Goal: Transaction & Acquisition: Purchase product/service

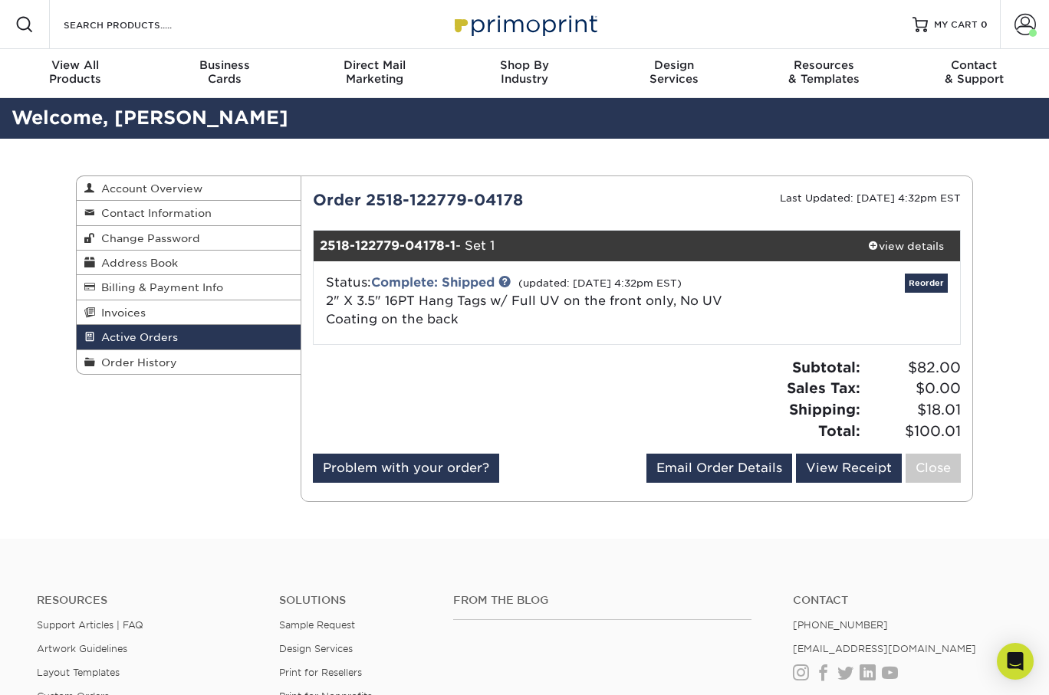
click at [549, 25] on img at bounding box center [524, 24] width 153 height 33
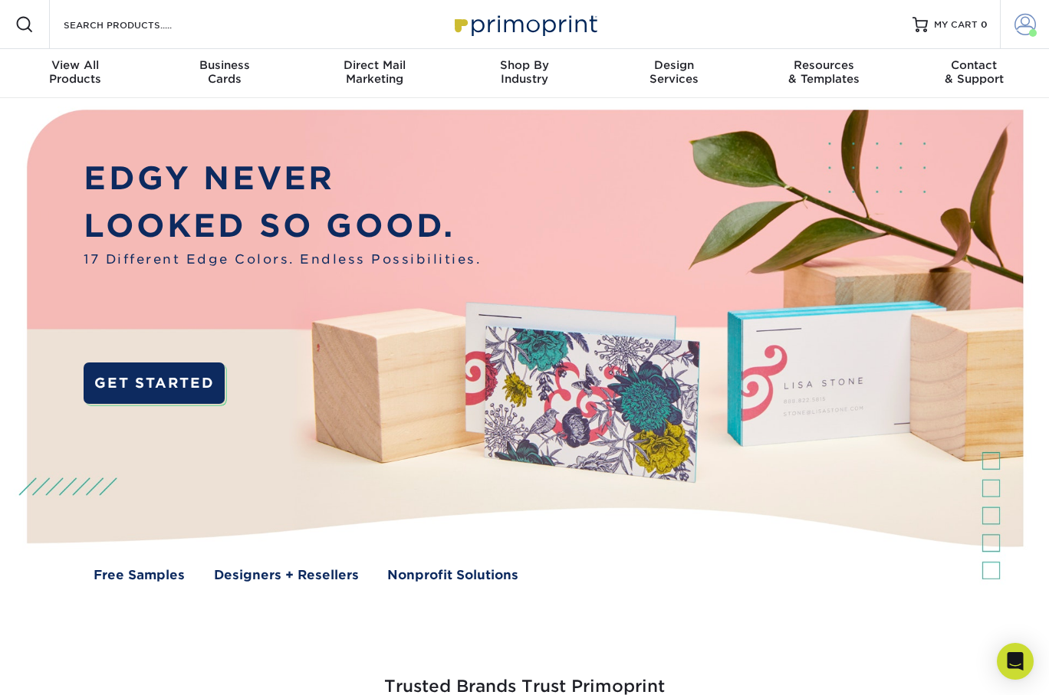
click at [1026, 22] on span at bounding box center [1024, 24] width 21 height 21
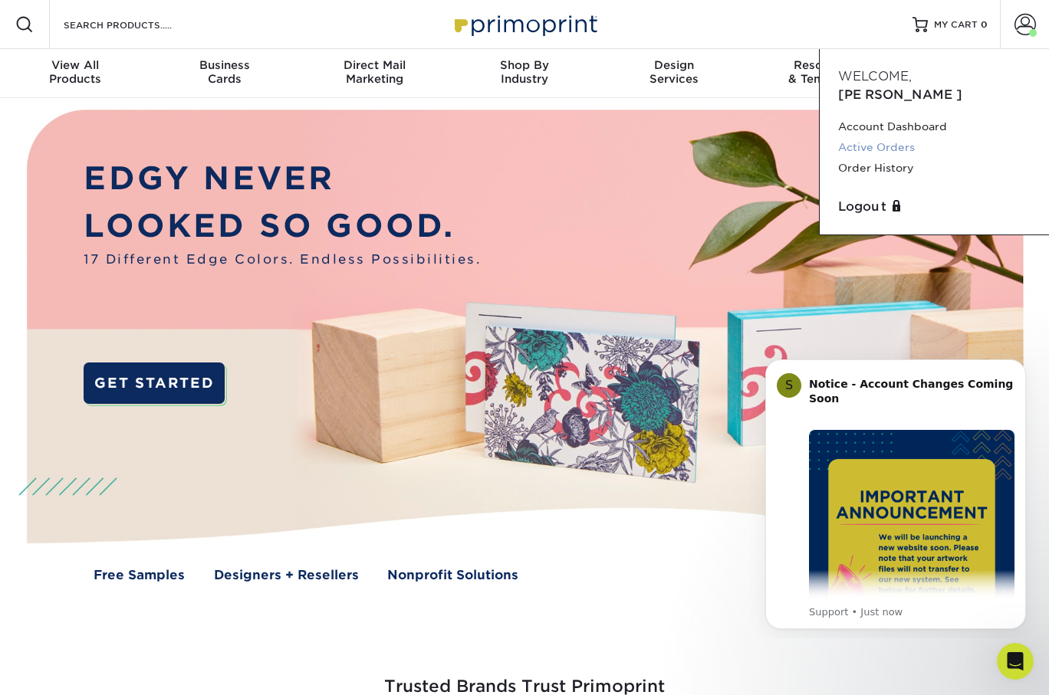
click at [898, 137] on link "Active Orders" at bounding box center [934, 147] width 192 height 21
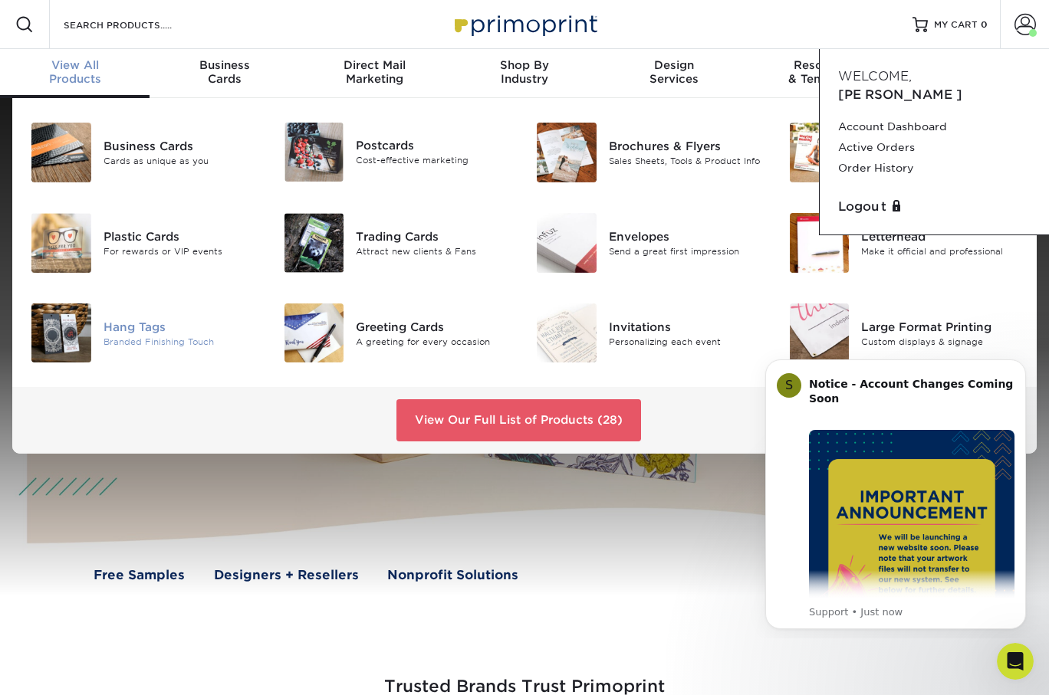
click at [131, 327] on div "Hang Tags" at bounding box center [181, 326] width 157 height 17
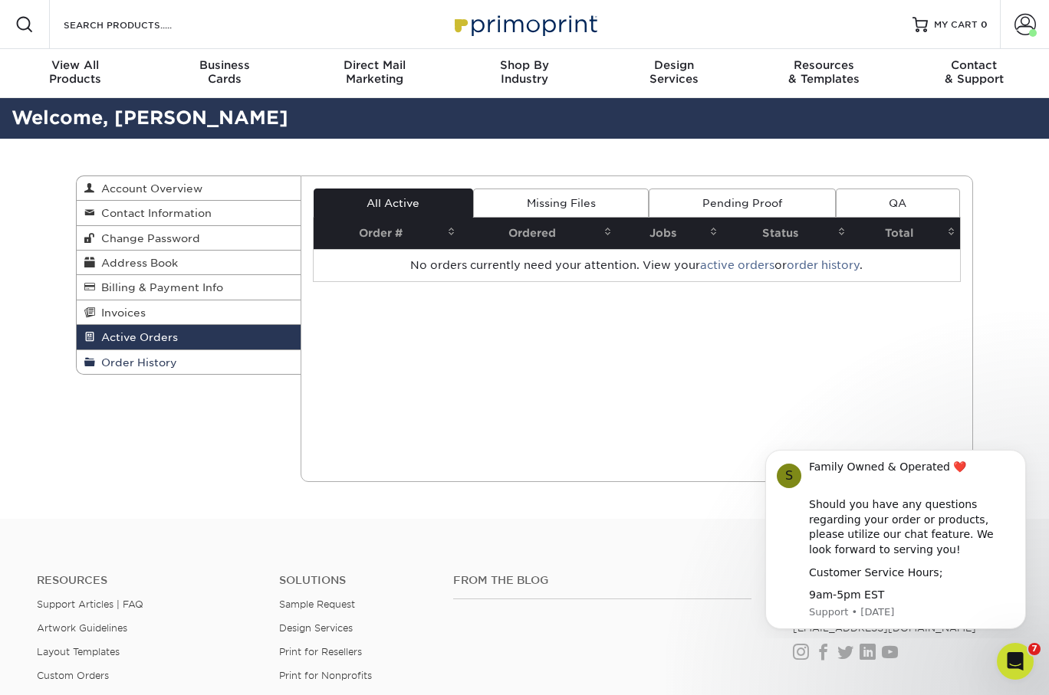
click at [165, 357] on span "Order History" at bounding box center [136, 362] width 82 height 12
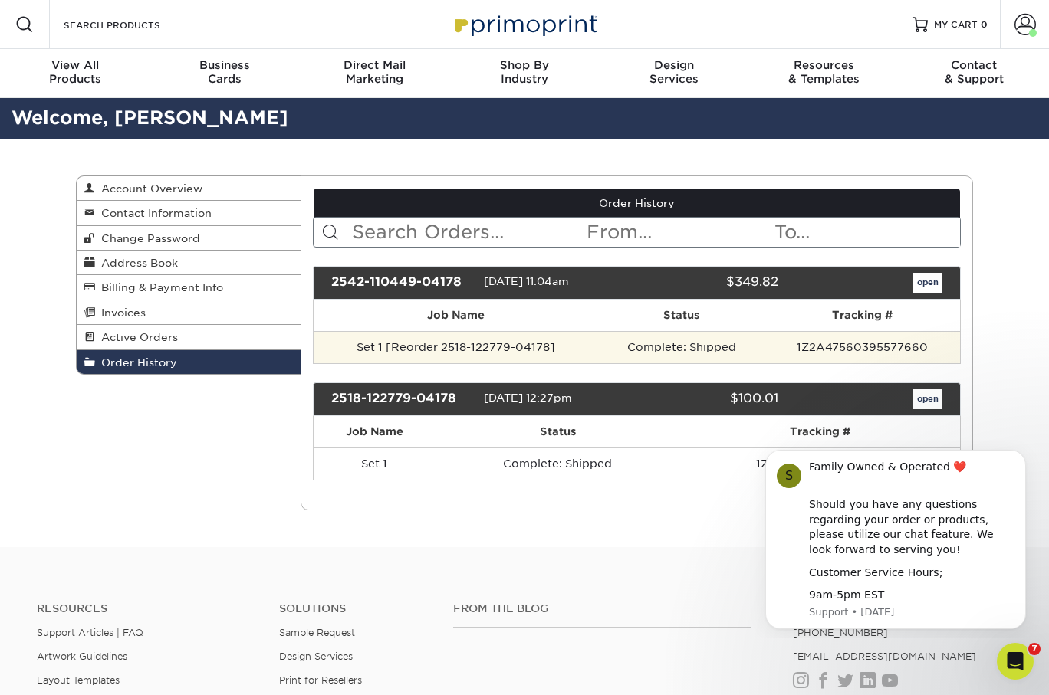
click at [842, 343] on td "1Z2A47560395577660" at bounding box center [861, 347] width 195 height 32
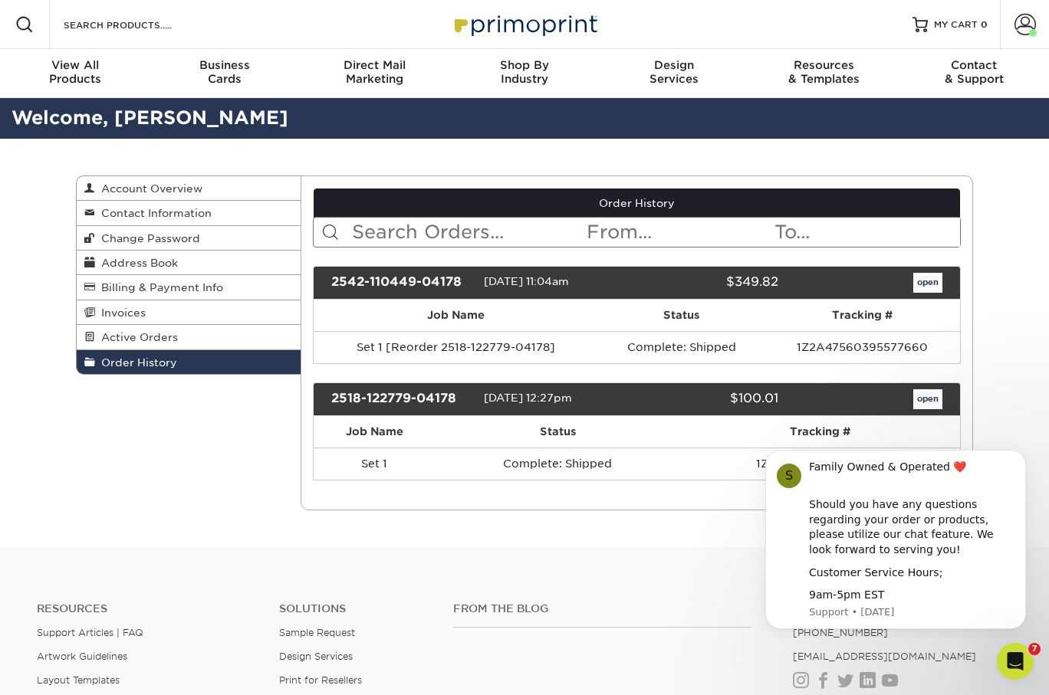
click at [924, 283] on link "open" at bounding box center [927, 283] width 29 height 20
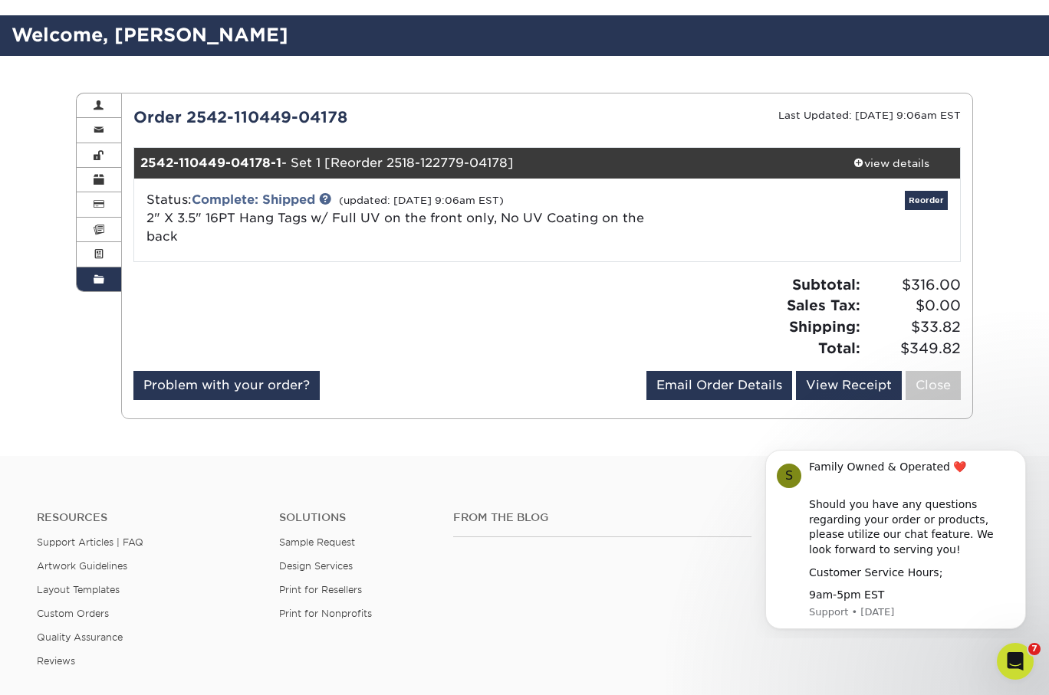
scroll to position [91, 0]
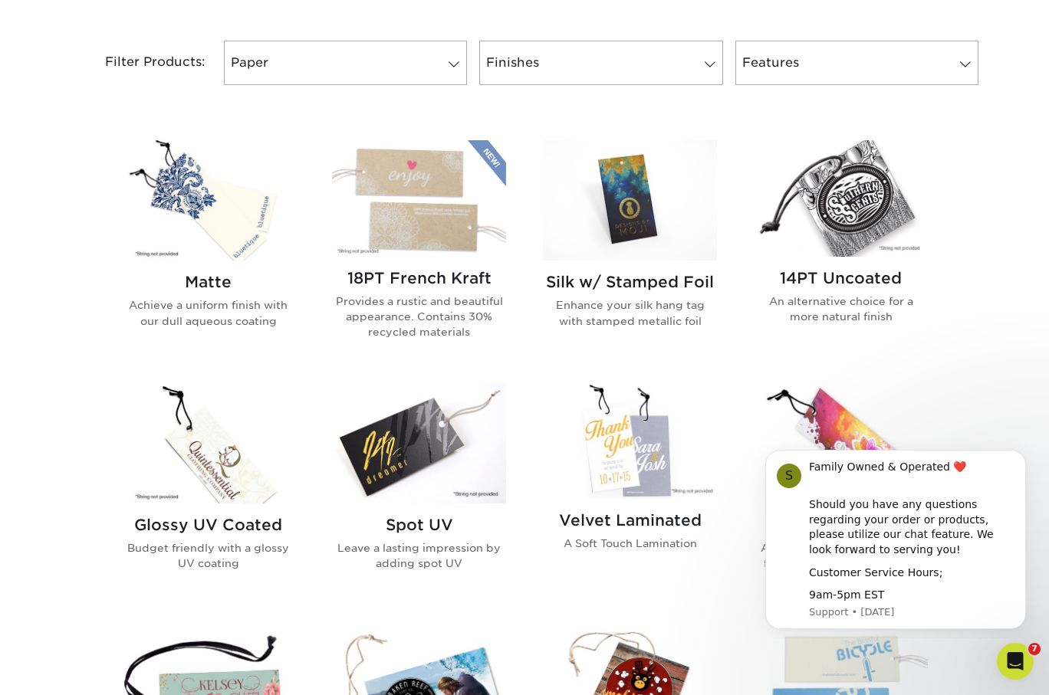
scroll to position [646, 0]
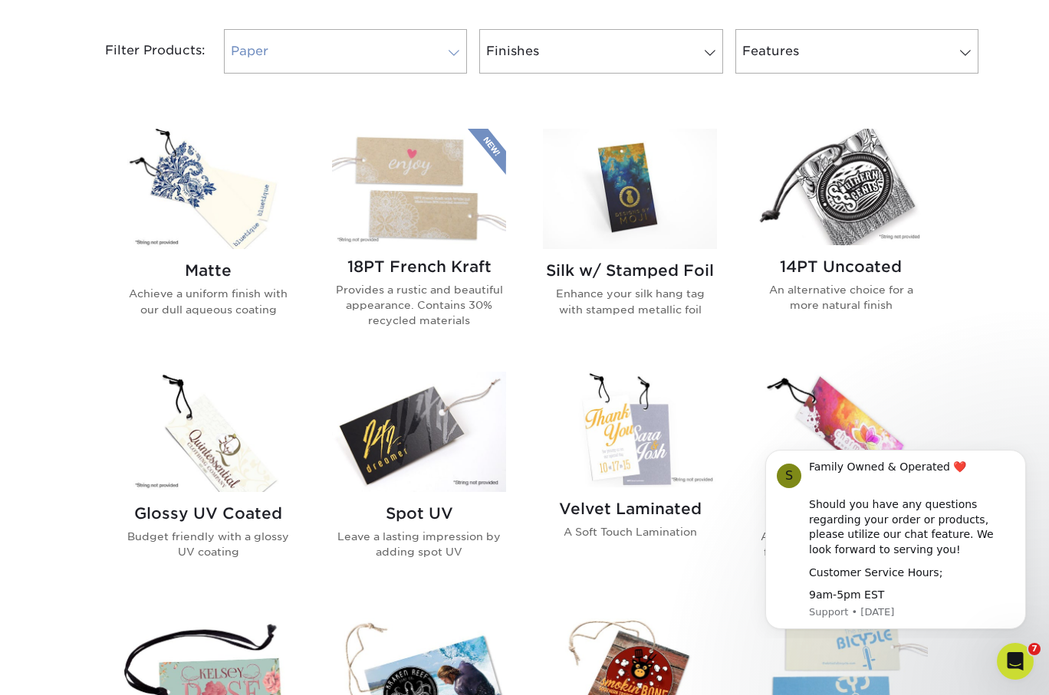
click at [444, 45] on link "Paper" at bounding box center [345, 51] width 243 height 44
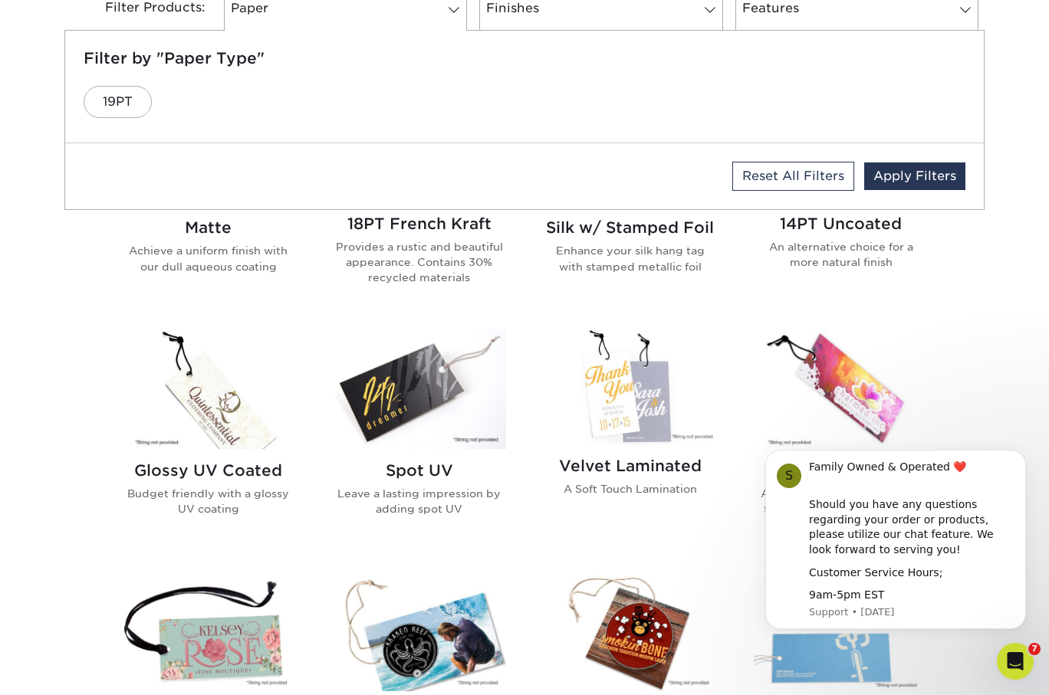
scroll to position [694, 0]
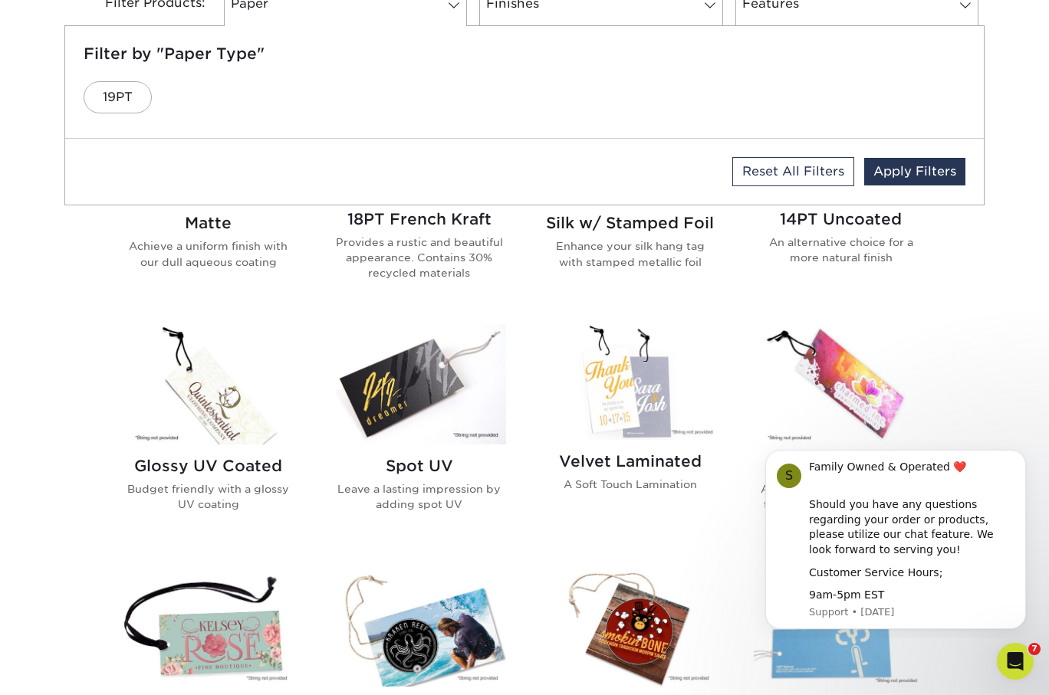
click at [78, 402] on div "Get started below by choosing your paper, finish, and features: Filtered Matche…" at bounding box center [524, 593] width 1049 height 1434
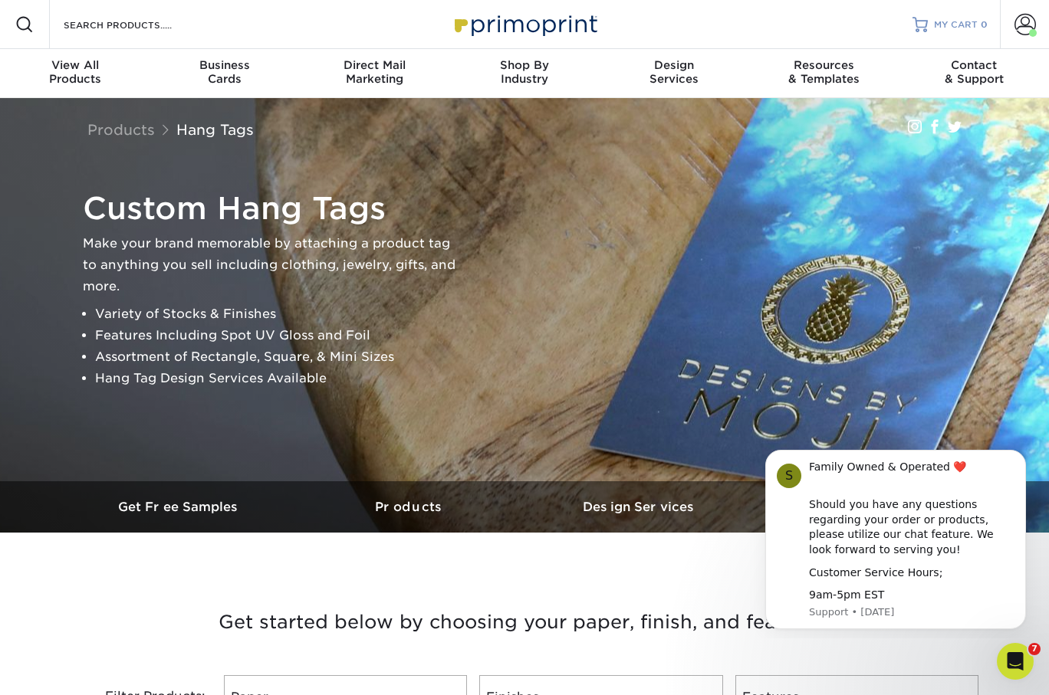
scroll to position [0, 0]
click at [1027, 19] on span at bounding box center [1024, 24] width 21 height 21
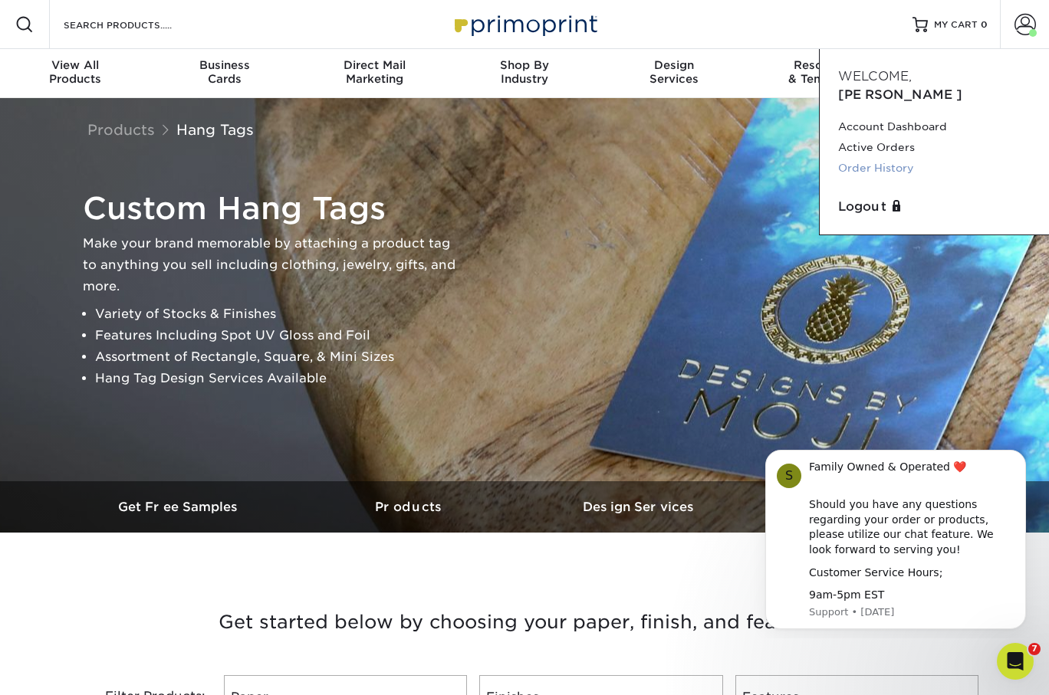
click at [891, 158] on link "Order History" at bounding box center [934, 168] width 192 height 21
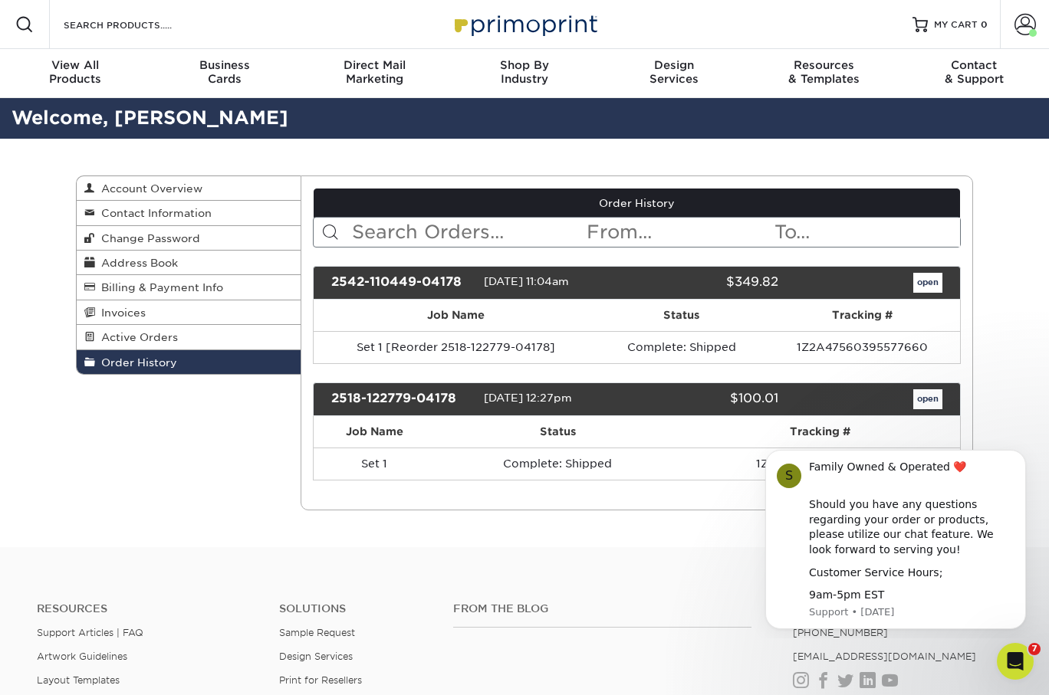
click at [921, 390] on link "open" at bounding box center [927, 399] width 29 height 20
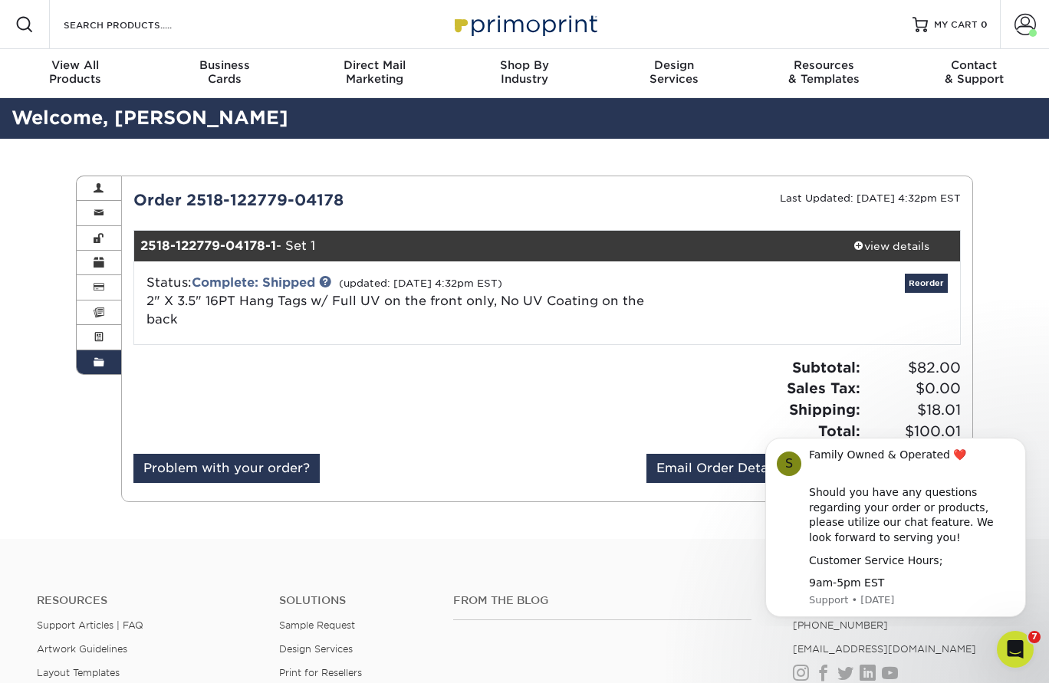
click at [551, 370] on div "Subtotal: $82.00 Sales Tax: $0.00 Shipping: $18.01 Total: $100.01" at bounding box center [759, 399] width 425 height 84
click at [67, 73] on div "View All Products" at bounding box center [74, 72] width 149 height 28
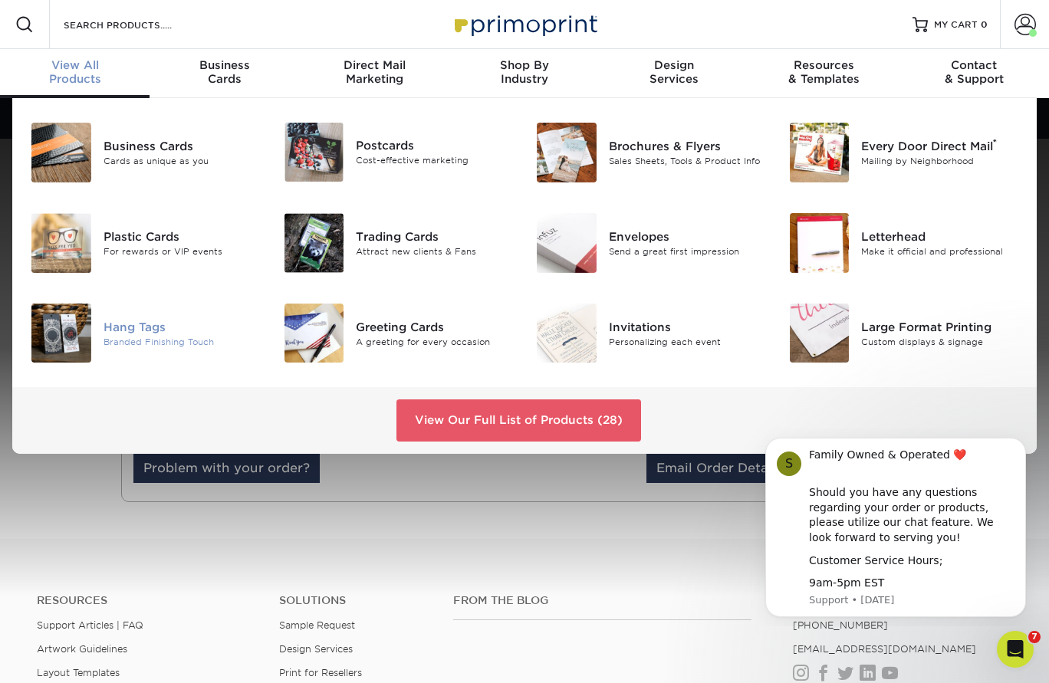
click at [138, 326] on div "Hang Tags" at bounding box center [181, 326] width 157 height 17
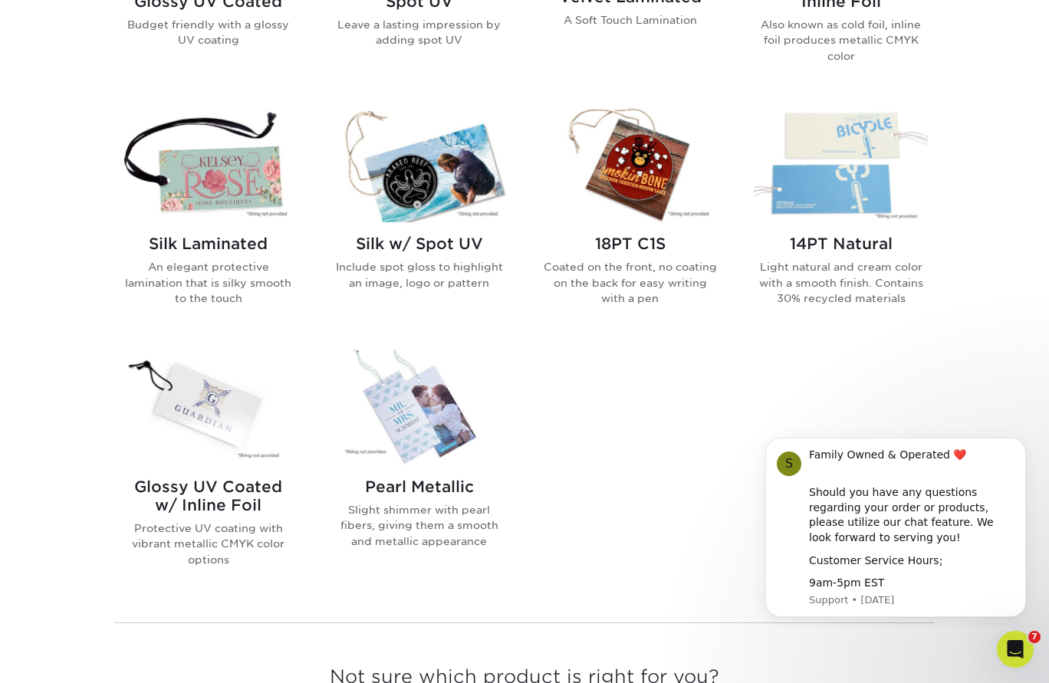
scroll to position [1154, 0]
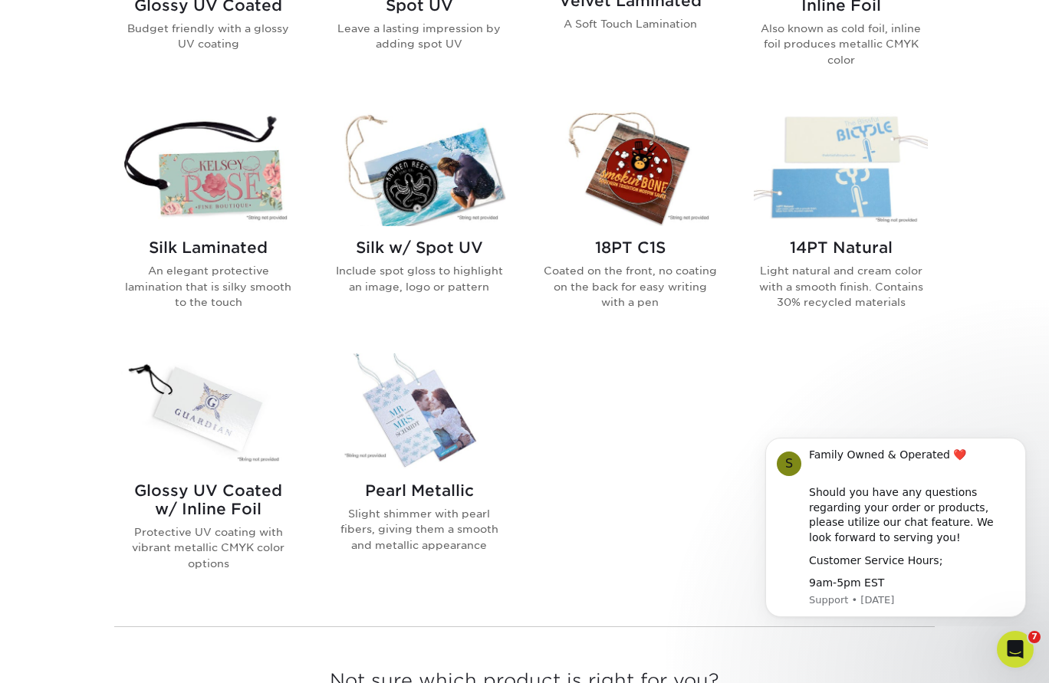
click at [422, 197] on img at bounding box center [419, 168] width 174 height 116
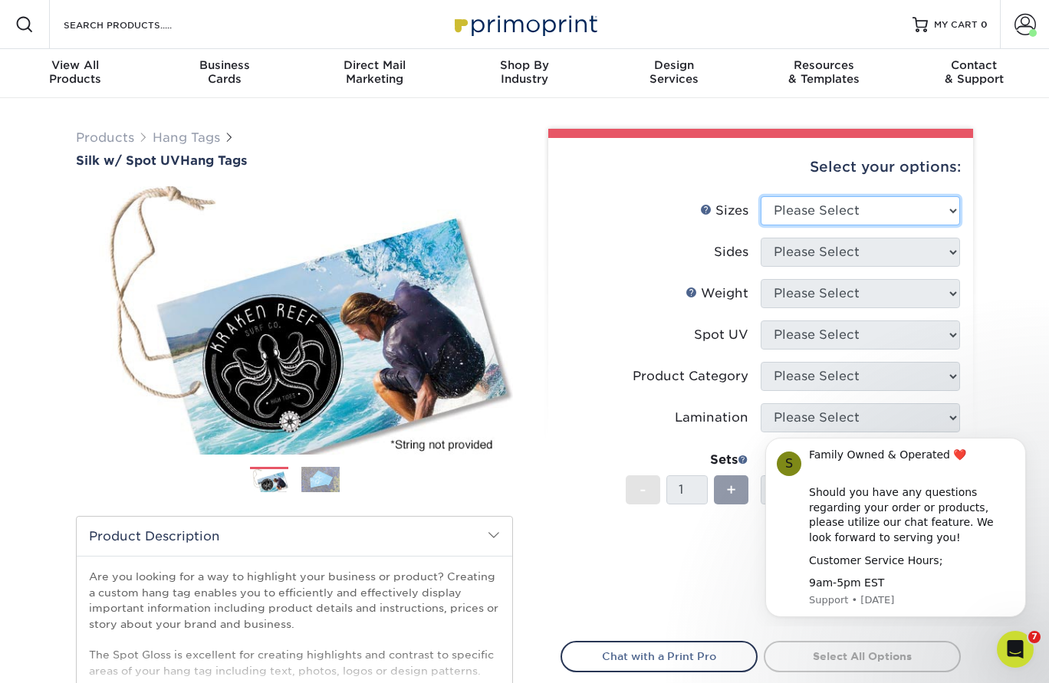
select select "2.00x3.50"
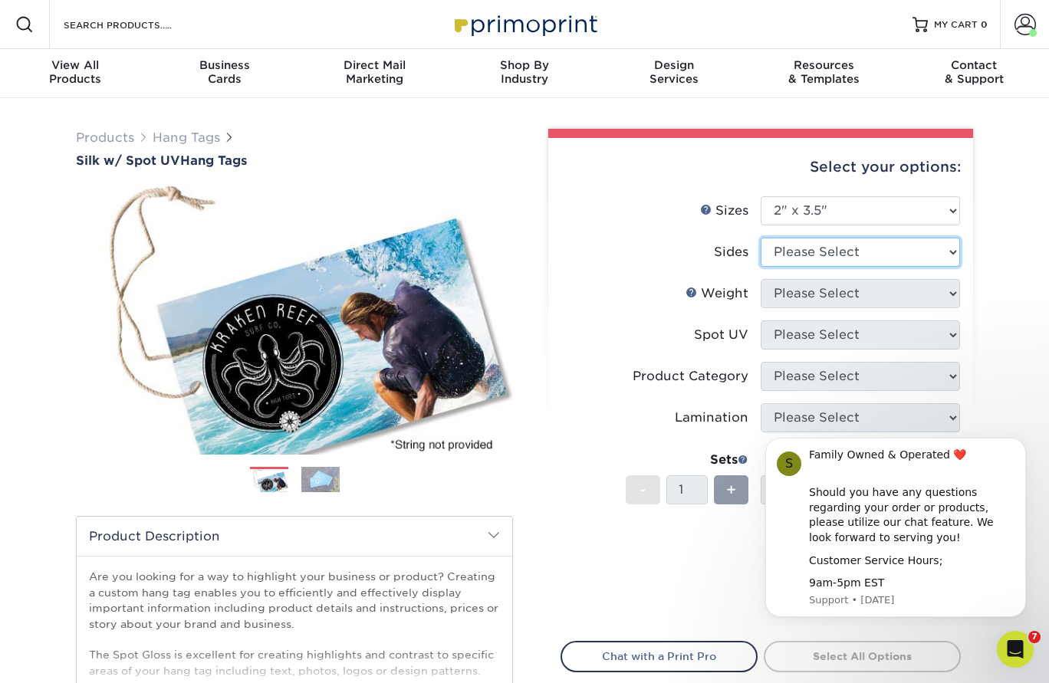
select select "13abbda7-1d64-4f25-8bb2-c179b224825d"
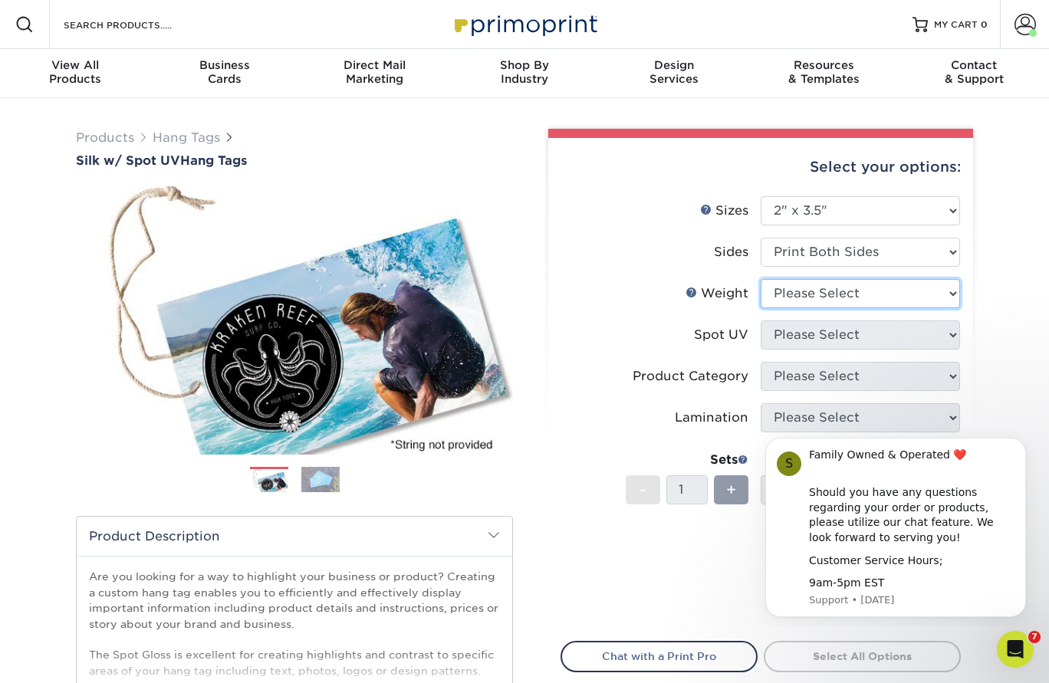
select select "16PT"
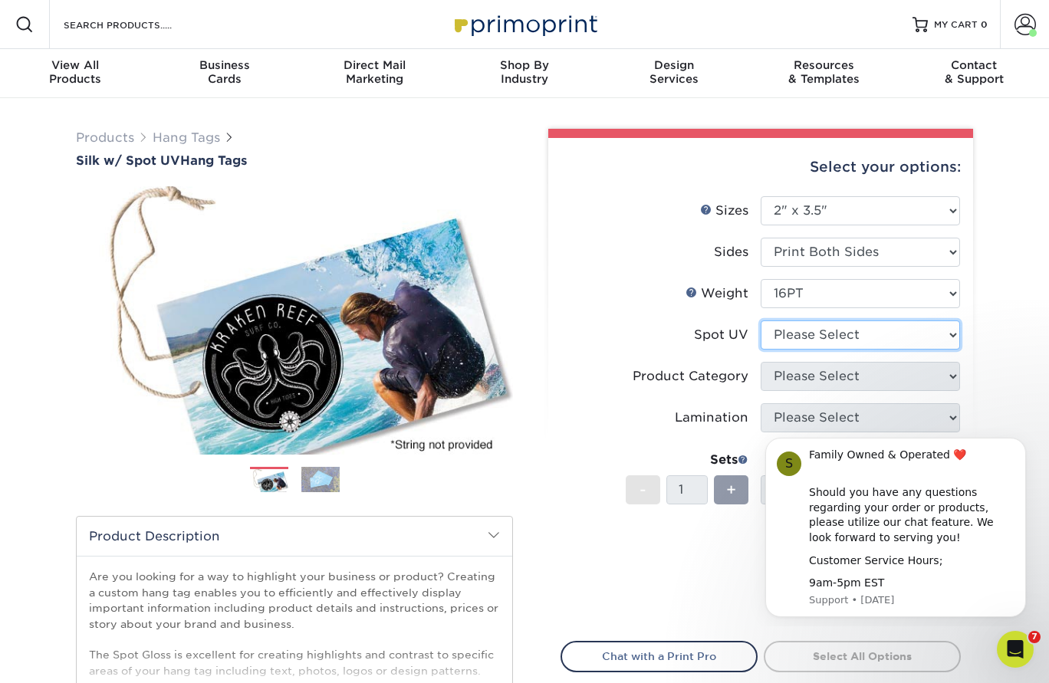
select select "1"
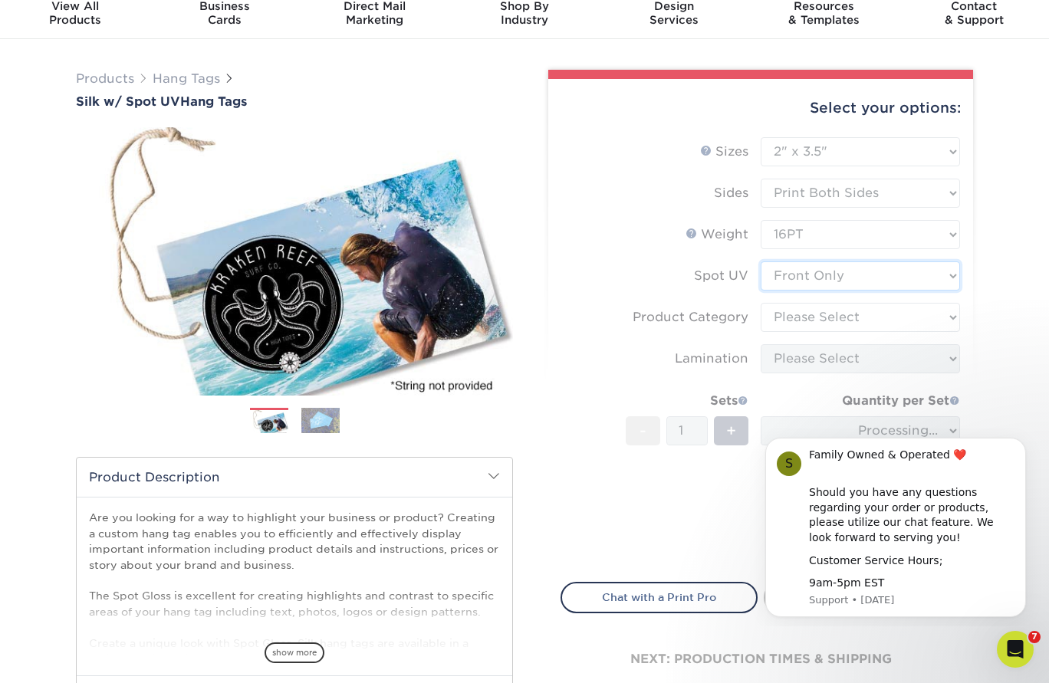
scroll to position [65, 0]
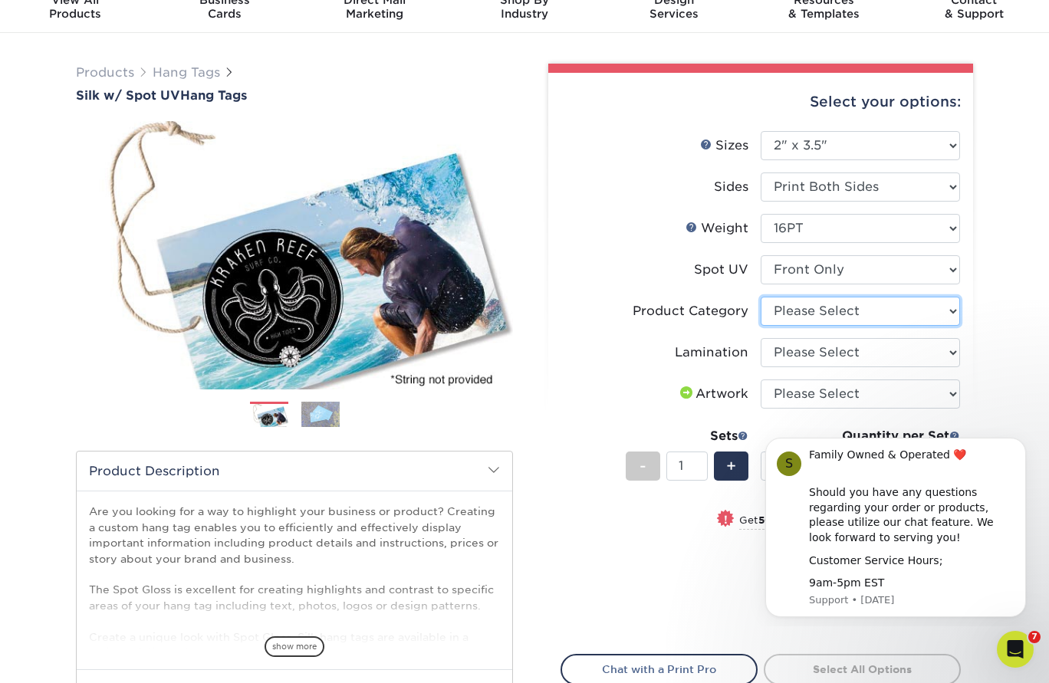
select select "428aa75b-4ae7-4398-9e0a-74f4b33909ed"
select select "ccacb42f-45f7-42d3-bbd3-7c8421cf37f0"
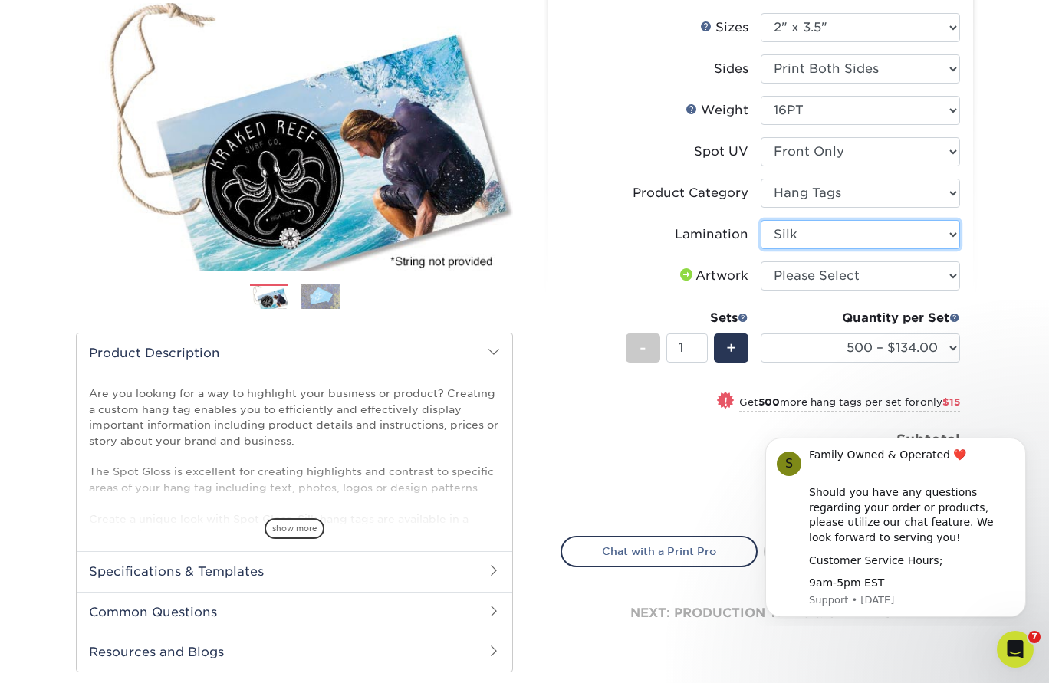
scroll to position [185, 0]
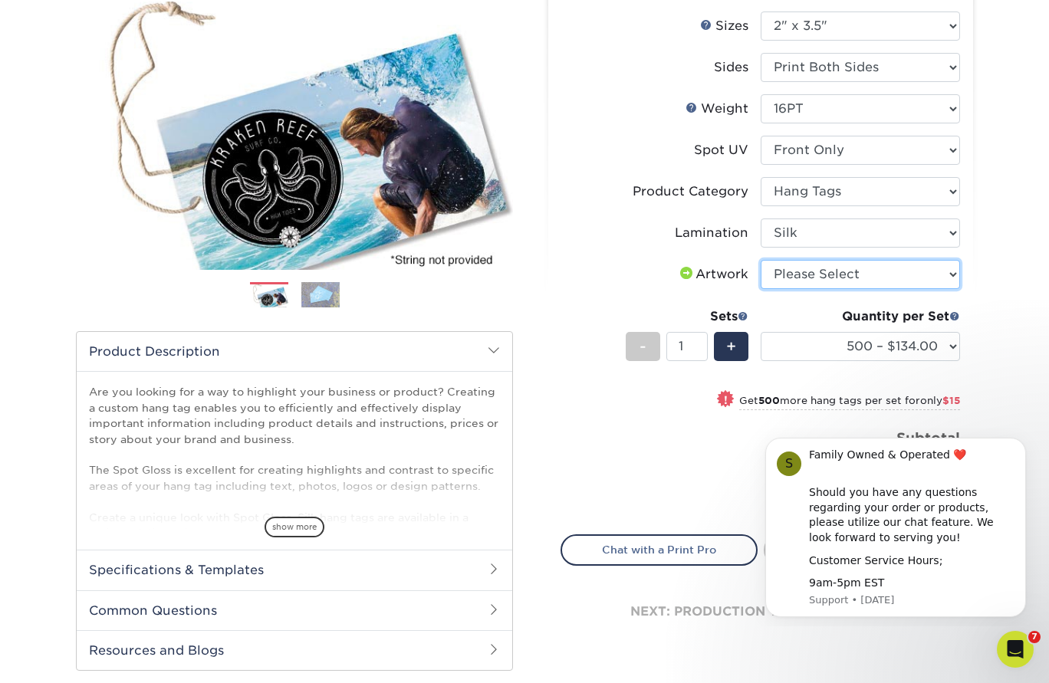
select select "upload"
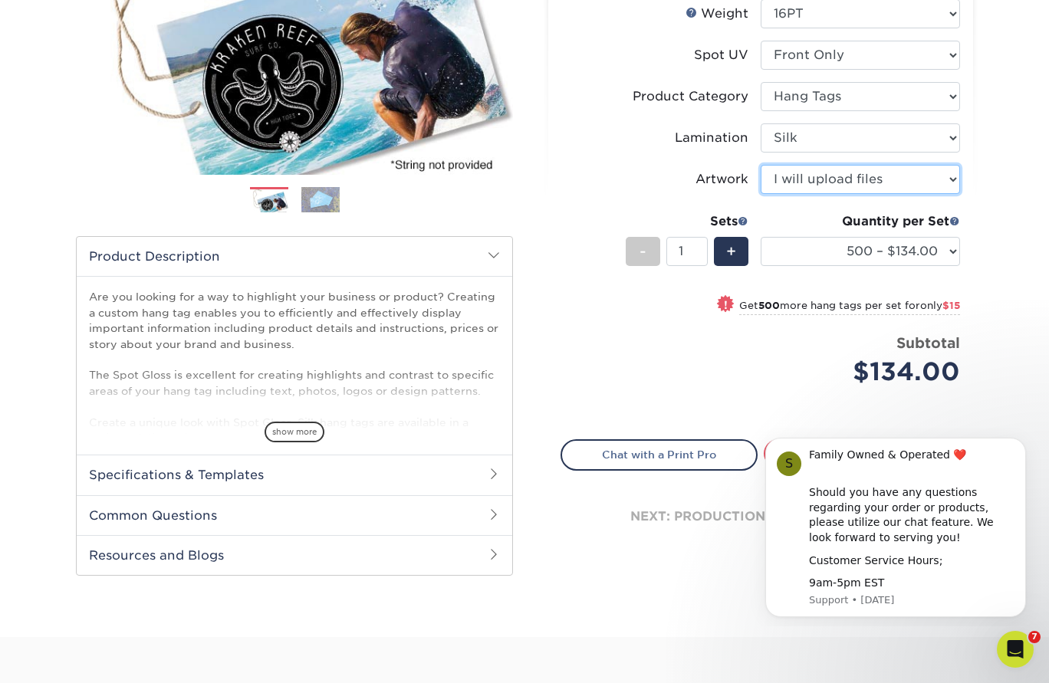
scroll to position [284, 0]
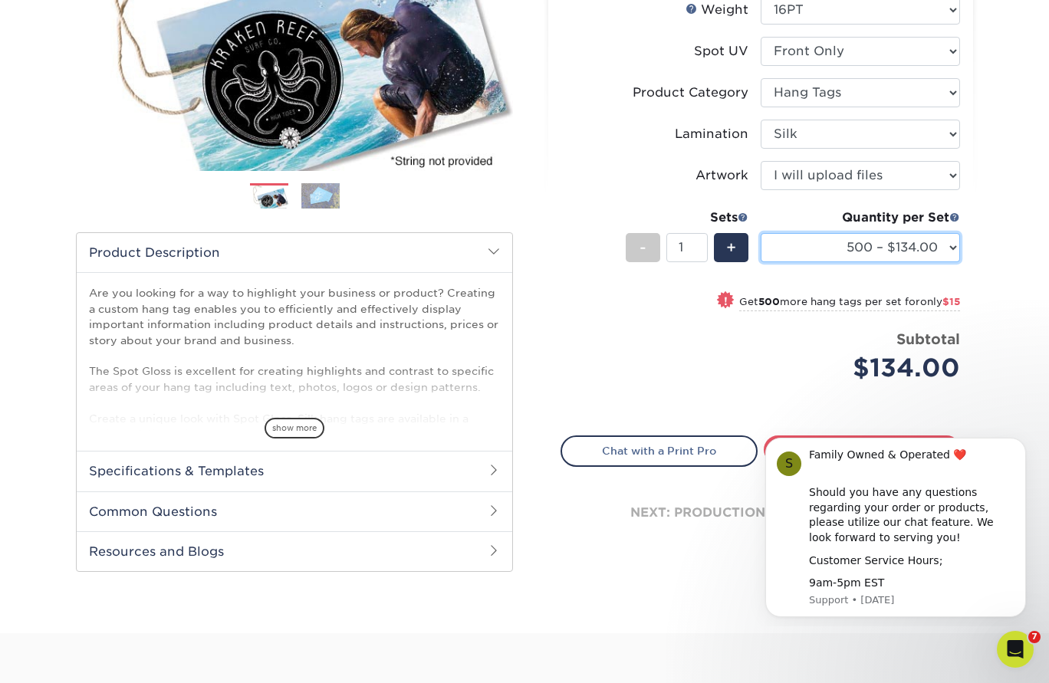
select select "5000 – $615.00"
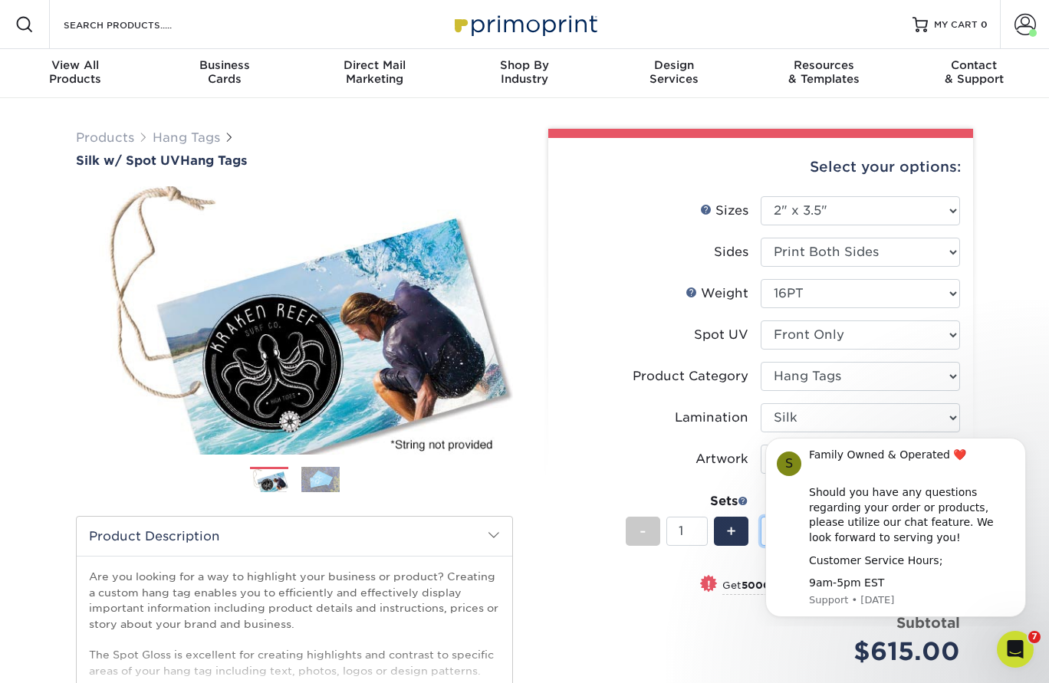
scroll to position [0, 0]
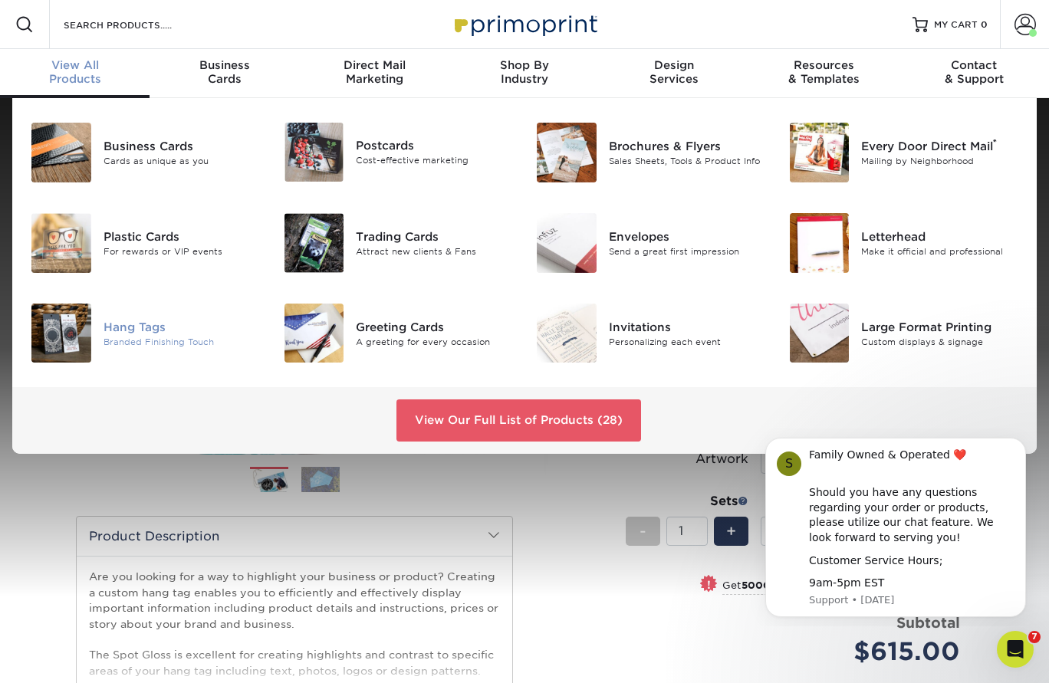
click at [103, 332] on div "Hang Tags" at bounding box center [181, 326] width 157 height 17
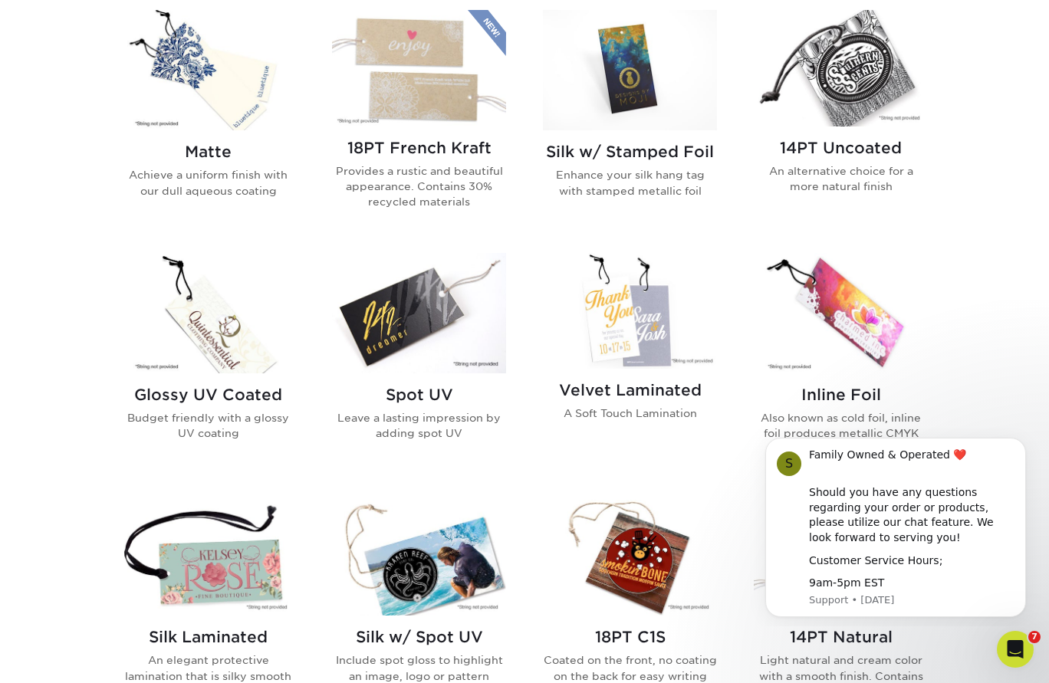
scroll to position [763, 0]
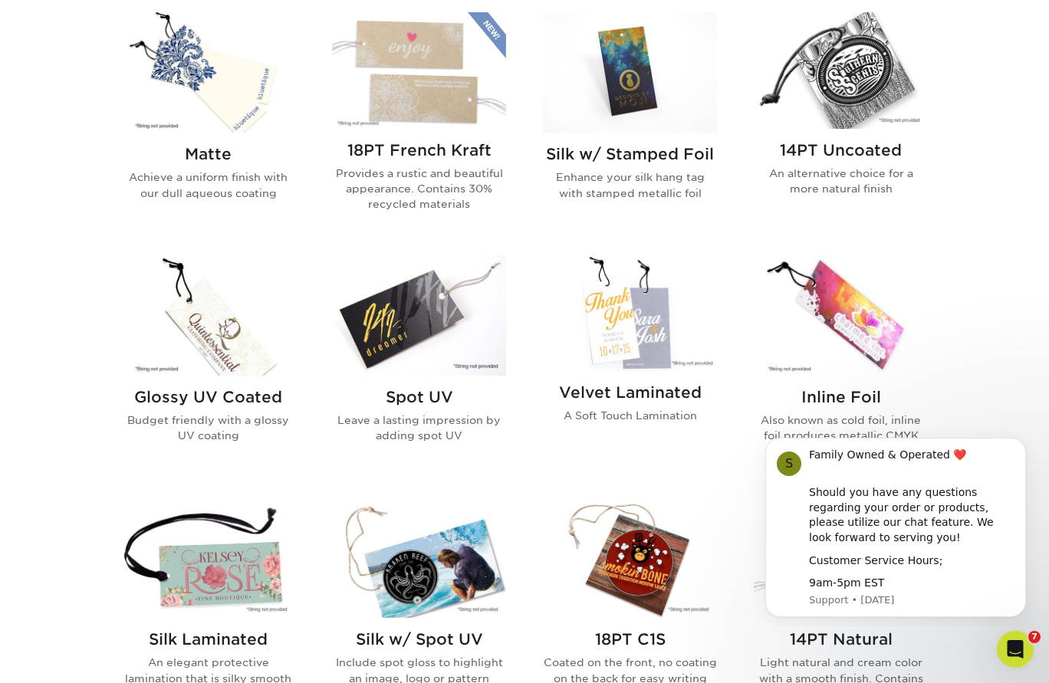
click at [199, 308] on img at bounding box center [208, 315] width 174 height 120
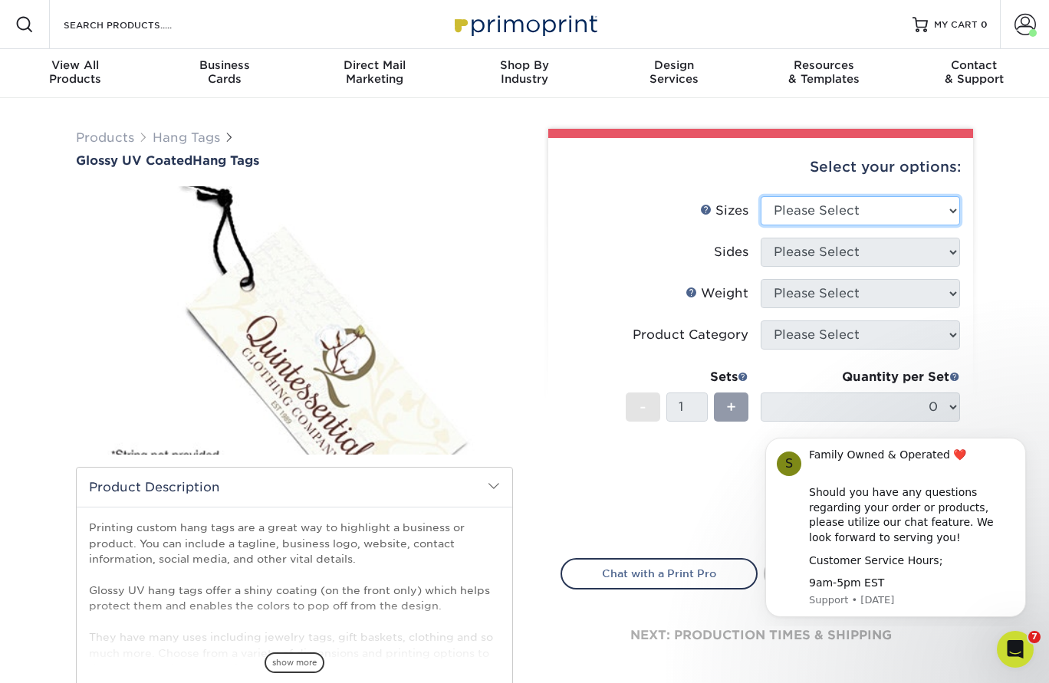
select select "2.00x3.50"
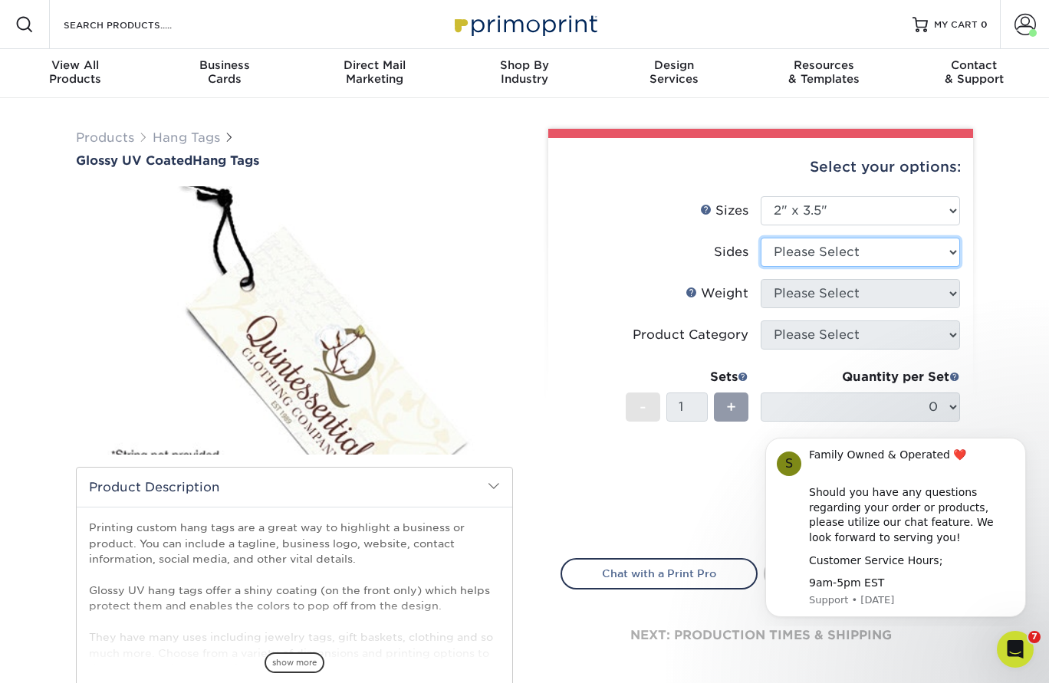
select select "13abbda7-1d64-4f25-8bb2-c179b224825d"
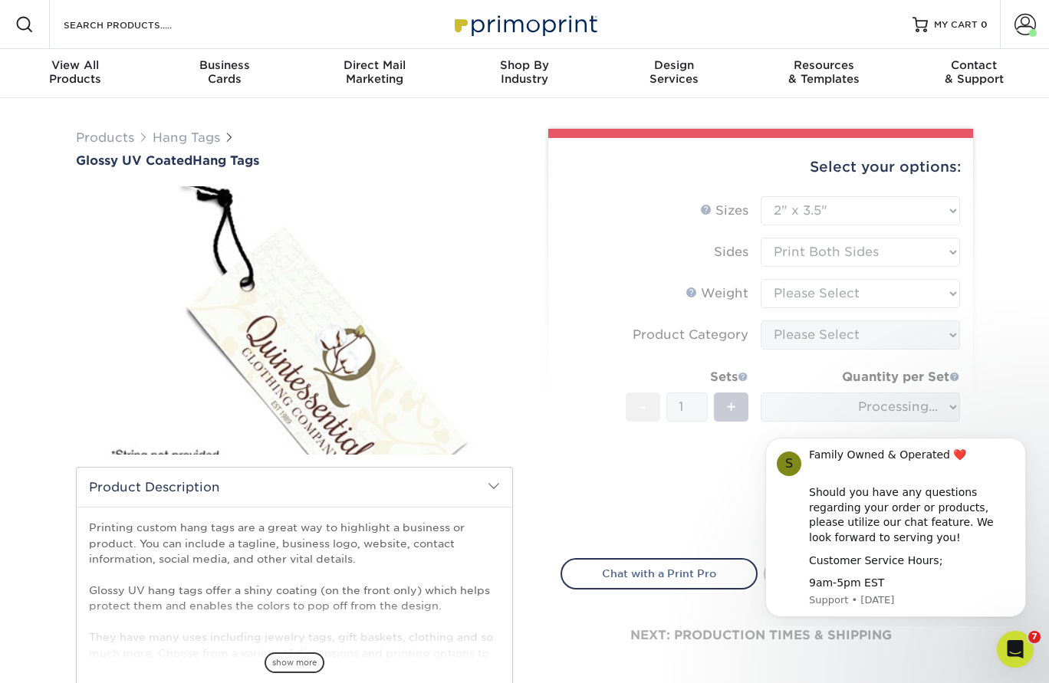
click at [950, 294] on form "Sizes Help Sizes Please Select 1.5" x 3.5" 1.75" x 3.5" 2" x 2" 2" x 3.5" 2" x …" at bounding box center [760, 368] width 400 height 344
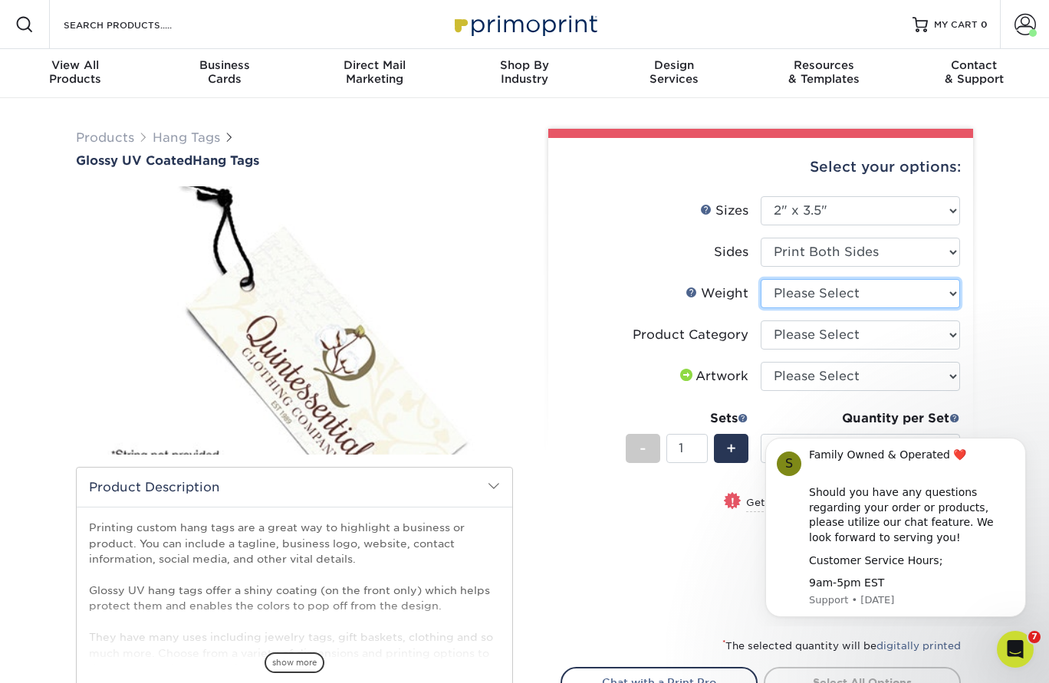
select select "16PT"
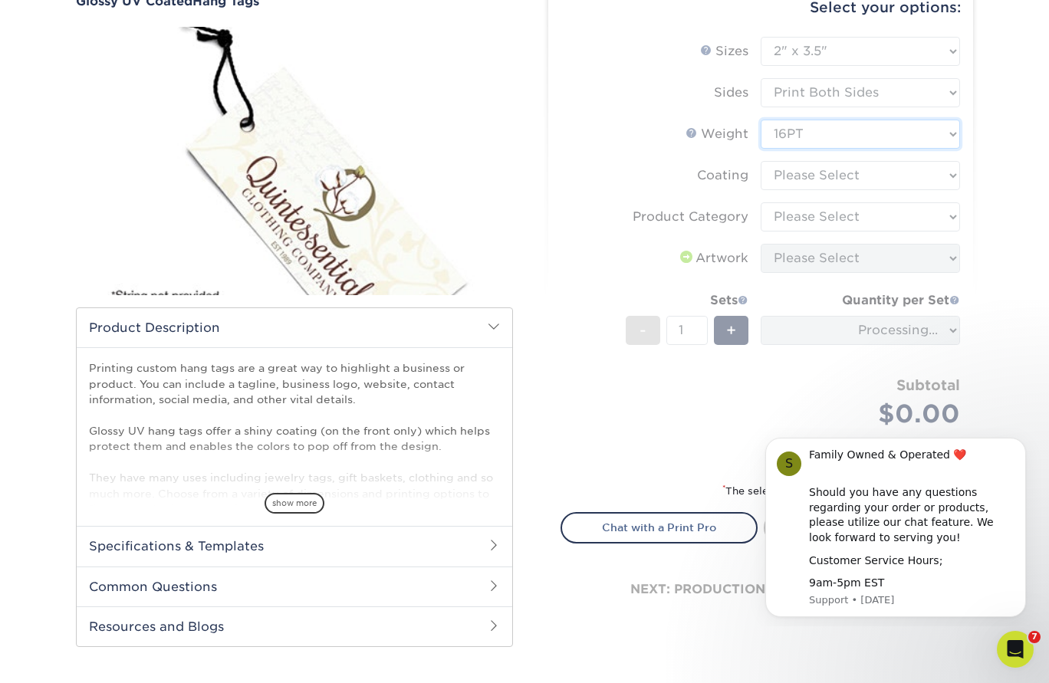
scroll to position [178, 0]
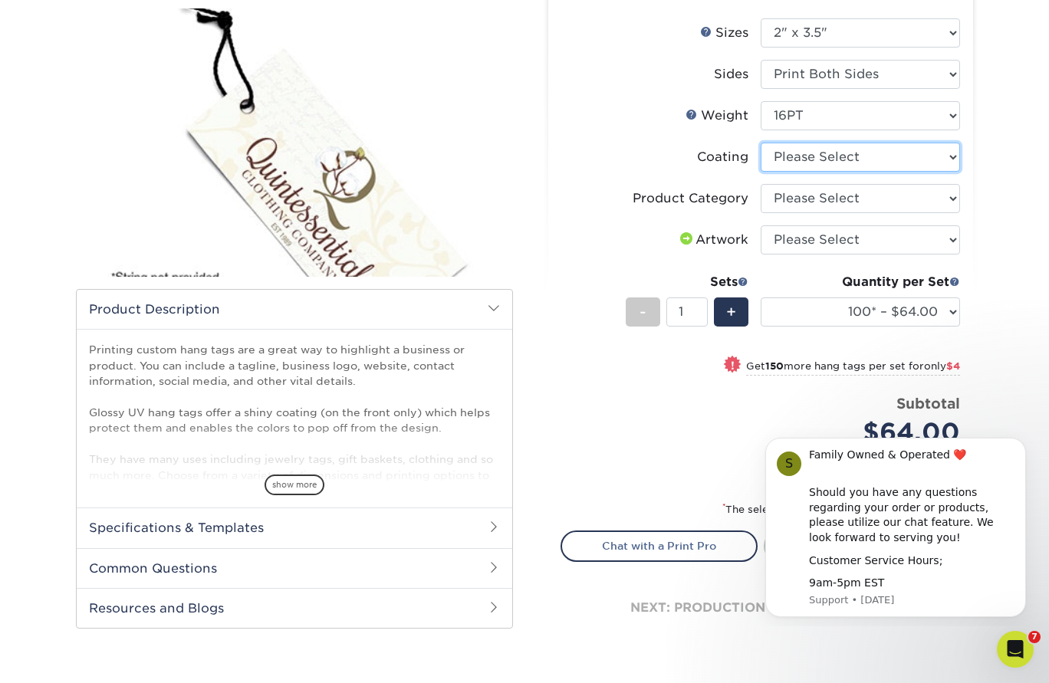
select select "1e8116af-acfc-44b1-83dc-8181aa338834"
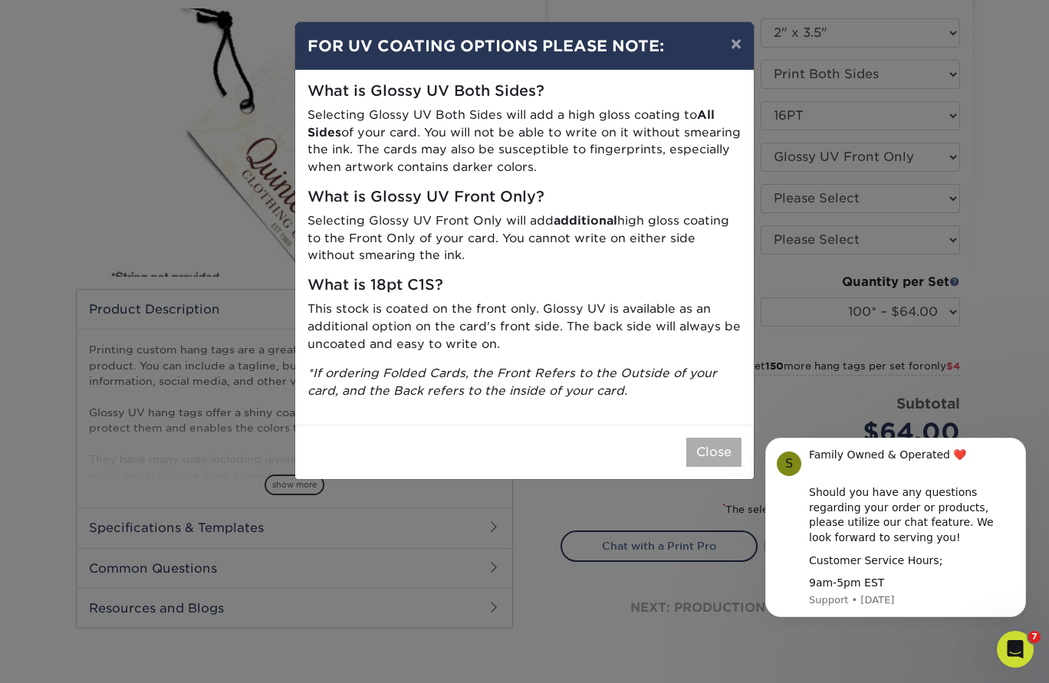
click at [707, 444] on button "Close" at bounding box center [713, 452] width 55 height 29
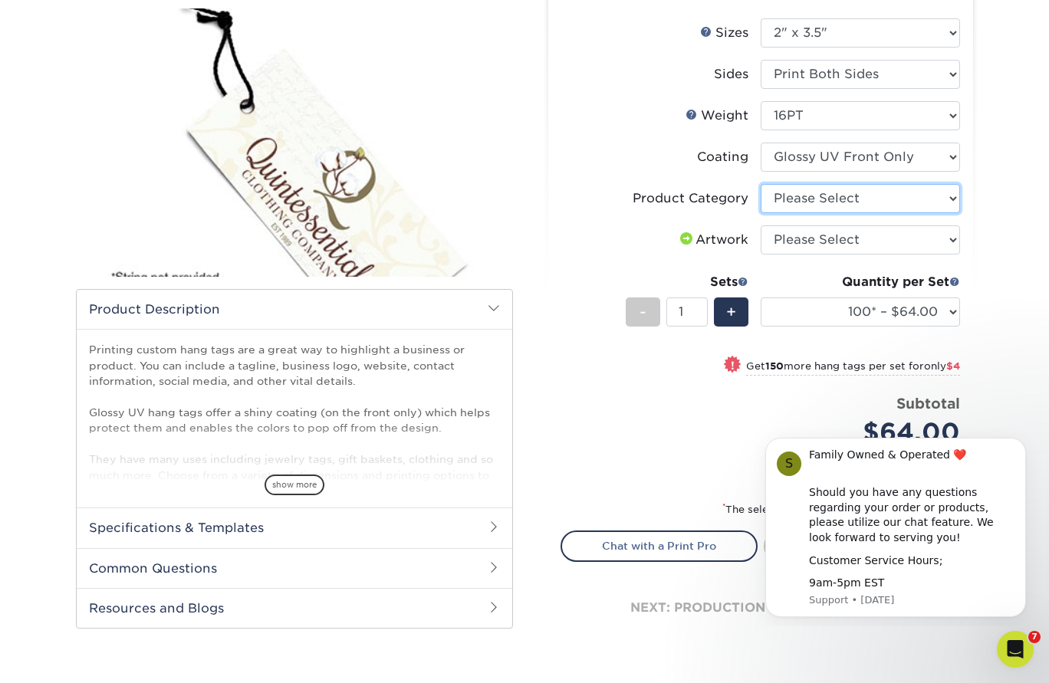
select select "428aa75b-4ae7-4398-9e0a-74f4b33909ed"
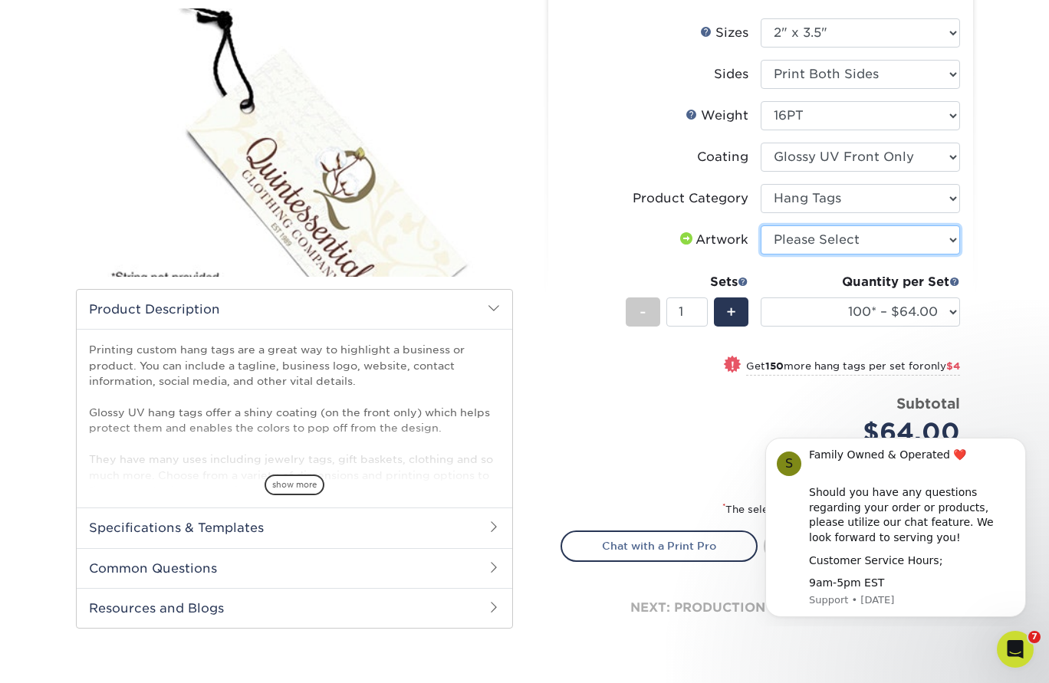
select select "upload"
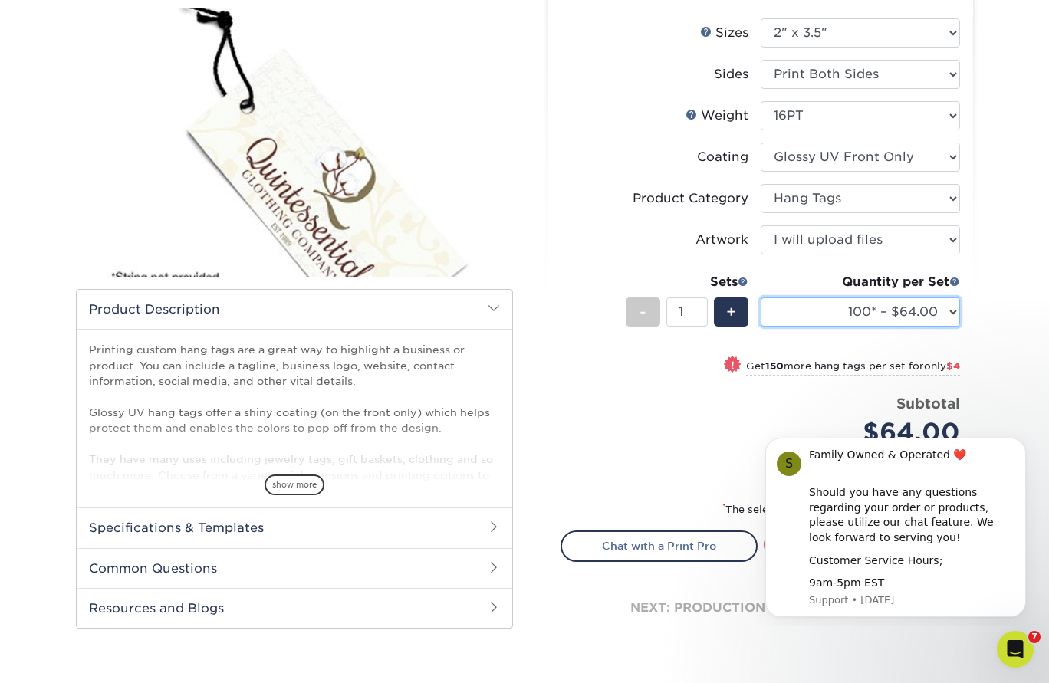
select select "5000 – $316.00"
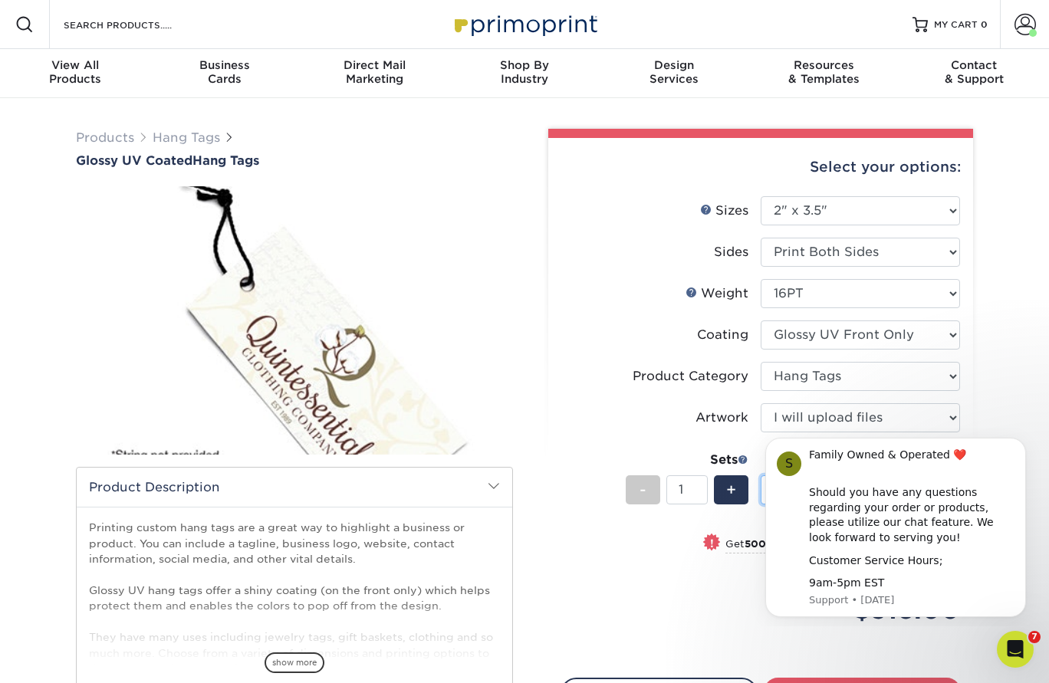
scroll to position [0, 0]
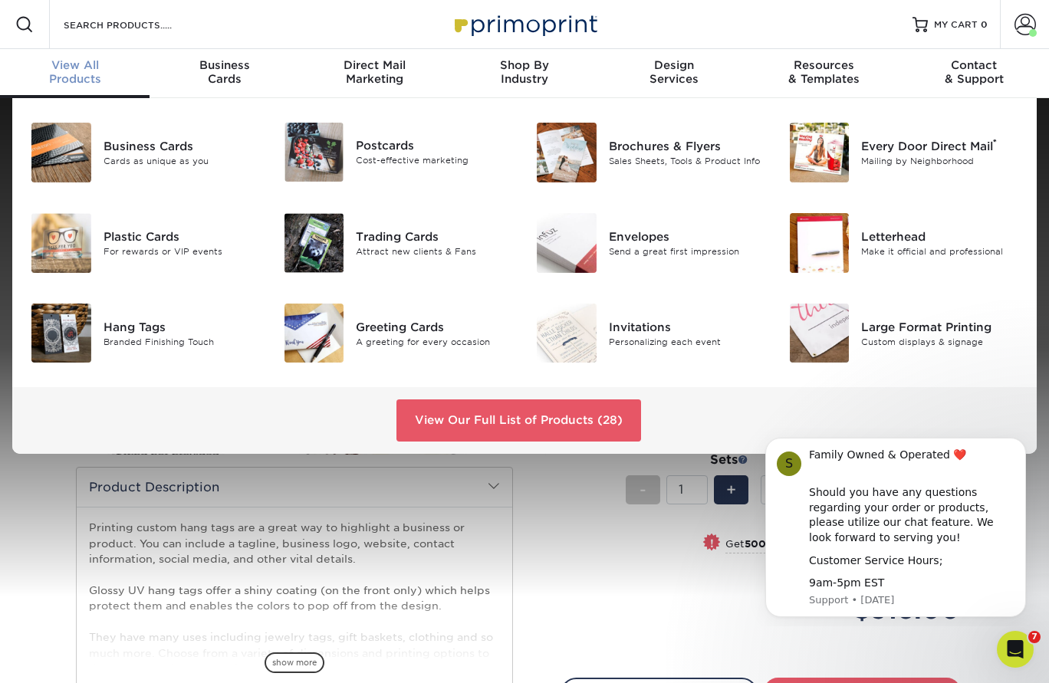
click at [76, 68] on span "View All" at bounding box center [74, 65] width 149 height 14
click at [101, 322] on div at bounding box center [61, 334] width 84 height 60
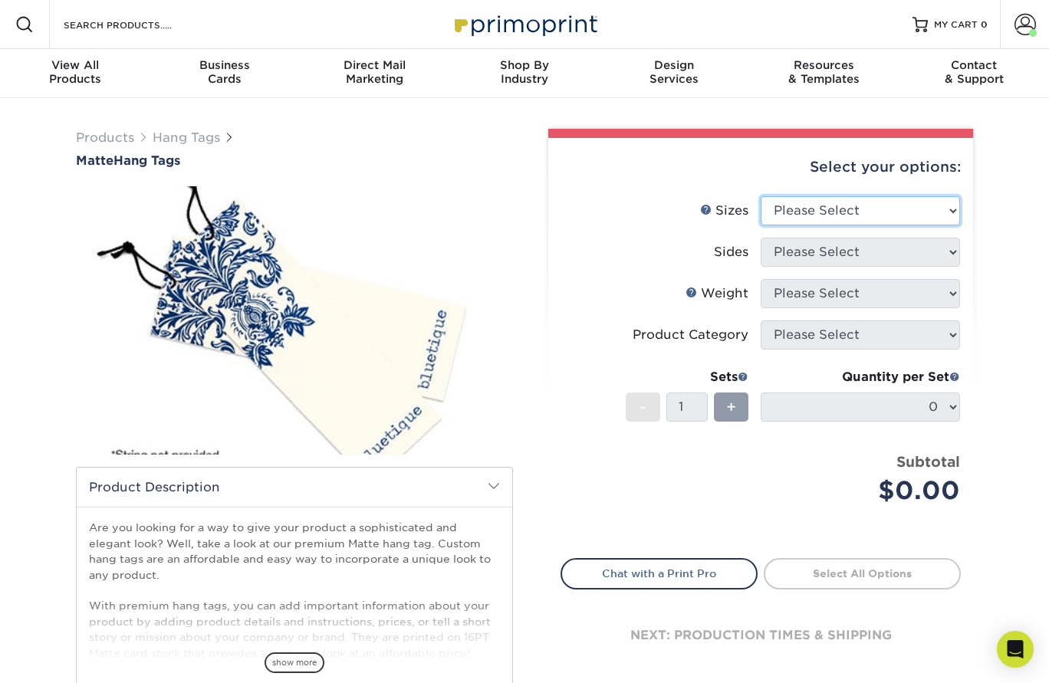
select select "2.00x3.50"
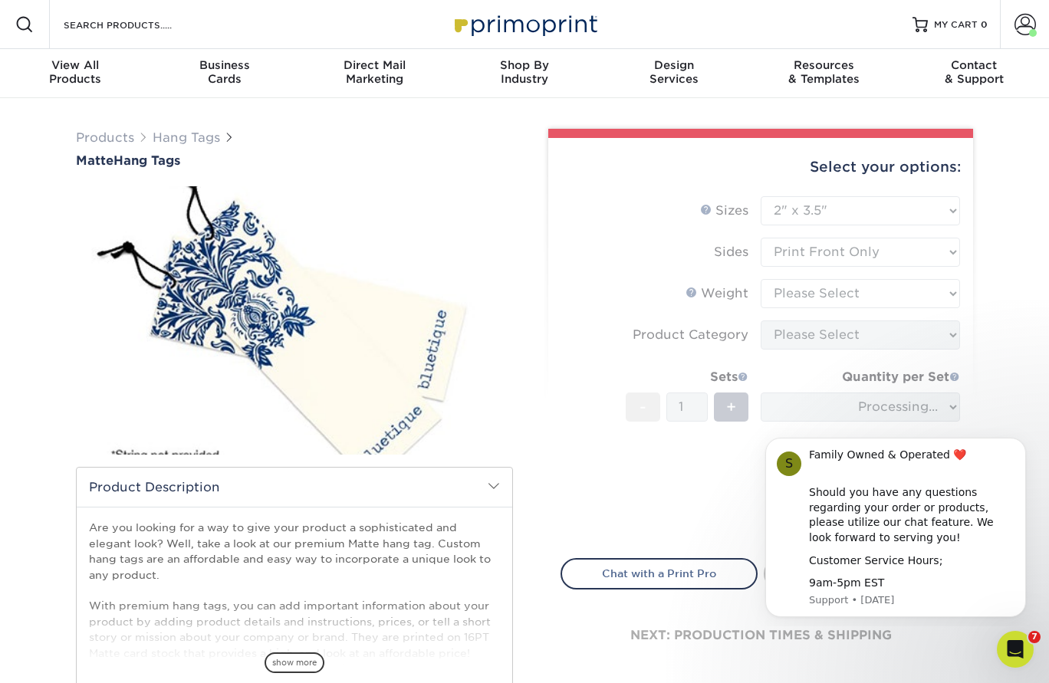
click at [944, 246] on form "Sizes Help Sizes Please Select 1.5" x 3.5" 1.75" x 3.5" 2" x 2" 2" x 3.5" 2" x …" at bounding box center [760, 368] width 400 height 344
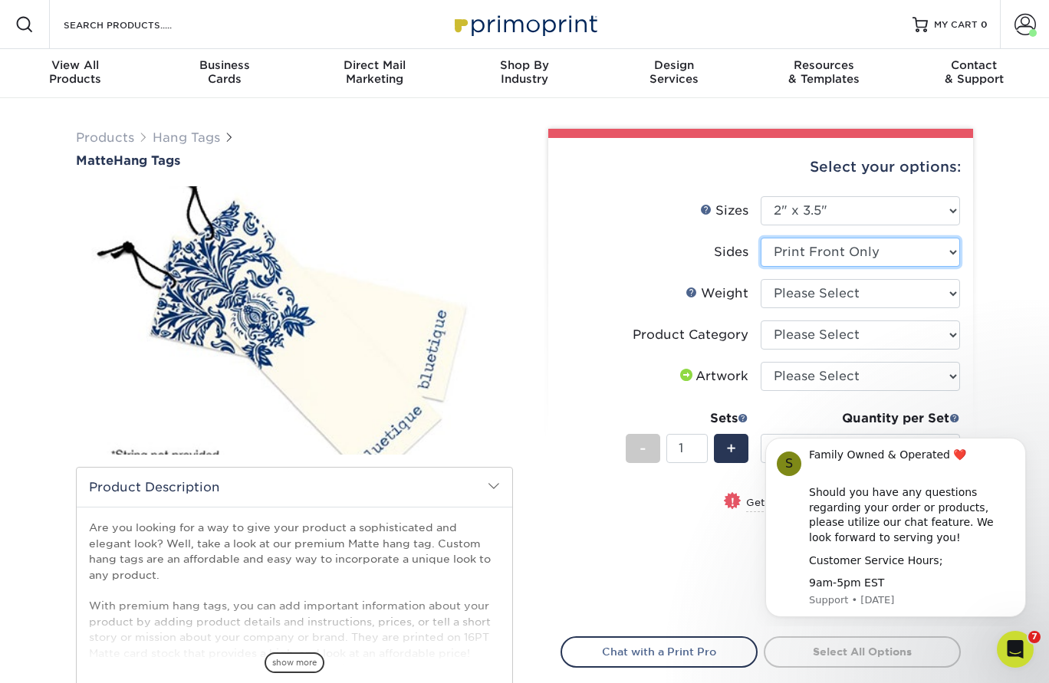
select select "13abbda7-1d64-4f25-8bb2-c179b224825d"
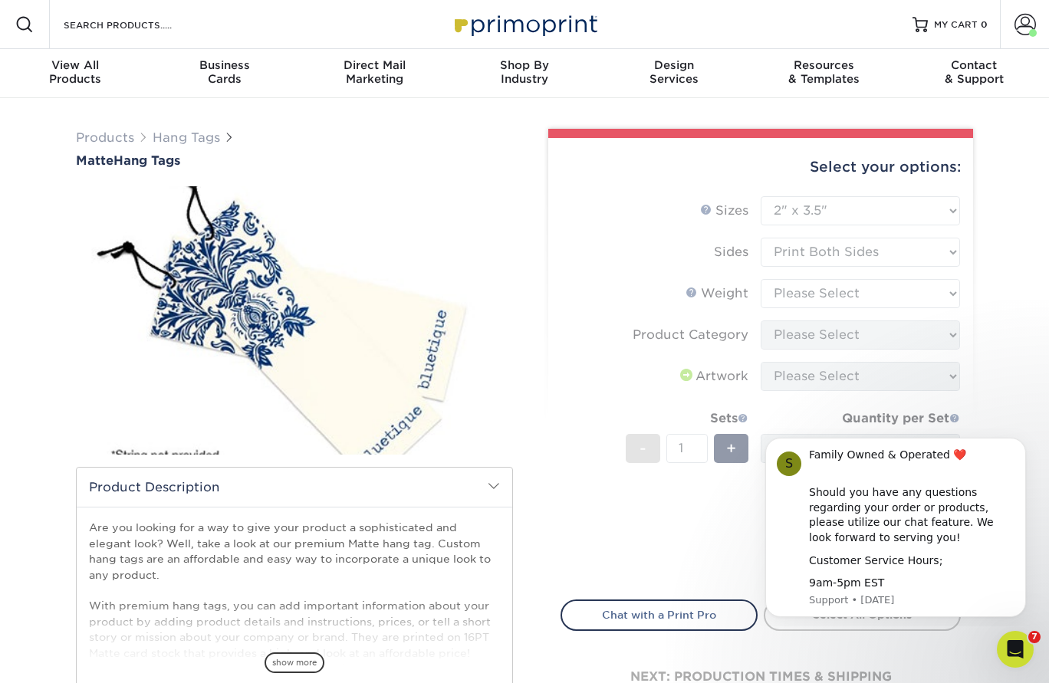
click at [953, 292] on form "Sizes Help Sizes Please Select 1.5" x 3.5" 1.75" x 3.5" 2" x 2" 2" x 3.5" 2" x …" at bounding box center [760, 389] width 400 height 386
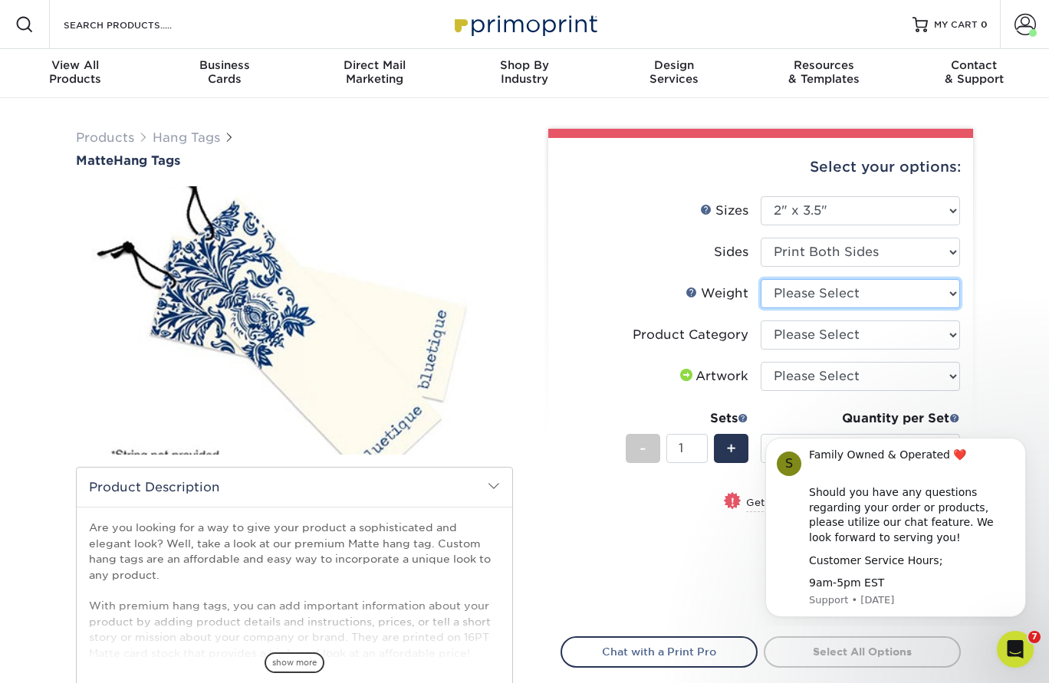
select select "16PT"
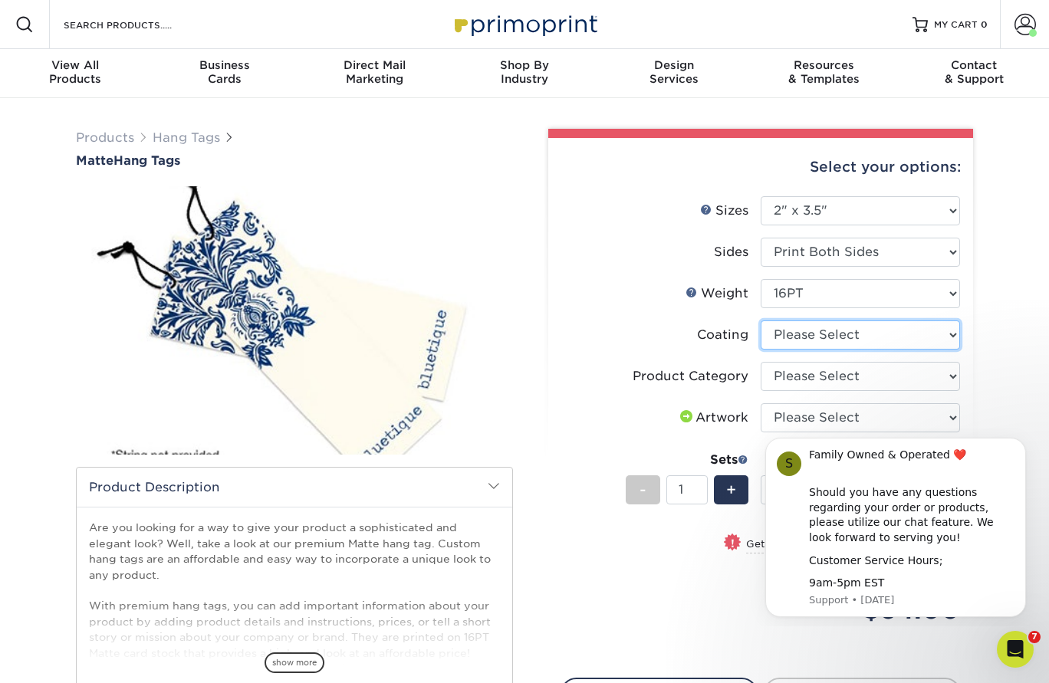
select select "121bb7b5-3b4d-429f-bd8d-bbf80e953313"
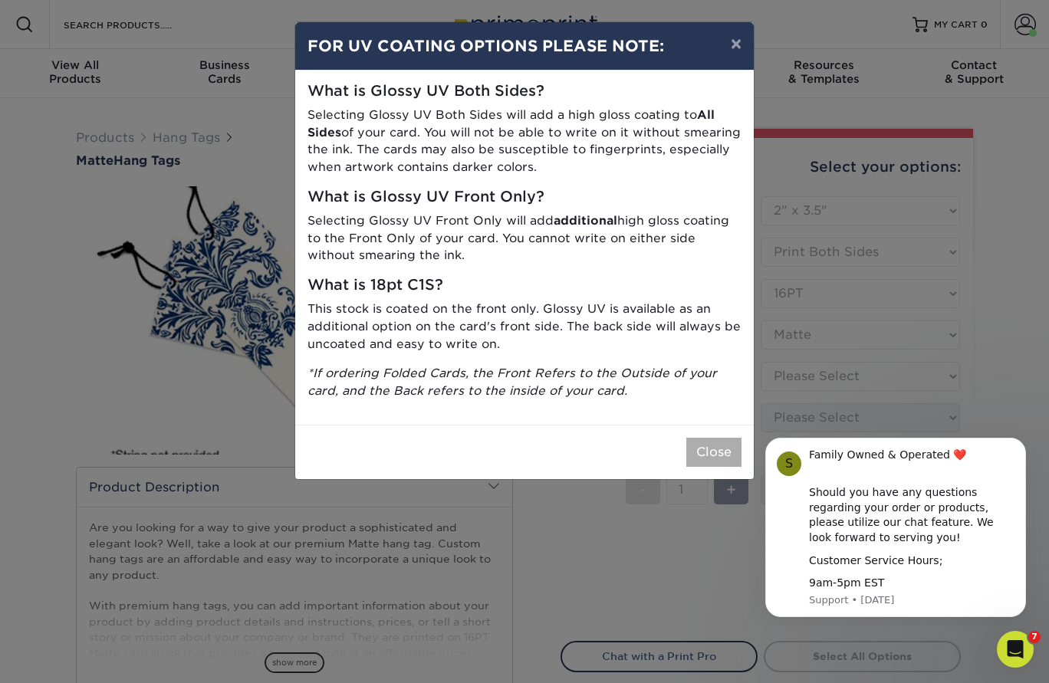
click at [715, 438] on button "Close" at bounding box center [713, 452] width 55 height 29
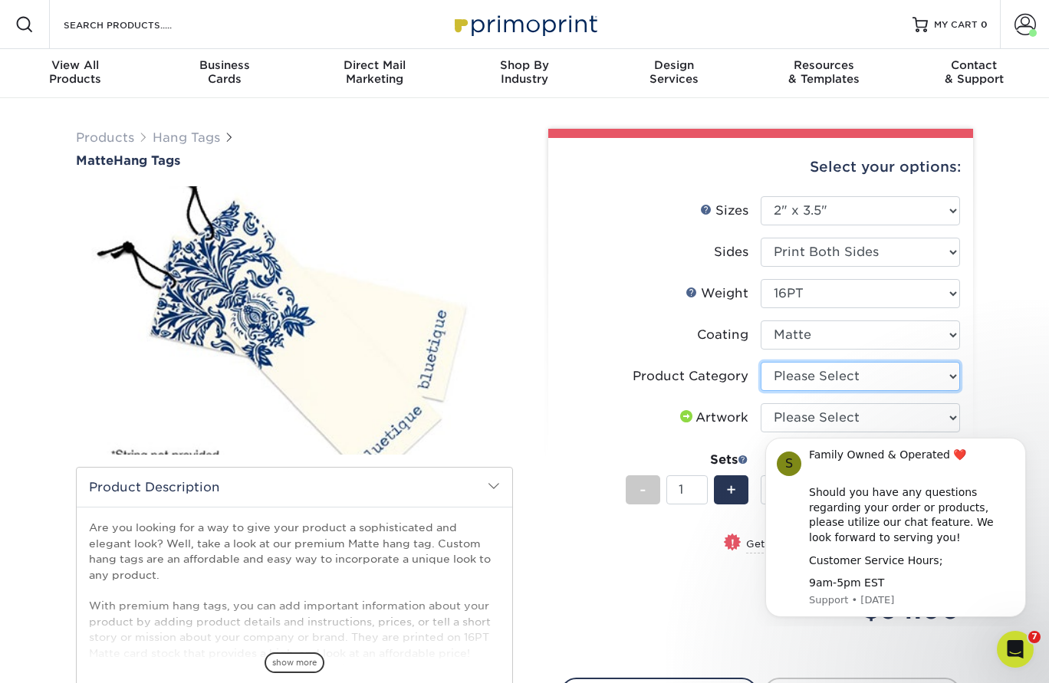
select select "428aa75b-4ae7-4398-9e0a-74f4b33909ed"
select select "upload"
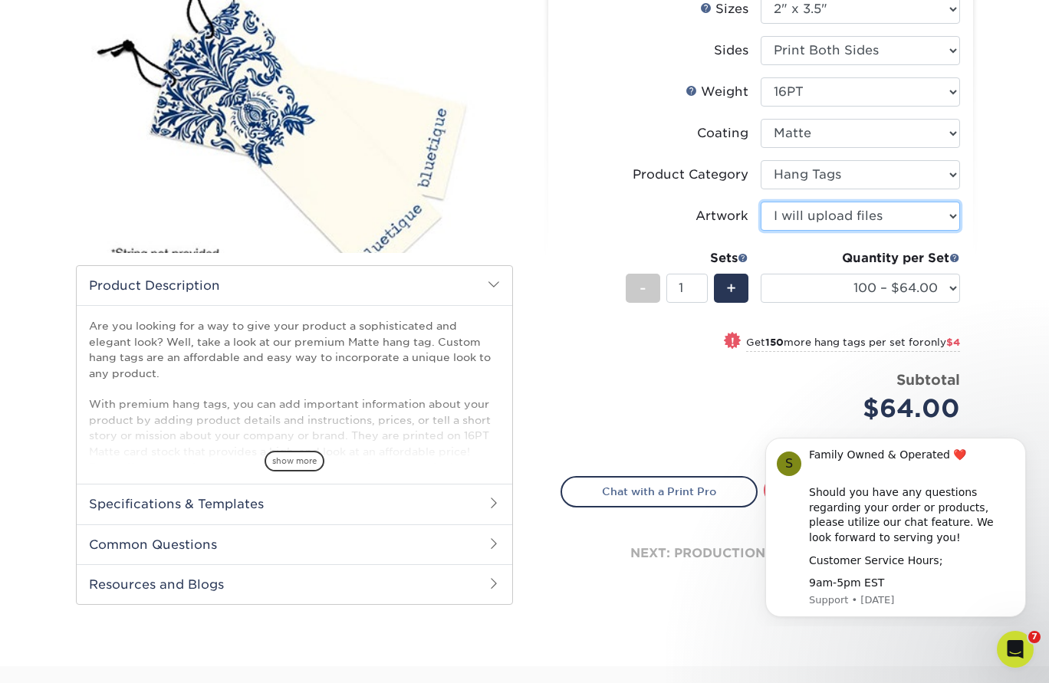
scroll to position [241, 0]
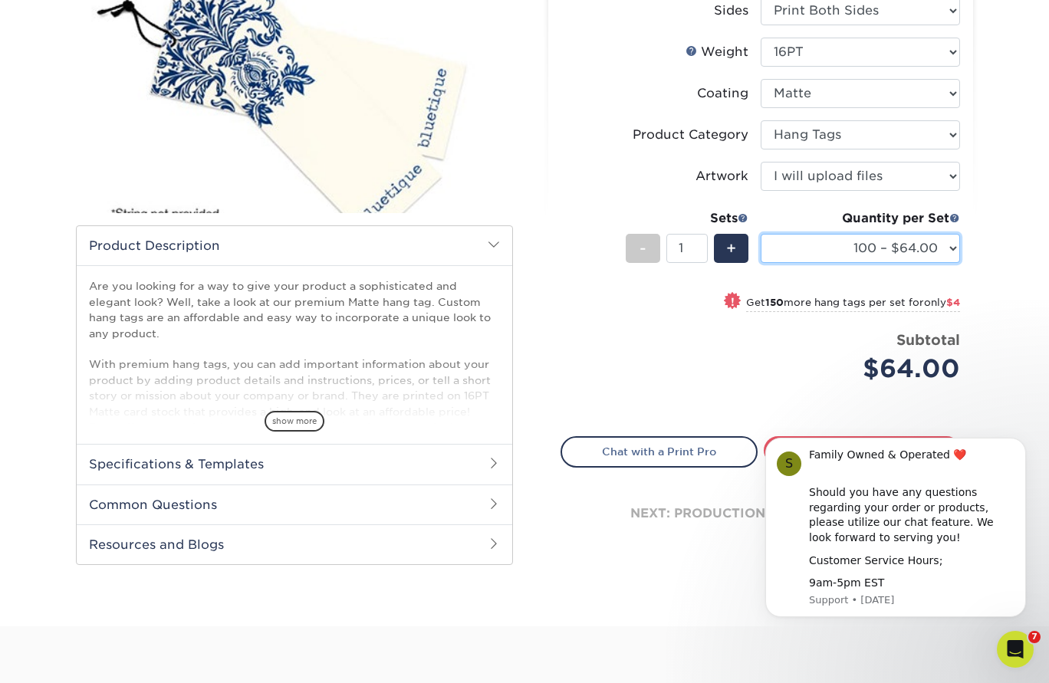
select select "5000 – $316.00"
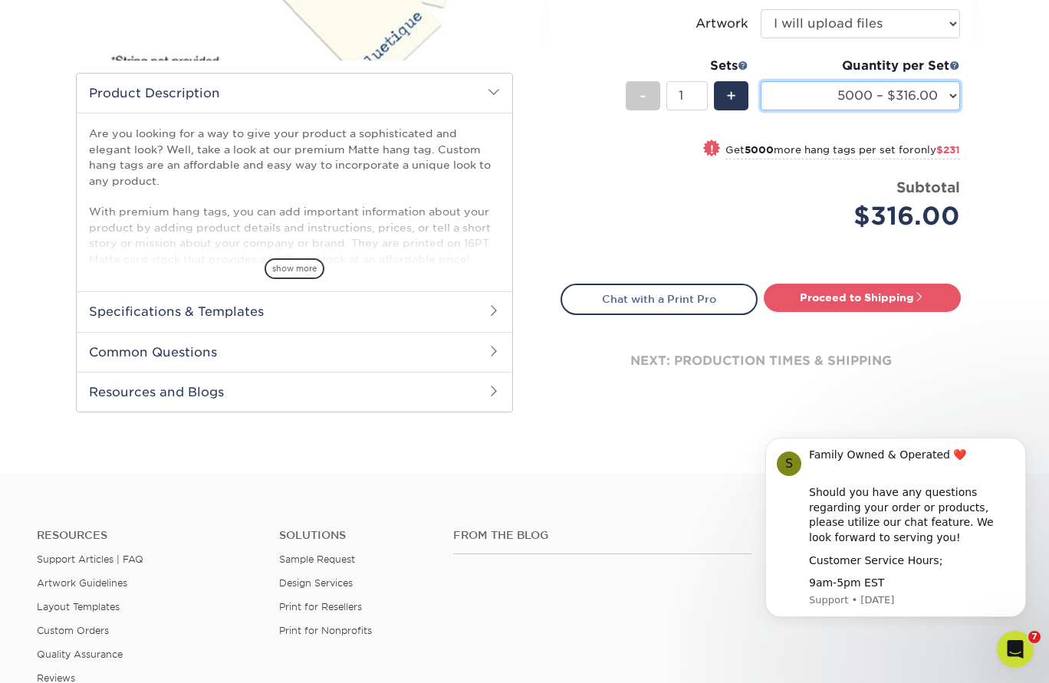
scroll to position [392, 0]
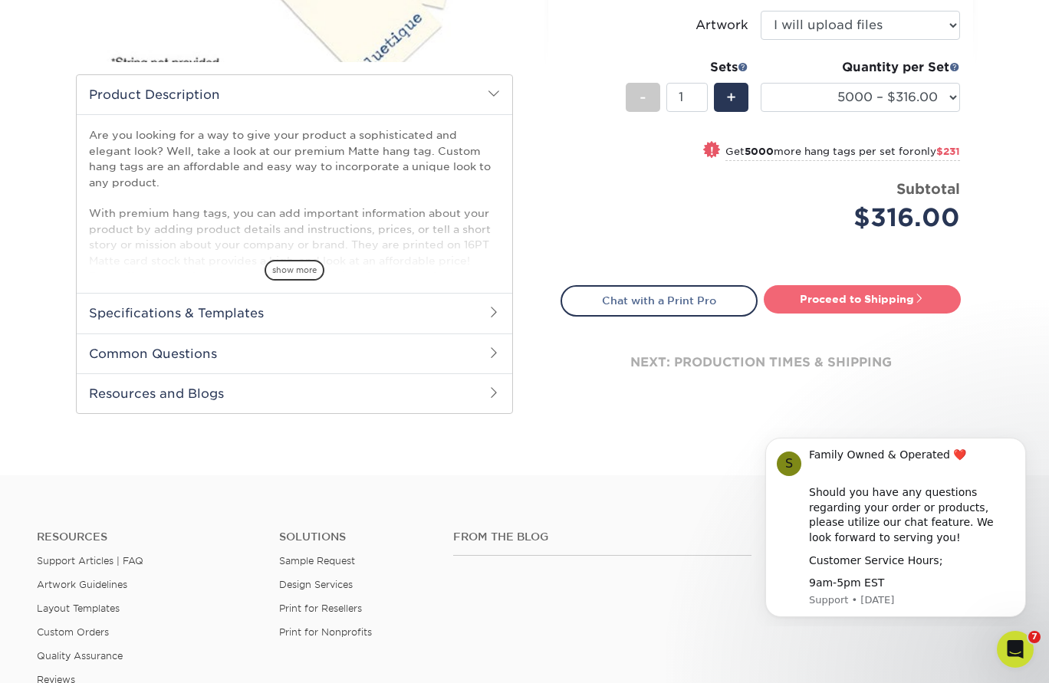
click at [829, 299] on link "Proceed to Shipping" at bounding box center [862, 299] width 197 height 28
type input "Set 1"
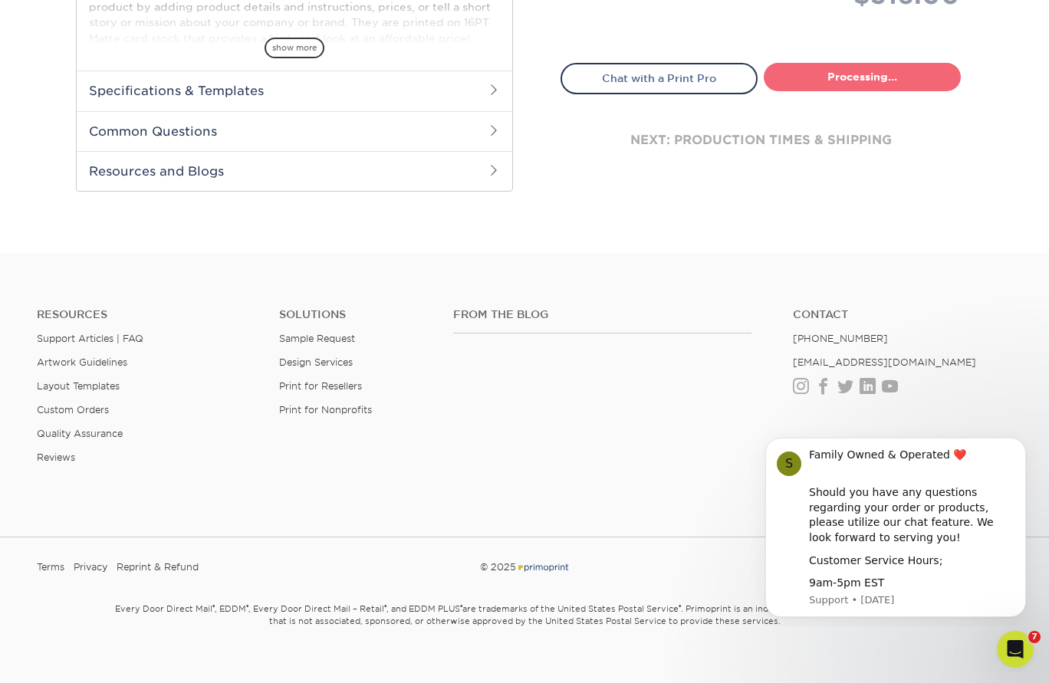
select select "9ef6b727-00b7-4b40-98f5-e80e21139dab"
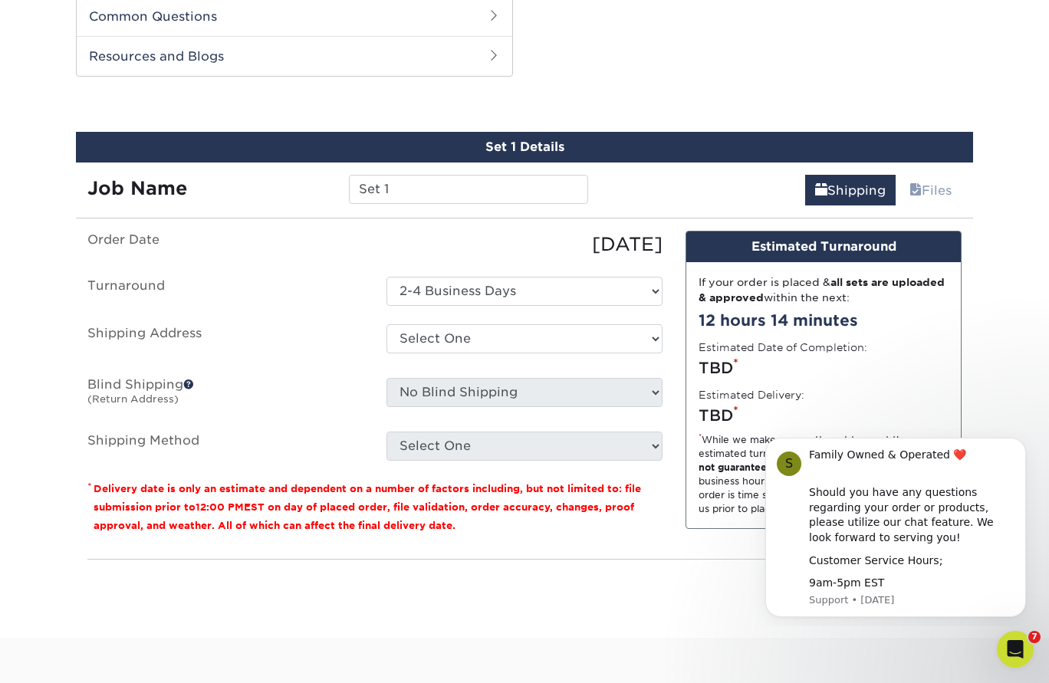
scroll to position [731, 0]
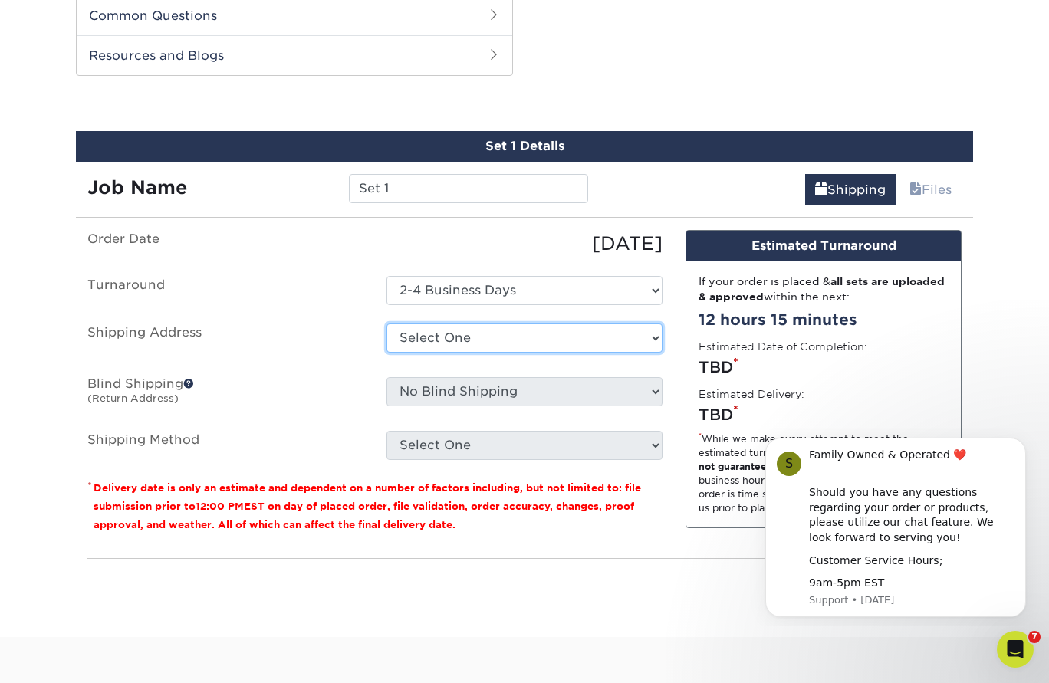
select select "277615"
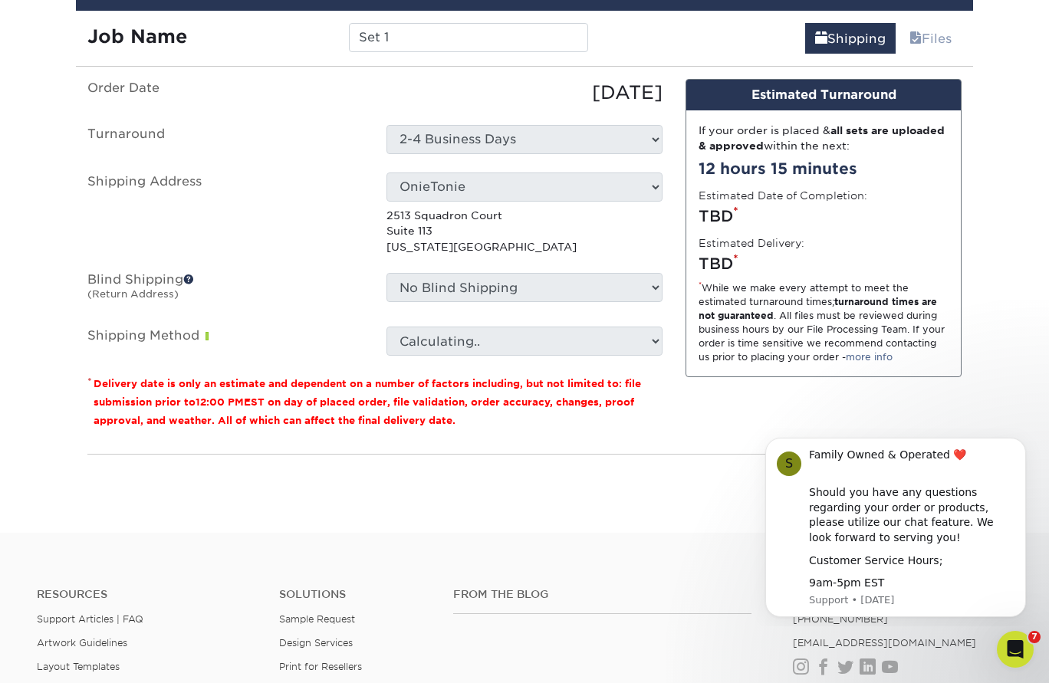
scroll to position [886, 0]
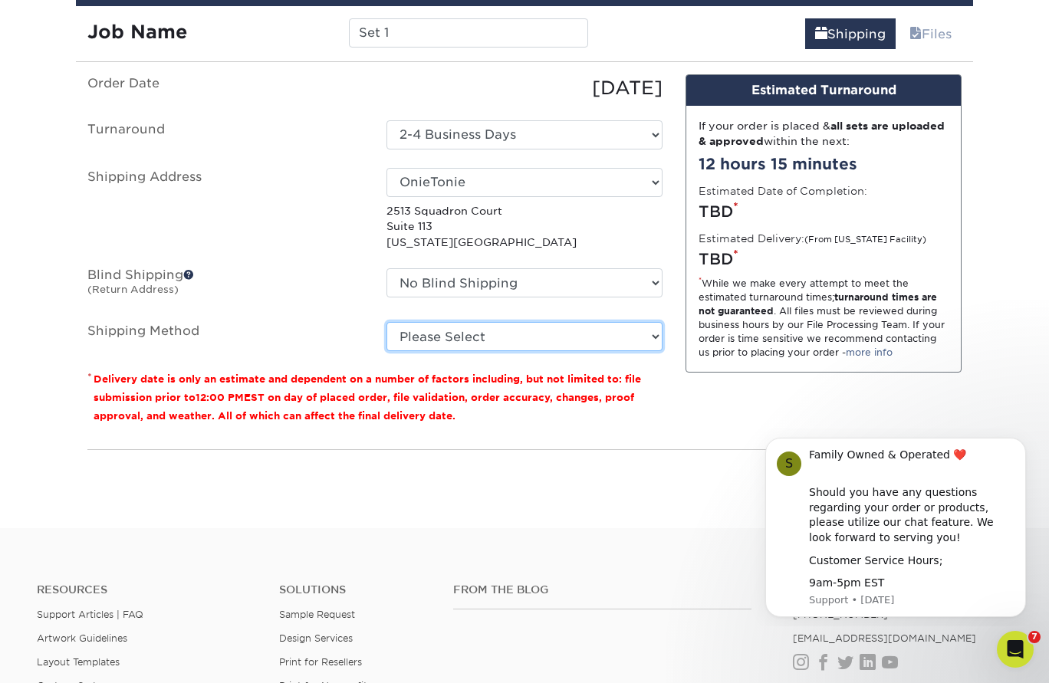
select select "03"
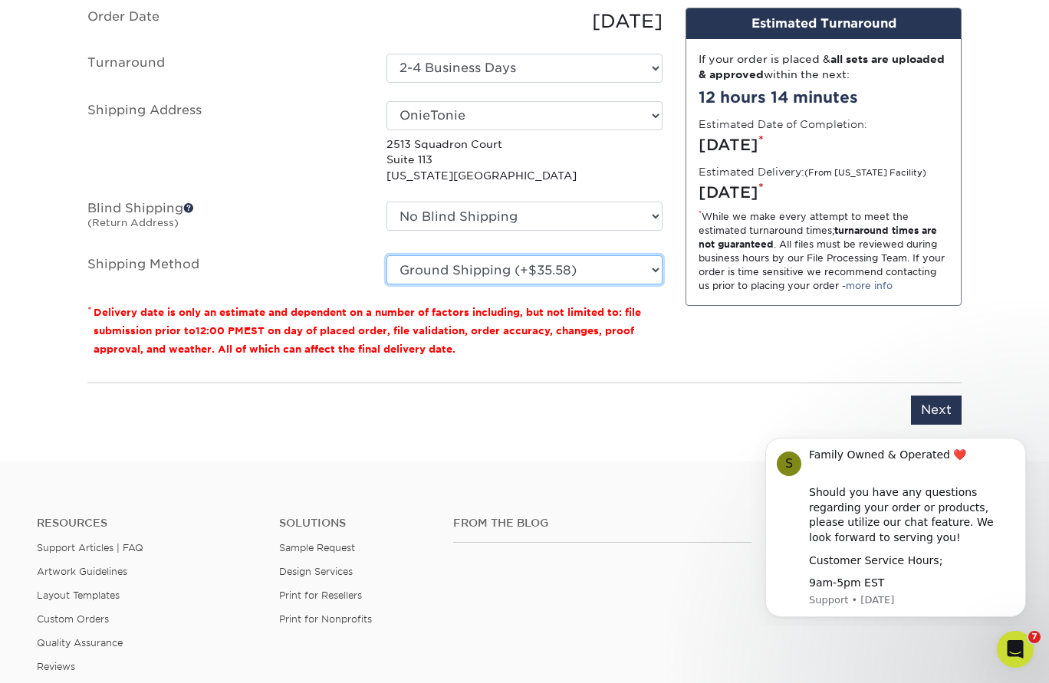
scroll to position [956, 0]
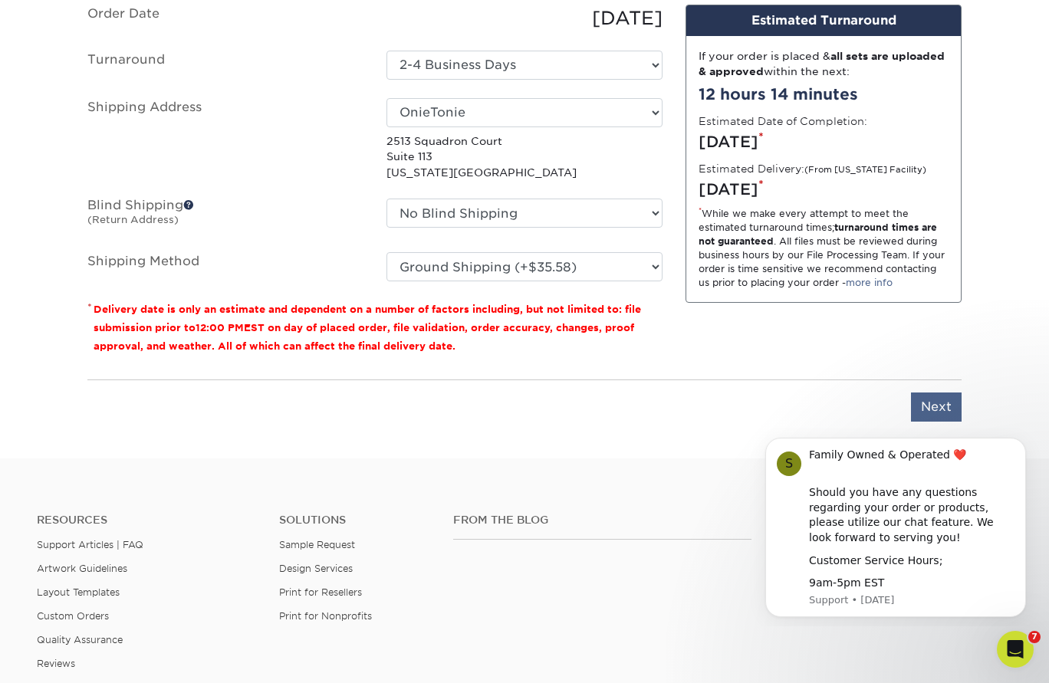
click at [937, 406] on input "Next" at bounding box center [936, 406] width 51 height 29
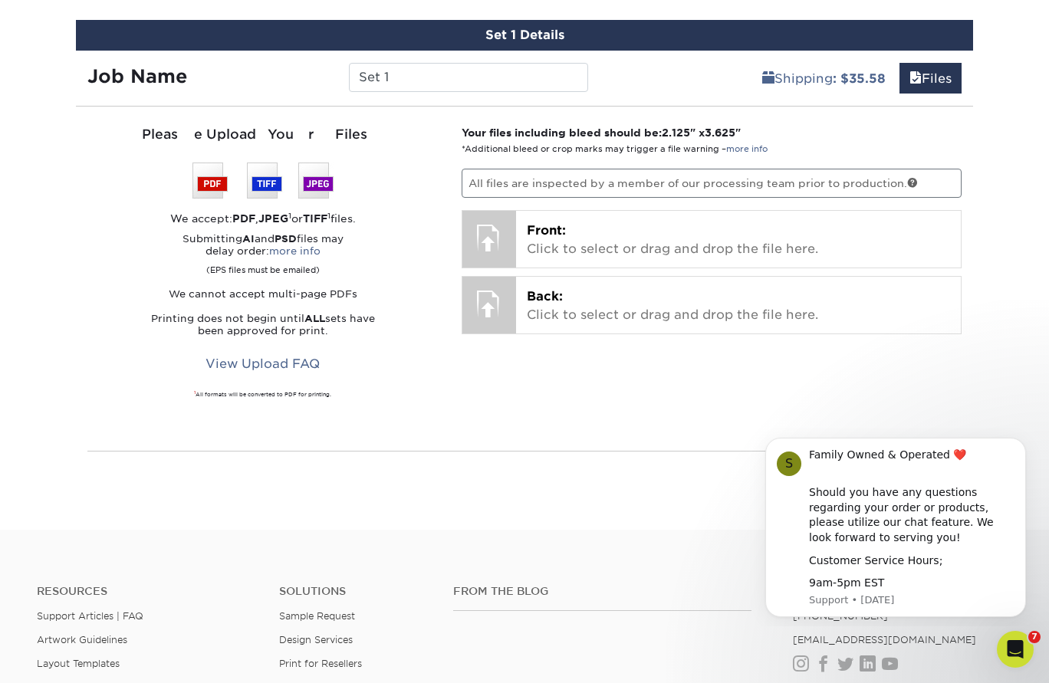
scroll to position [824, 0]
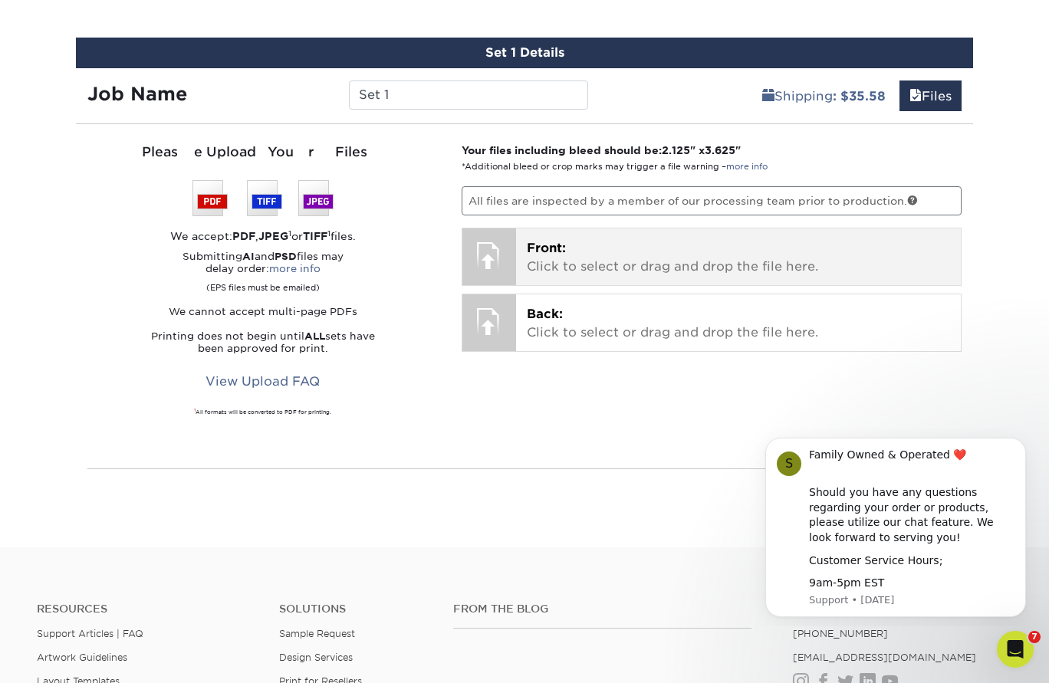
click at [651, 259] on p "Front: Click to select or drag and drop the file here." at bounding box center [739, 257] width 424 height 37
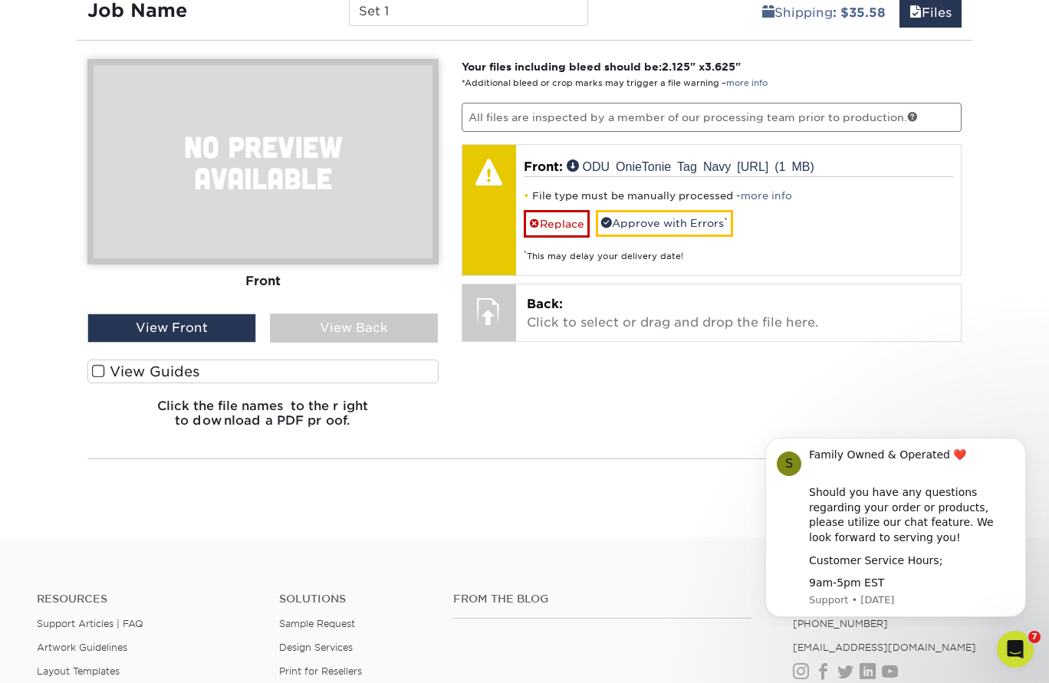
scroll to position [913, 0]
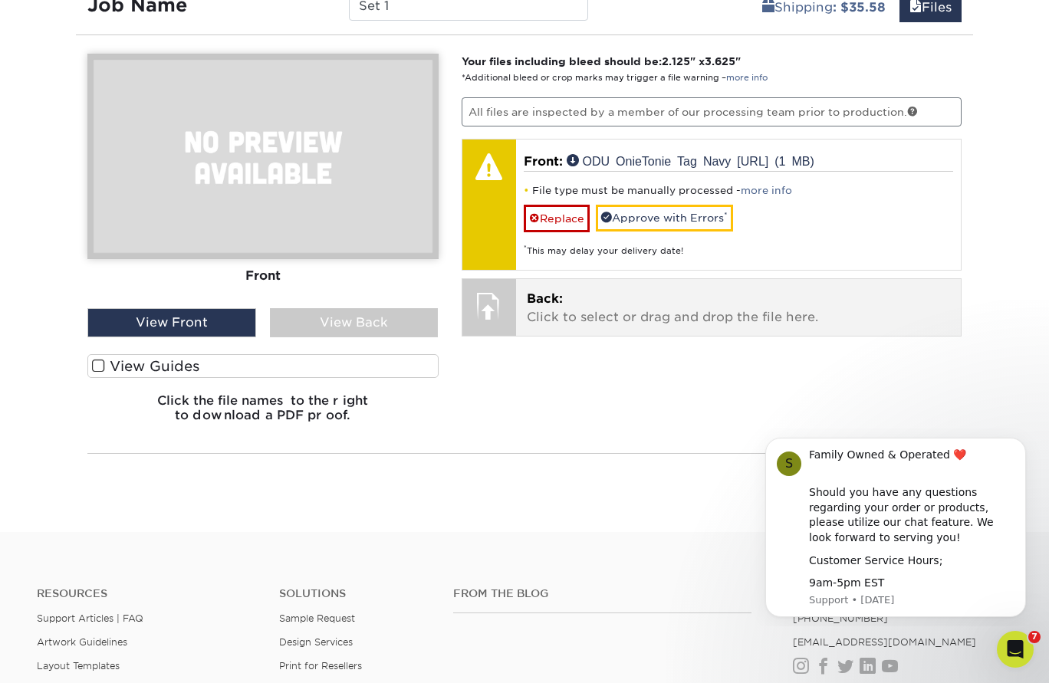
click at [691, 314] on p "Back: Click to select or drag and drop the file here." at bounding box center [739, 308] width 424 height 37
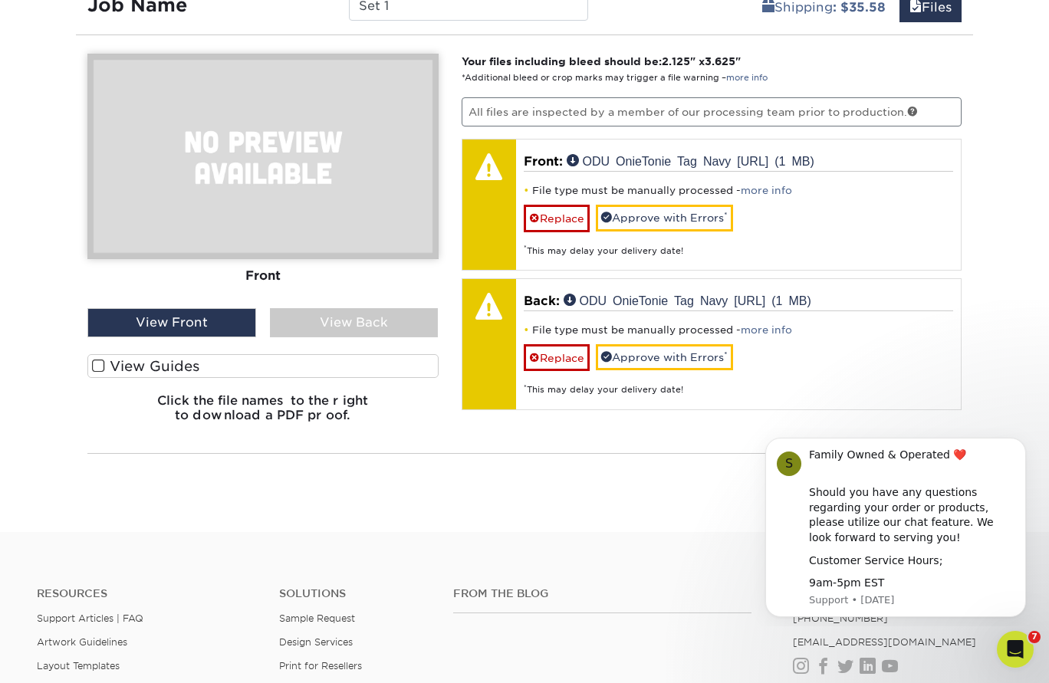
click at [337, 326] on div "View Back" at bounding box center [354, 322] width 169 height 29
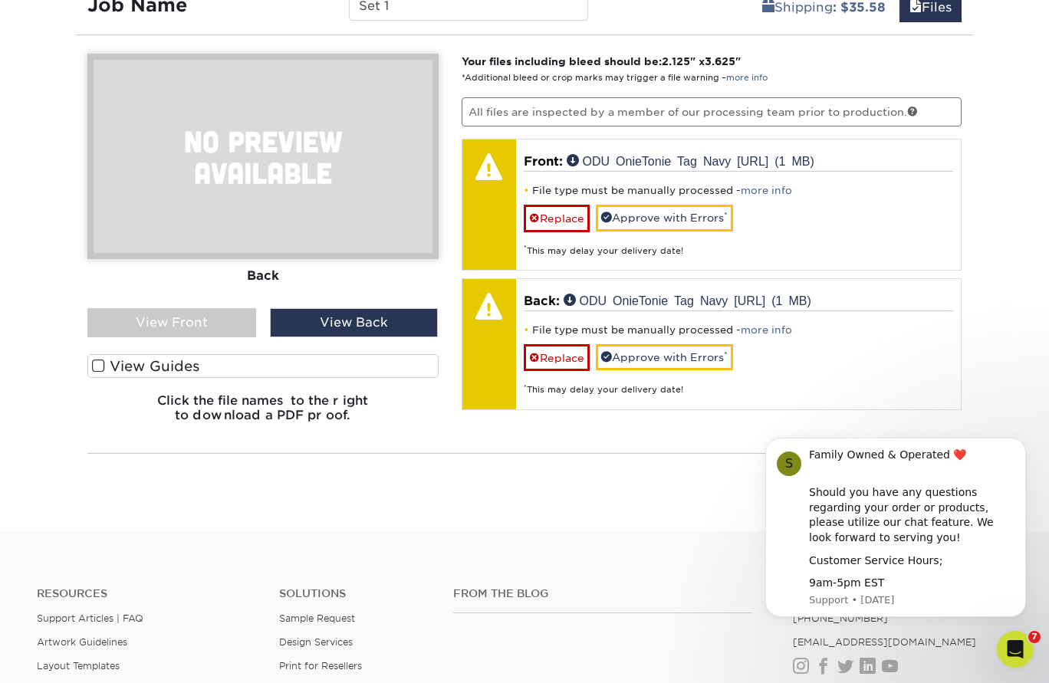
click at [205, 329] on div "View Front" at bounding box center [171, 322] width 169 height 29
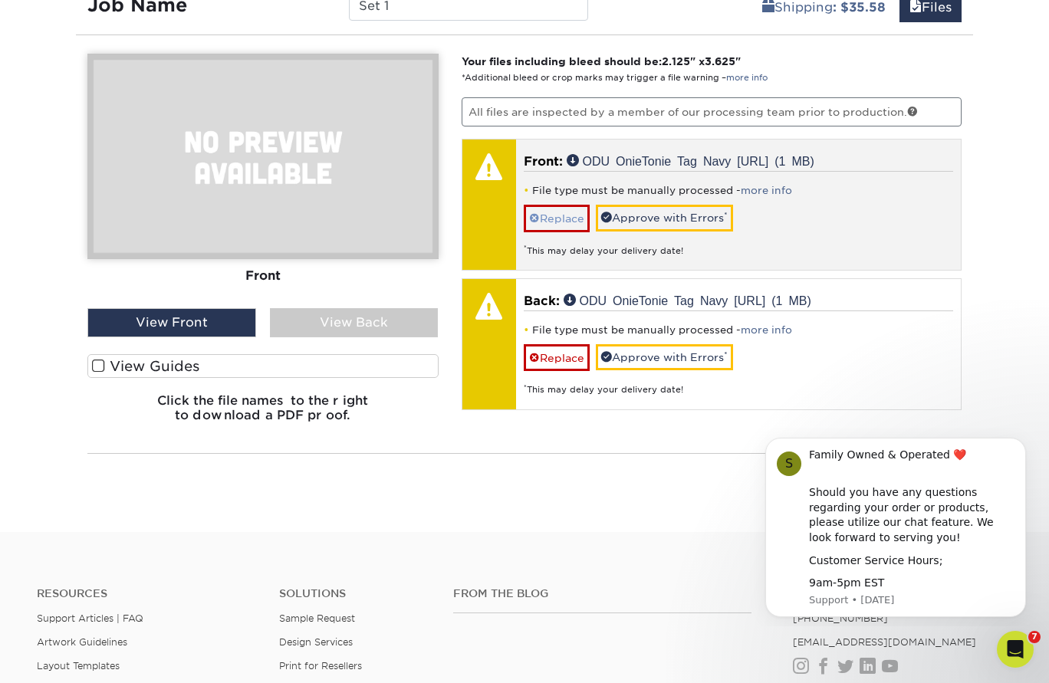
click at [534, 218] on span at bounding box center [534, 218] width 11 height 12
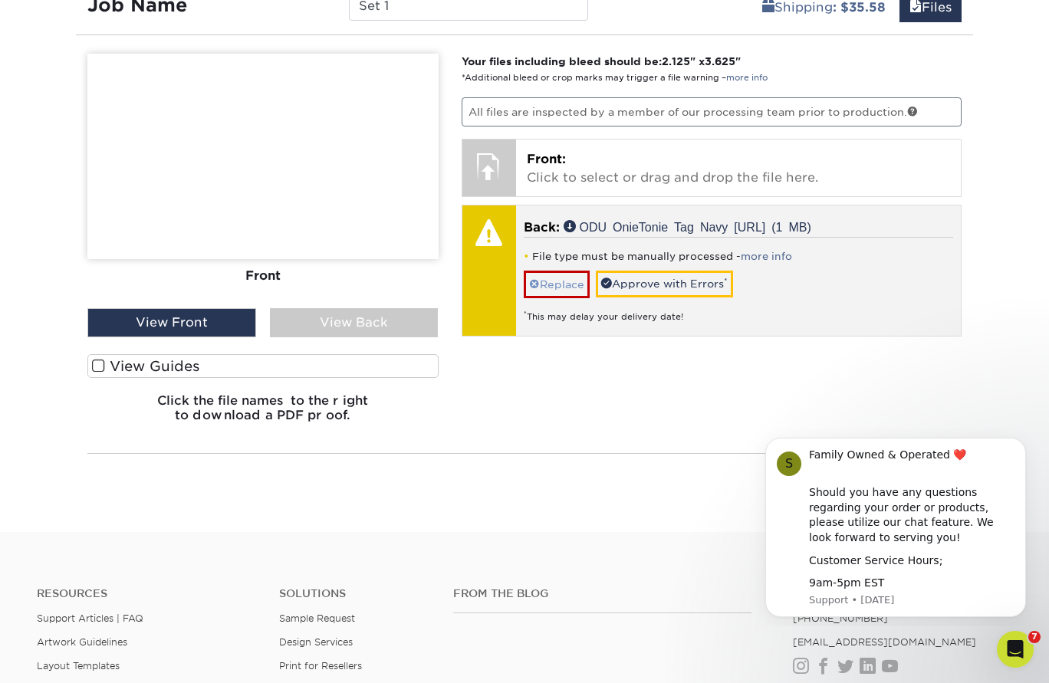
click at [534, 281] on span at bounding box center [534, 284] width 11 height 12
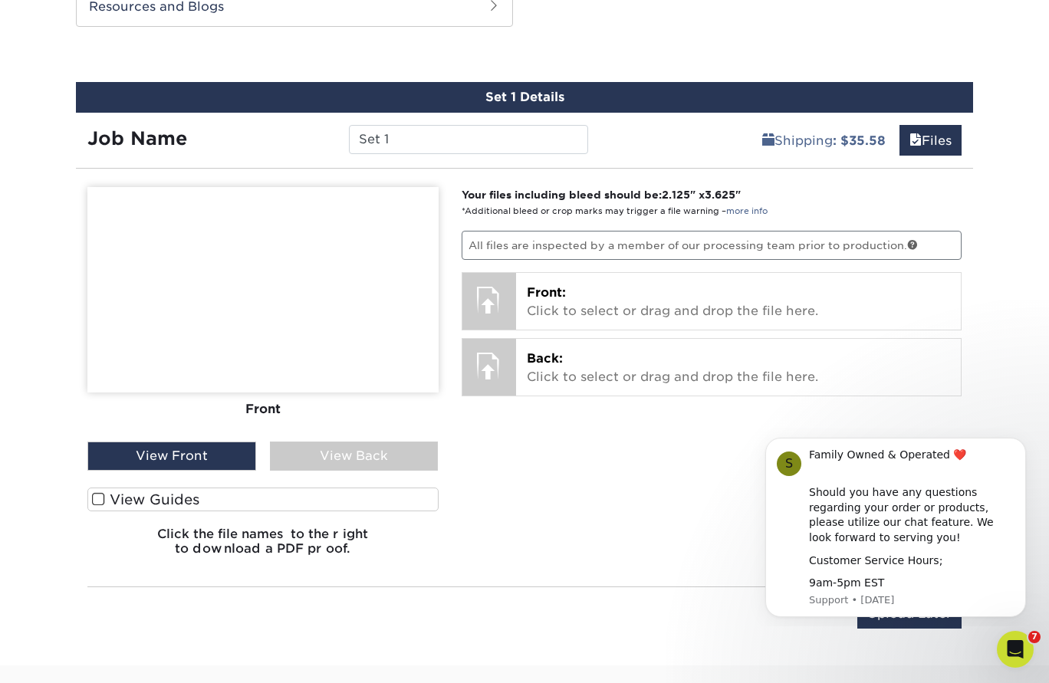
scroll to position [787, 0]
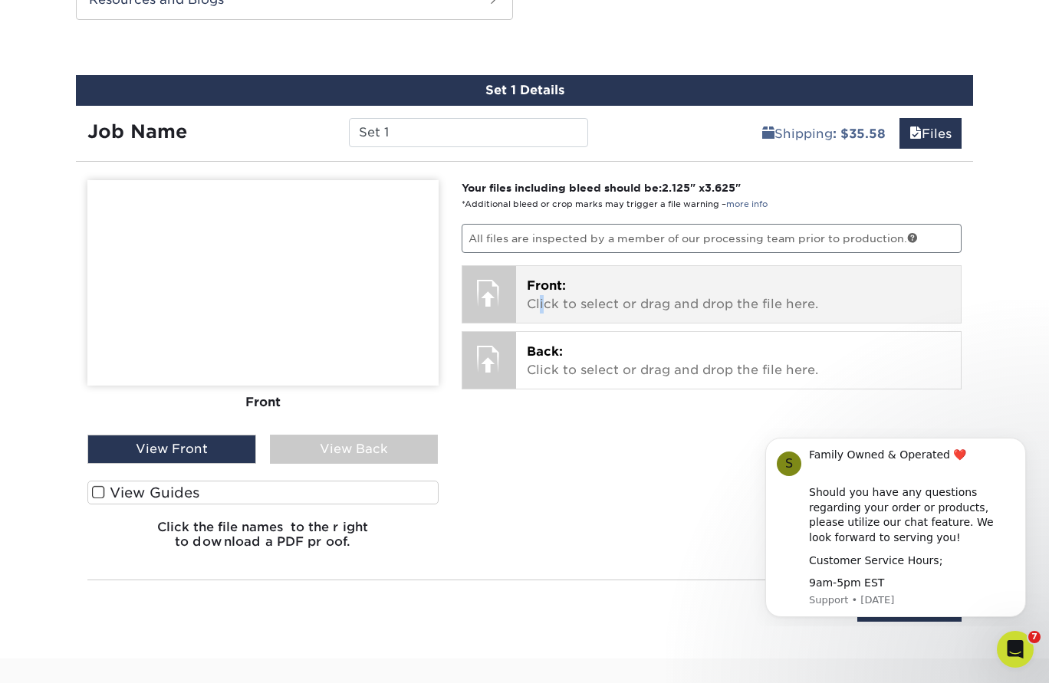
click at [541, 299] on p "Front: Click to select or drag and drop the file here." at bounding box center [739, 295] width 424 height 37
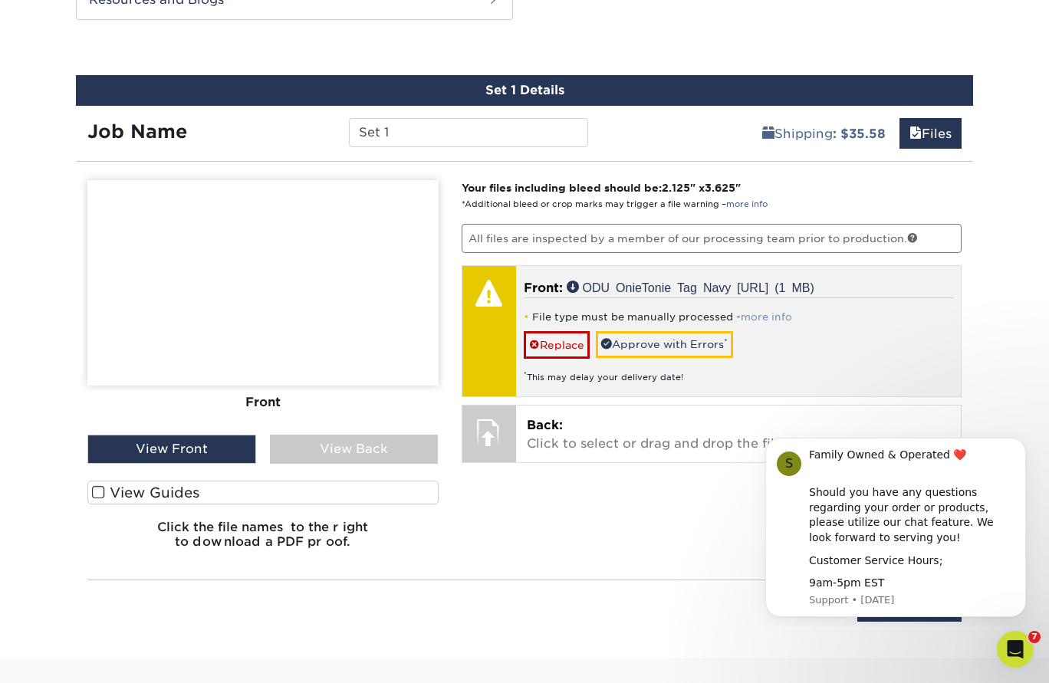
click at [782, 320] on link "more info" at bounding box center [766, 316] width 51 height 11
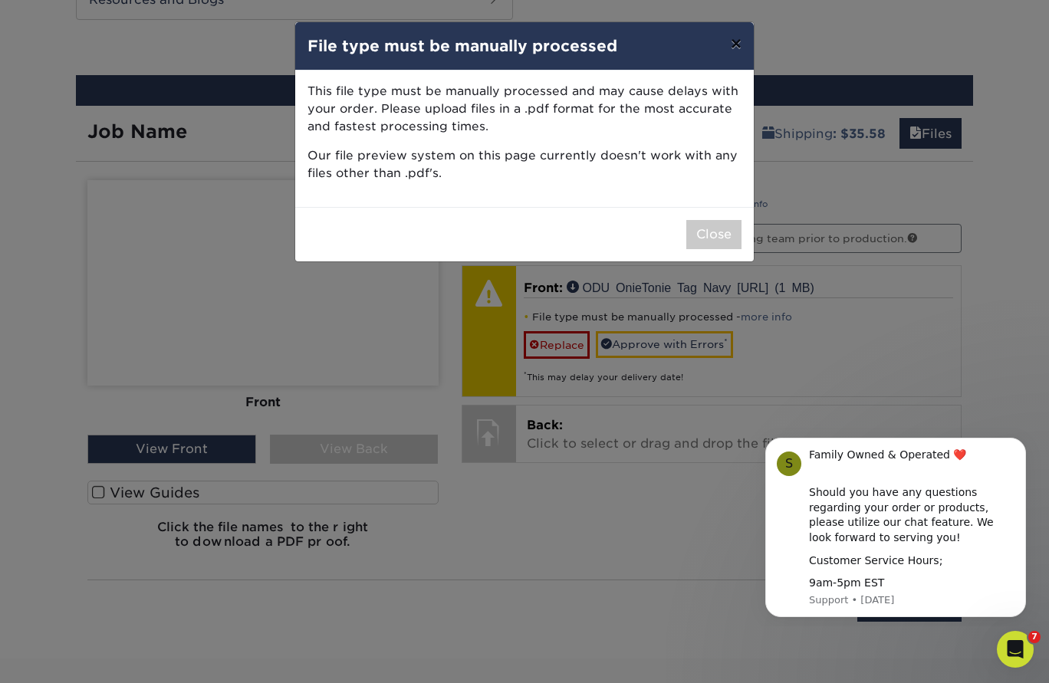
click at [731, 45] on button "×" at bounding box center [735, 43] width 35 height 43
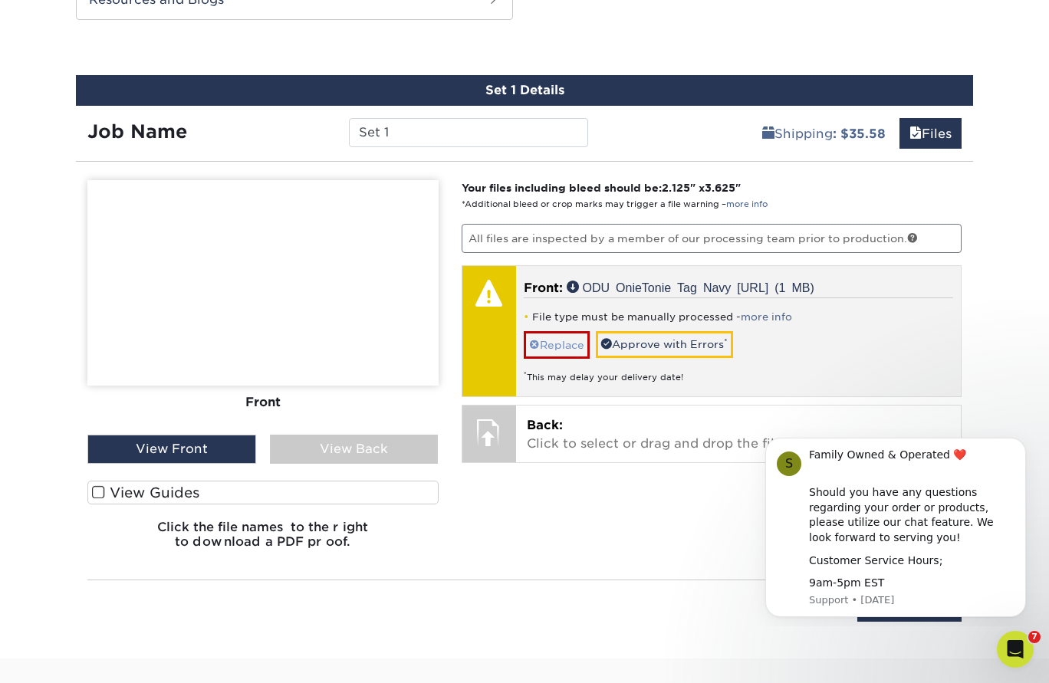
click at [530, 344] on span at bounding box center [534, 345] width 11 height 12
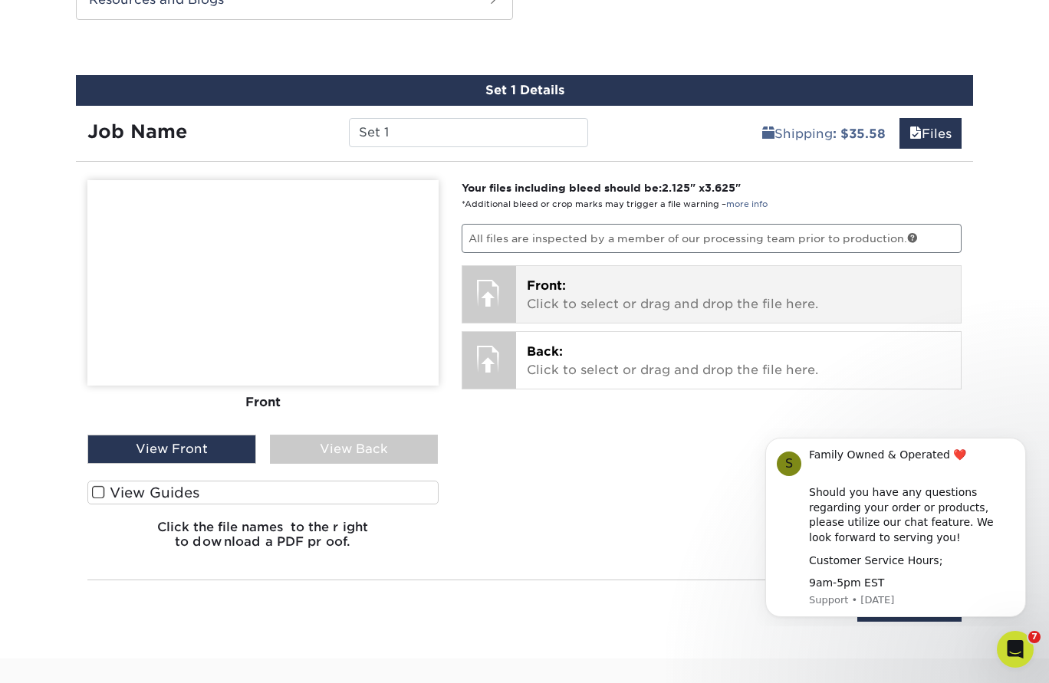
click at [568, 294] on p "Front: Click to select or drag and drop the file here." at bounding box center [739, 295] width 424 height 37
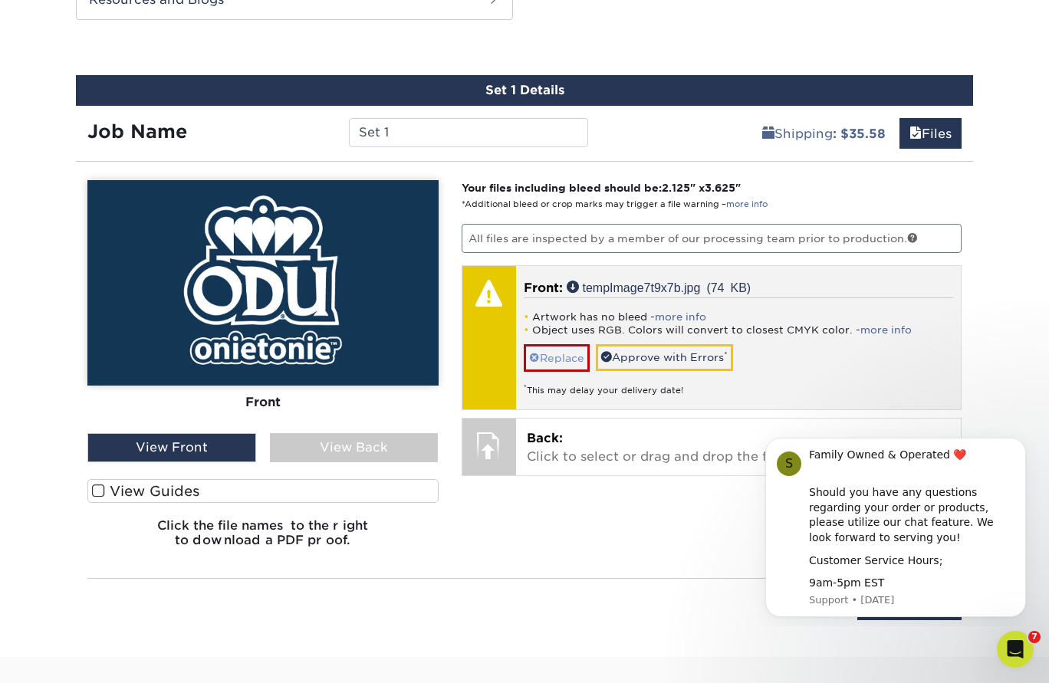
click at [535, 355] on span at bounding box center [534, 358] width 11 height 12
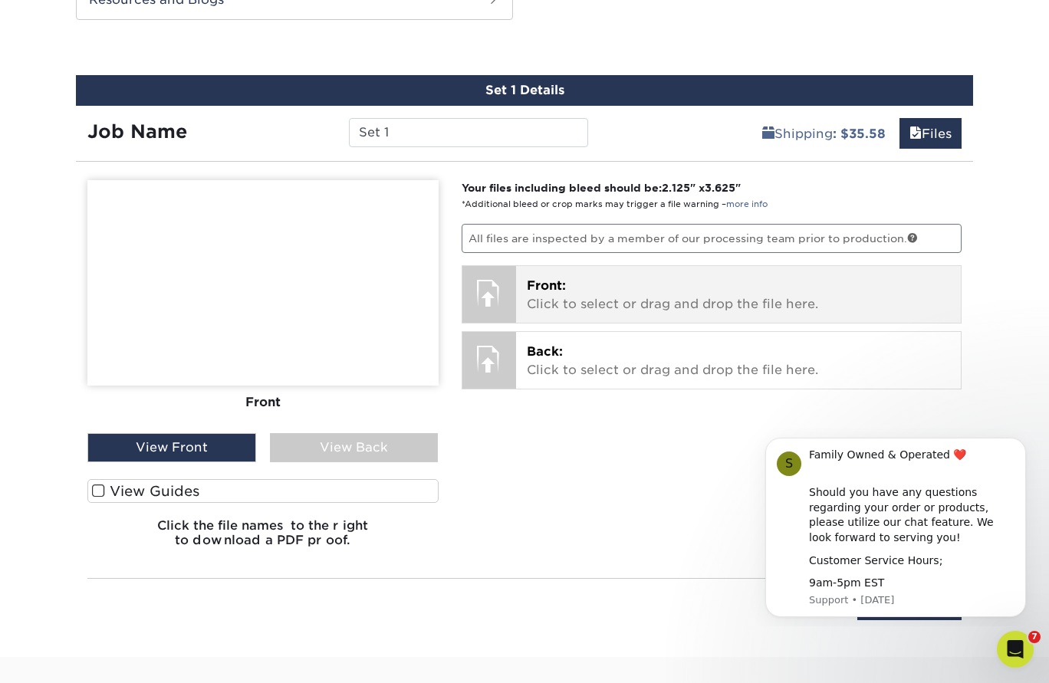
click at [591, 299] on p "Front: Click to select or drag and drop the file here." at bounding box center [739, 295] width 424 height 37
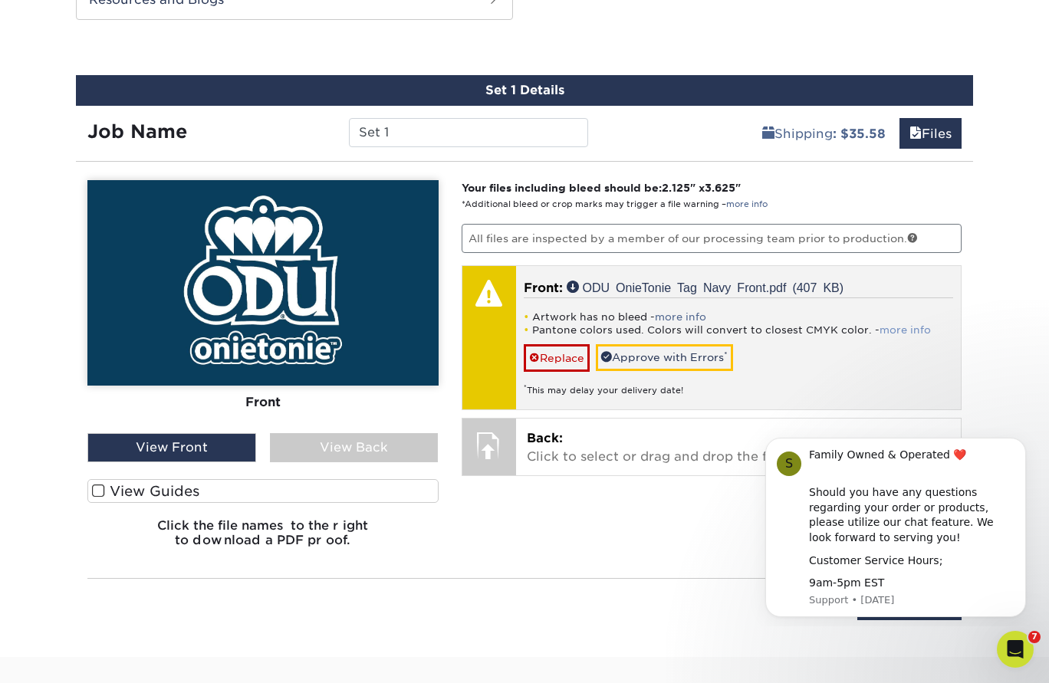
click at [918, 329] on link "more info" at bounding box center [904, 329] width 51 height 11
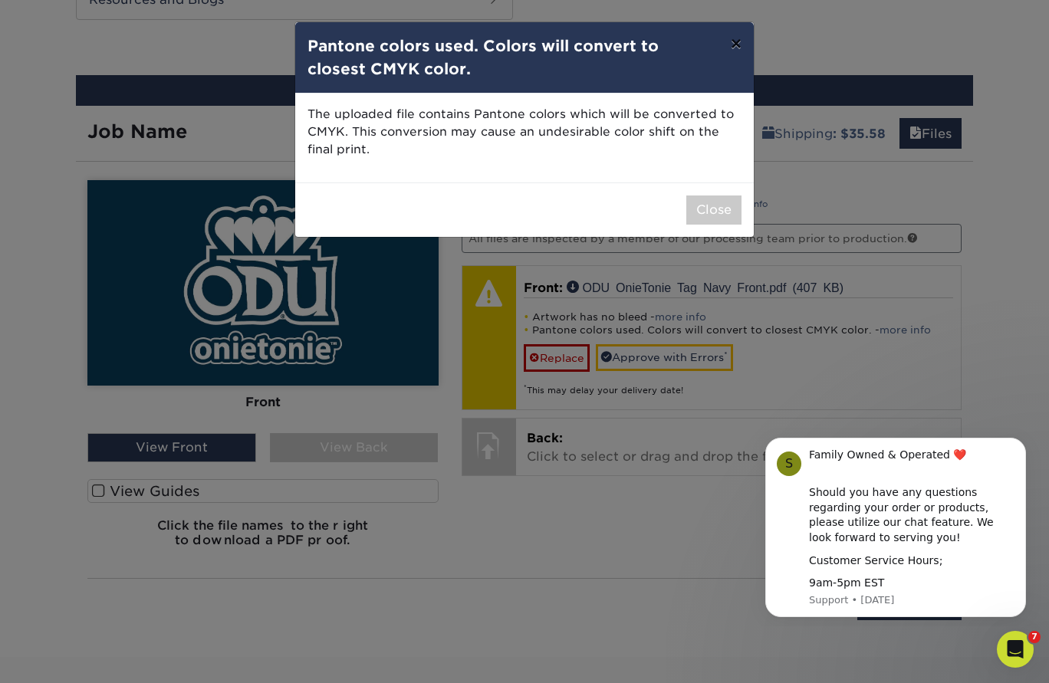
click at [731, 48] on button "×" at bounding box center [735, 43] width 35 height 43
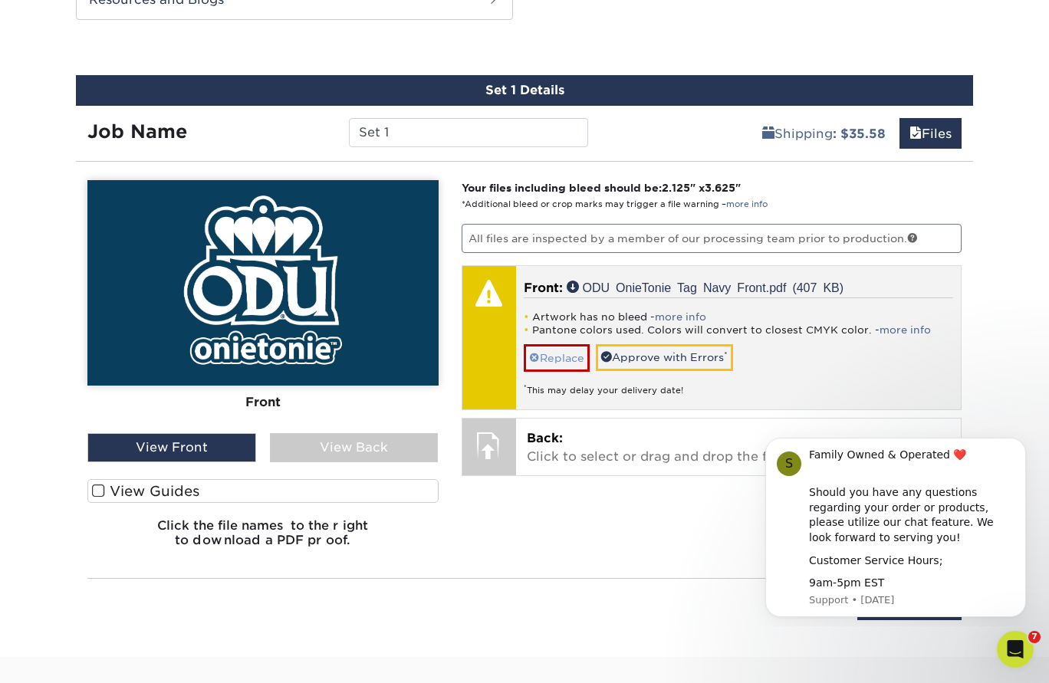
click at [532, 354] on span at bounding box center [534, 358] width 11 height 12
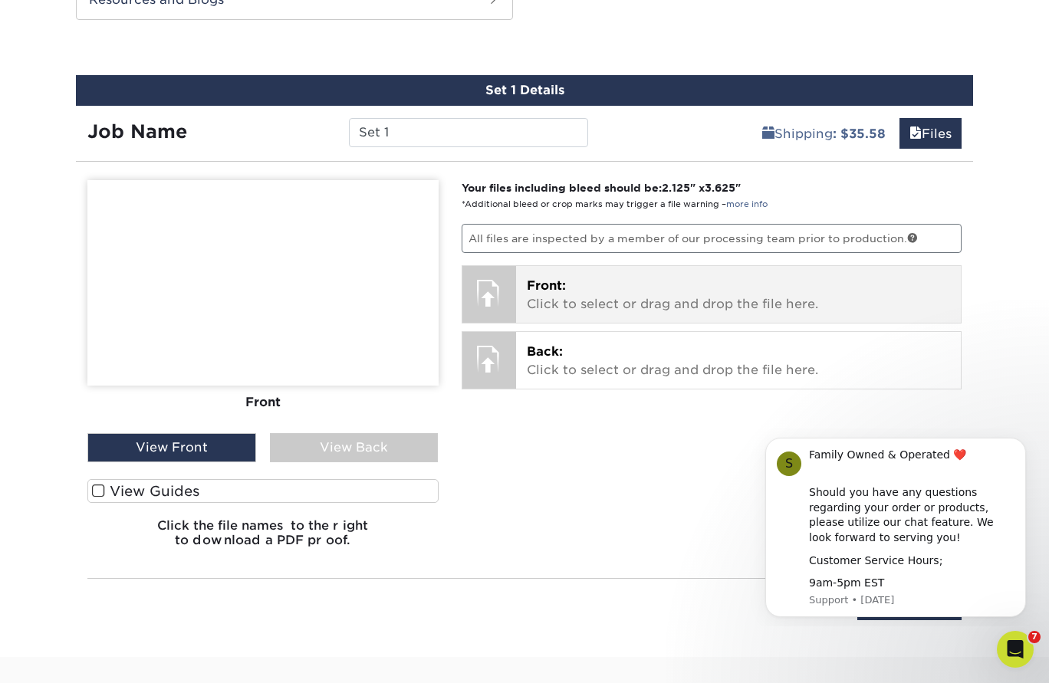
click at [492, 301] on div at bounding box center [489, 293] width 54 height 54
click at [494, 291] on div at bounding box center [489, 293] width 54 height 54
click at [562, 288] on span "Front:" at bounding box center [546, 285] width 39 height 15
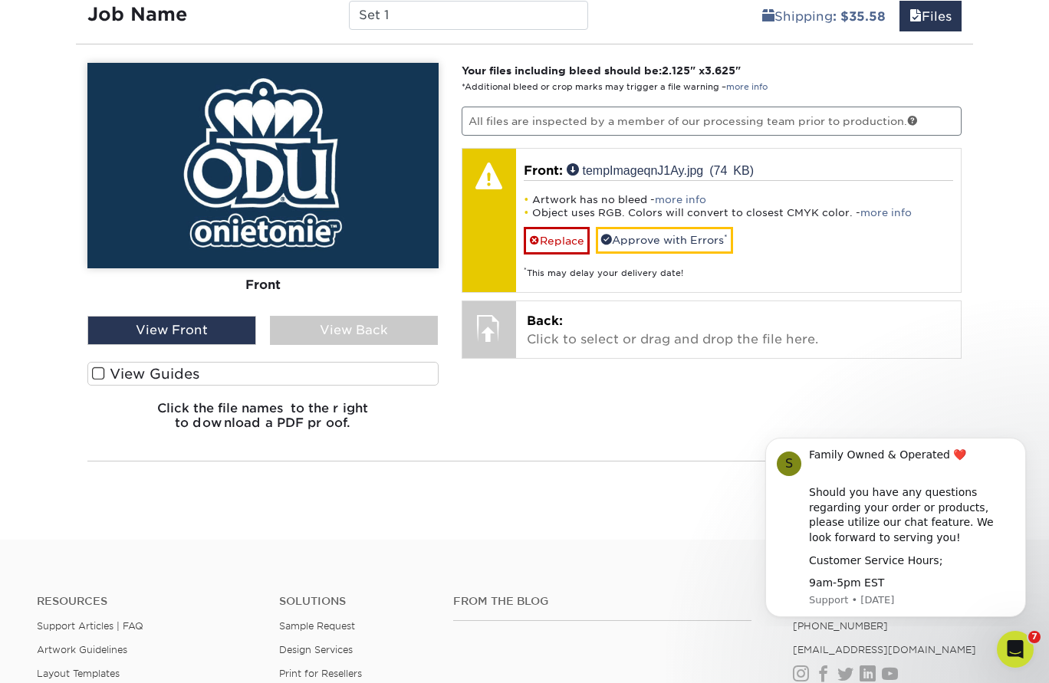
scroll to position [903, 0]
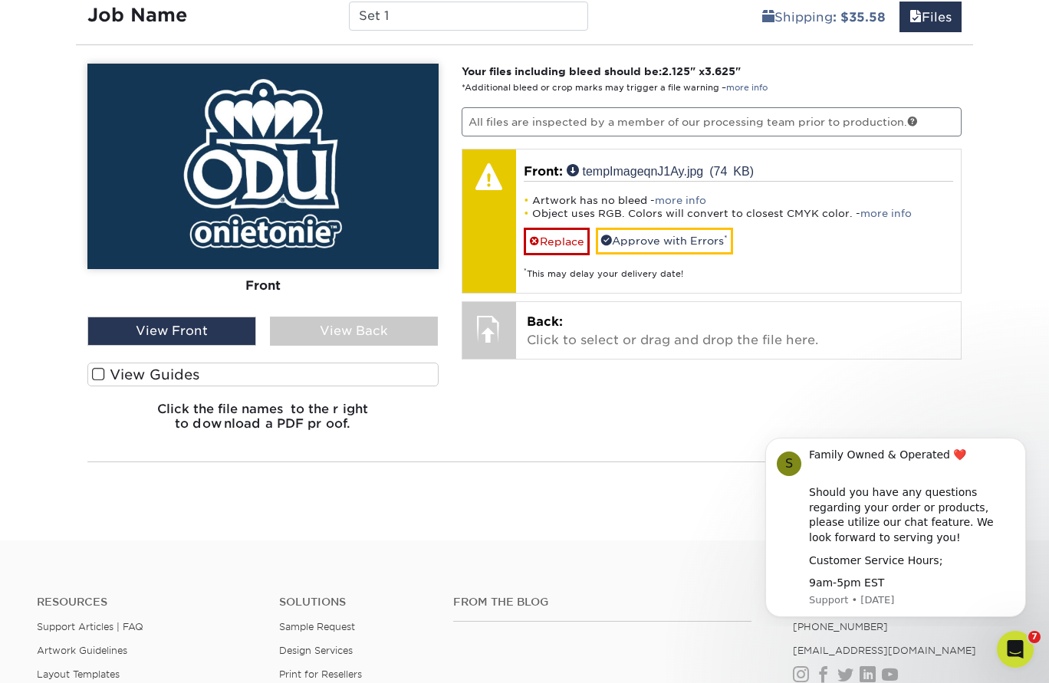
click at [212, 336] on div "View Front" at bounding box center [171, 331] width 169 height 29
click at [158, 325] on div "View Front" at bounding box center [171, 331] width 169 height 29
click at [143, 373] on label "View Guides" at bounding box center [262, 375] width 351 height 24
click at [0, 0] on input "View Guides" at bounding box center [0, 0] width 0 height 0
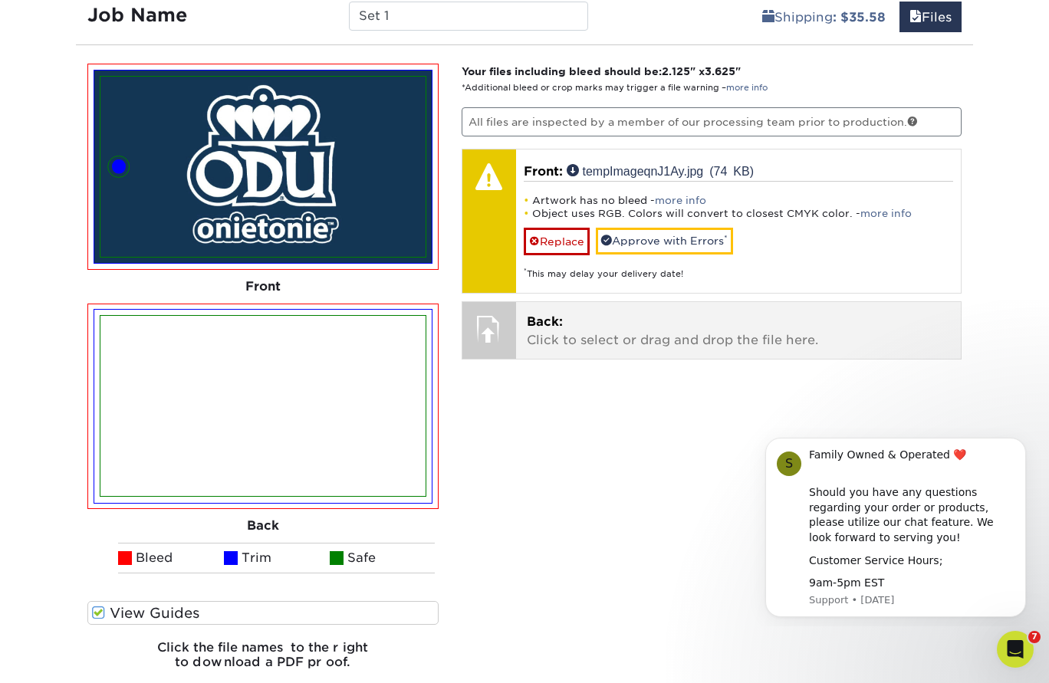
click at [522, 317] on div "Back: Click to select or drag and drop the file here. Choose file ODU OnieTonie…" at bounding box center [738, 330] width 445 height 57
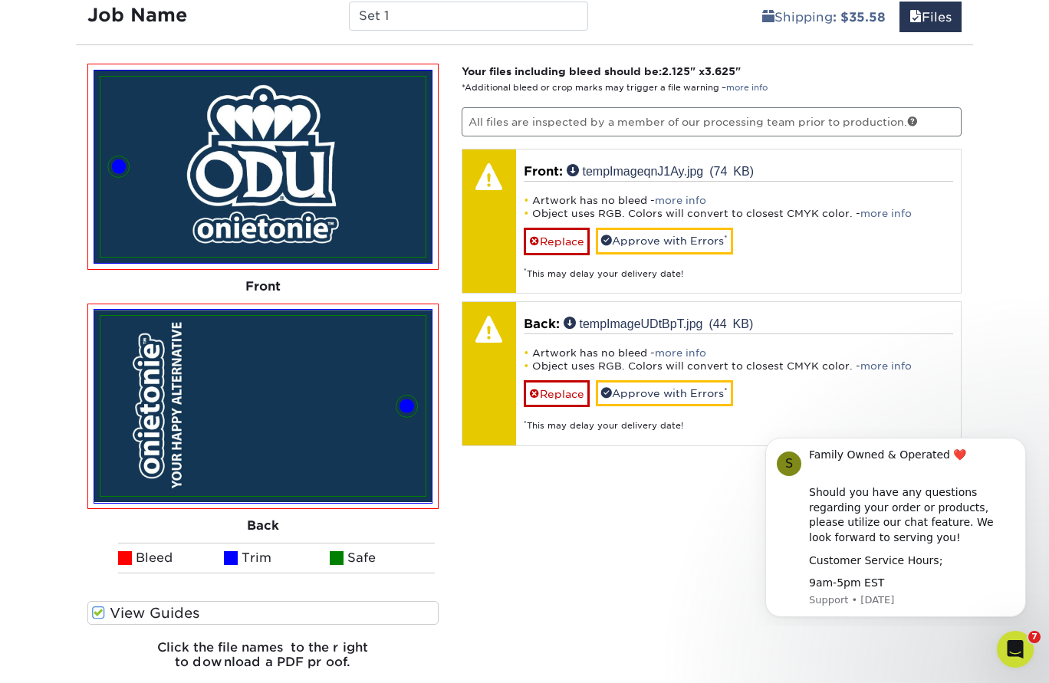
click at [290, 405] on img at bounding box center [262, 406] width 325 height 180
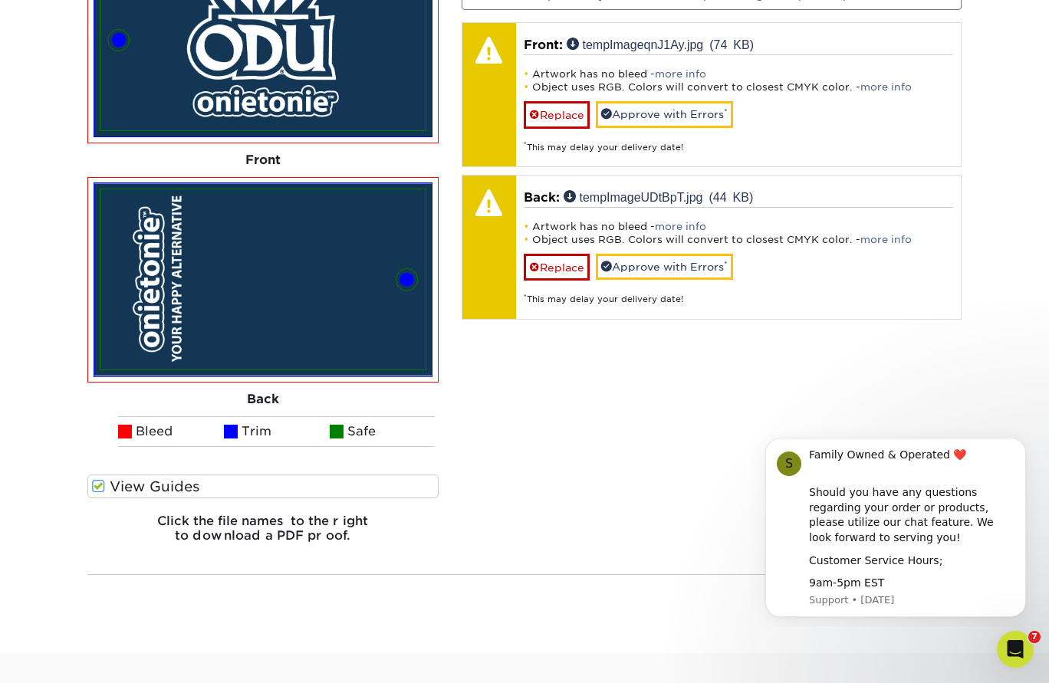
scroll to position [1031, 0]
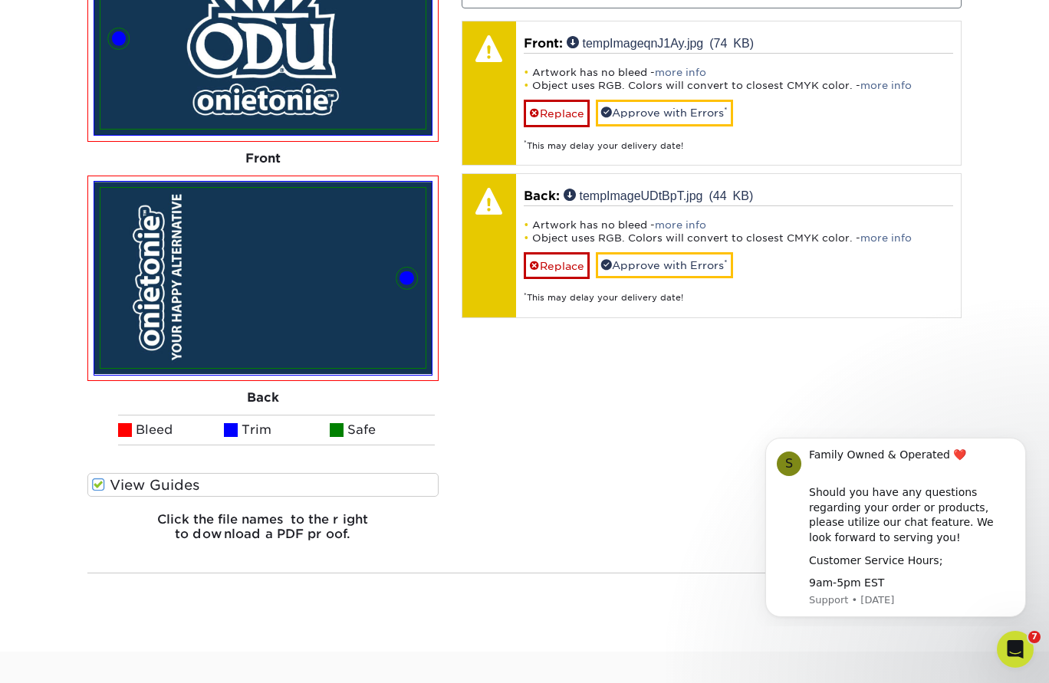
click at [95, 480] on span at bounding box center [98, 485] width 13 height 15
click at [0, 0] on input "View Guides" at bounding box center [0, 0] width 0 height 0
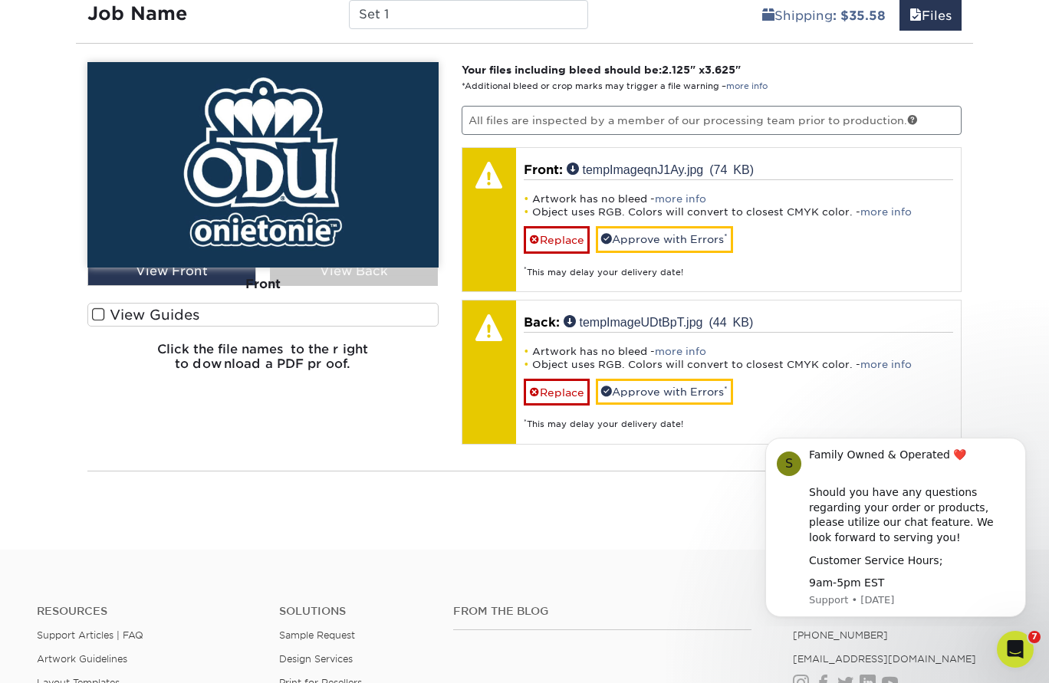
scroll to position [887, 0]
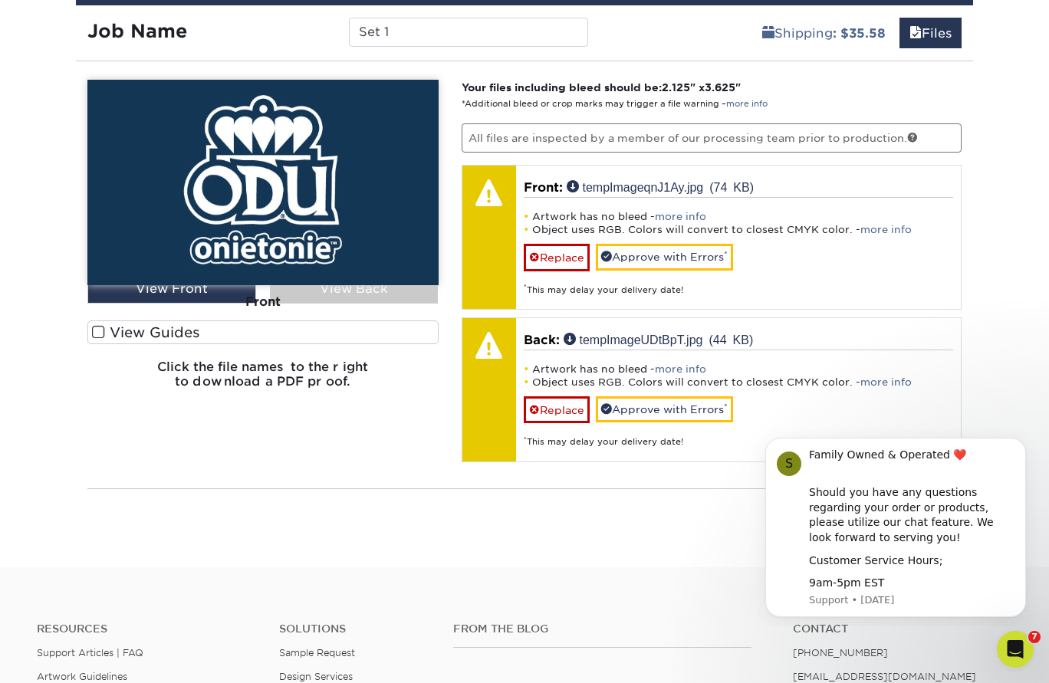
click at [389, 296] on div "Front" at bounding box center [262, 302] width 351 height 34
click at [367, 286] on div "Front" at bounding box center [262, 302] width 351 height 34
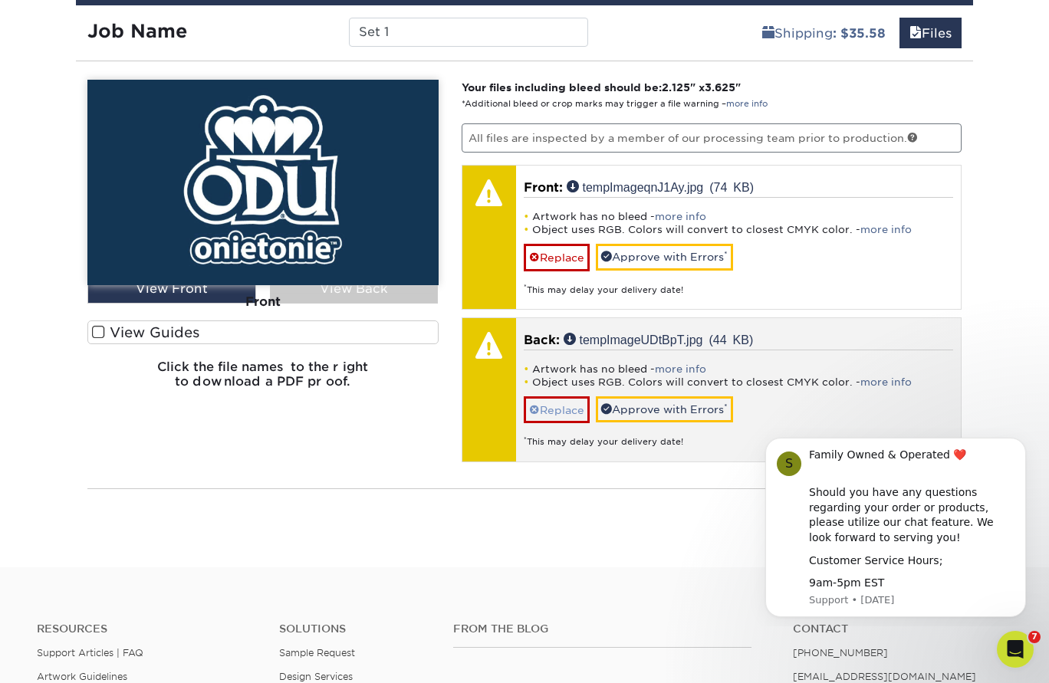
click at [530, 405] on span at bounding box center [534, 410] width 11 height 12
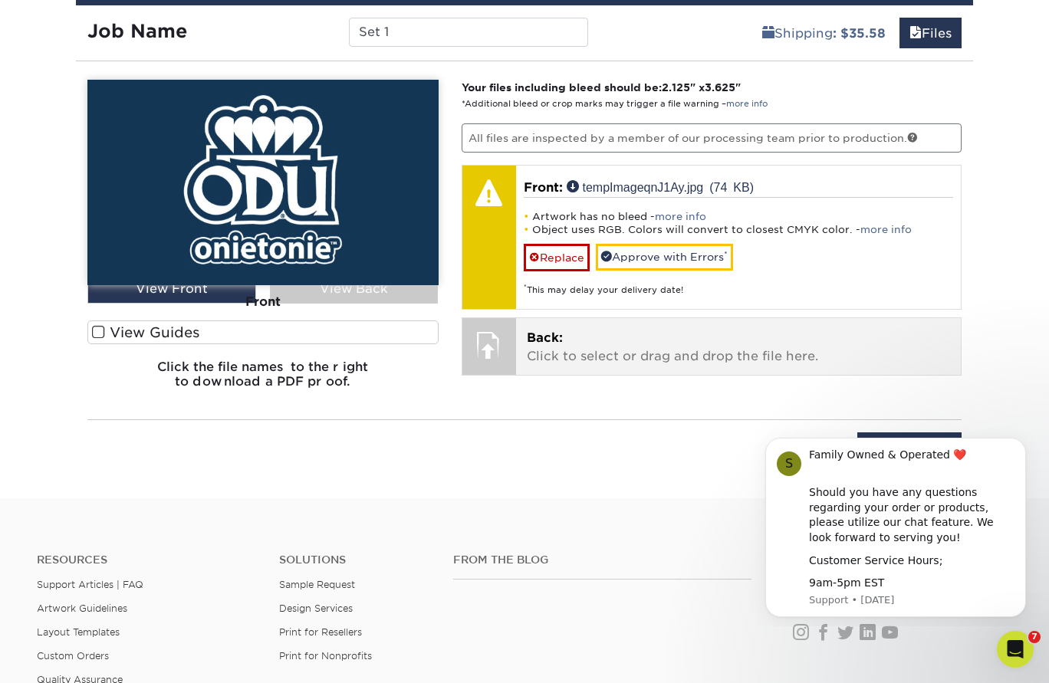
click at [534, 347] on p "Back: Click to select or drag and drop the file here." at bounding box center [739, 347] width 424 height 37
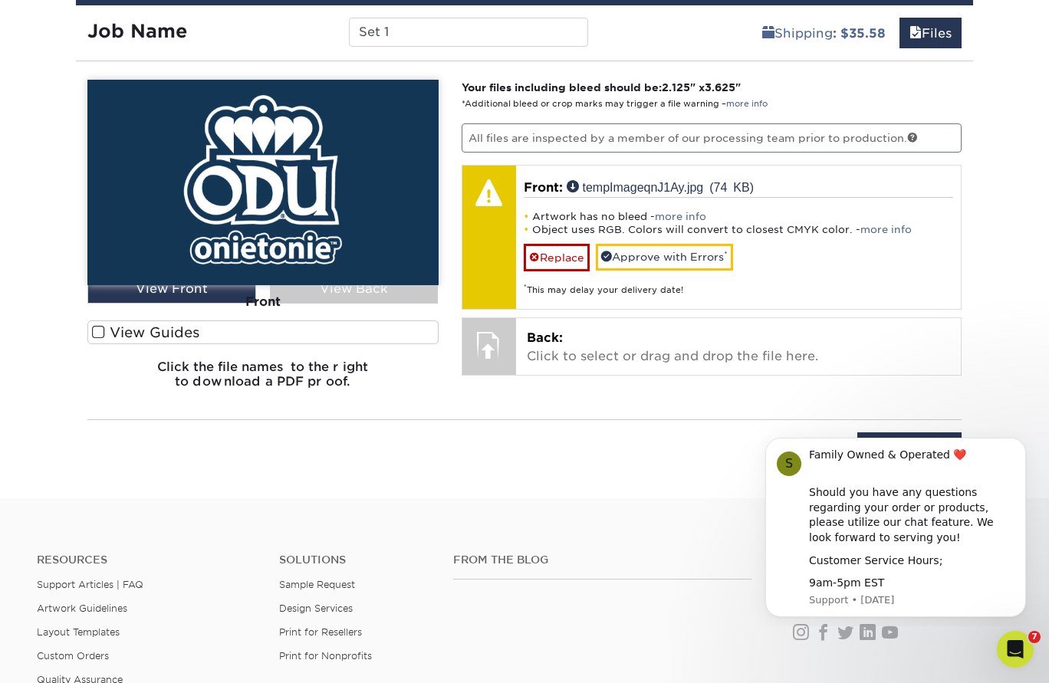
click at [96, 332] on span at bounding box center [98, 332] width 13 height 15
click at [0, 0] on input "View Guides" at bounding box center [0, 0] width 0 height 0
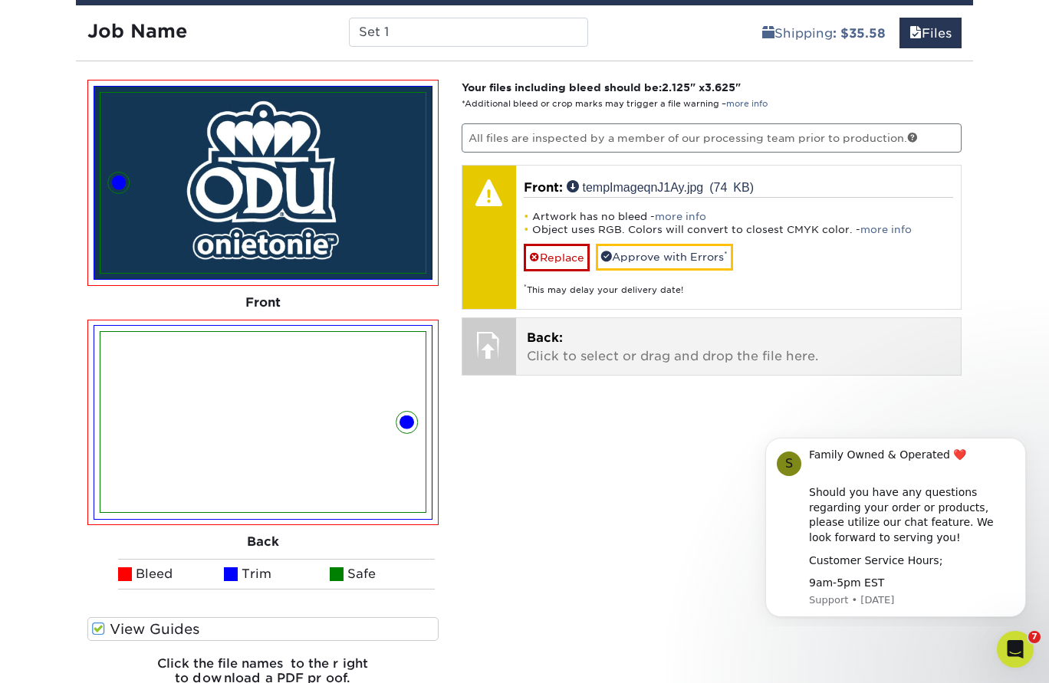
click at [542, 332] on span "Back:" at bounding box center [545, 337] width 36 height 15
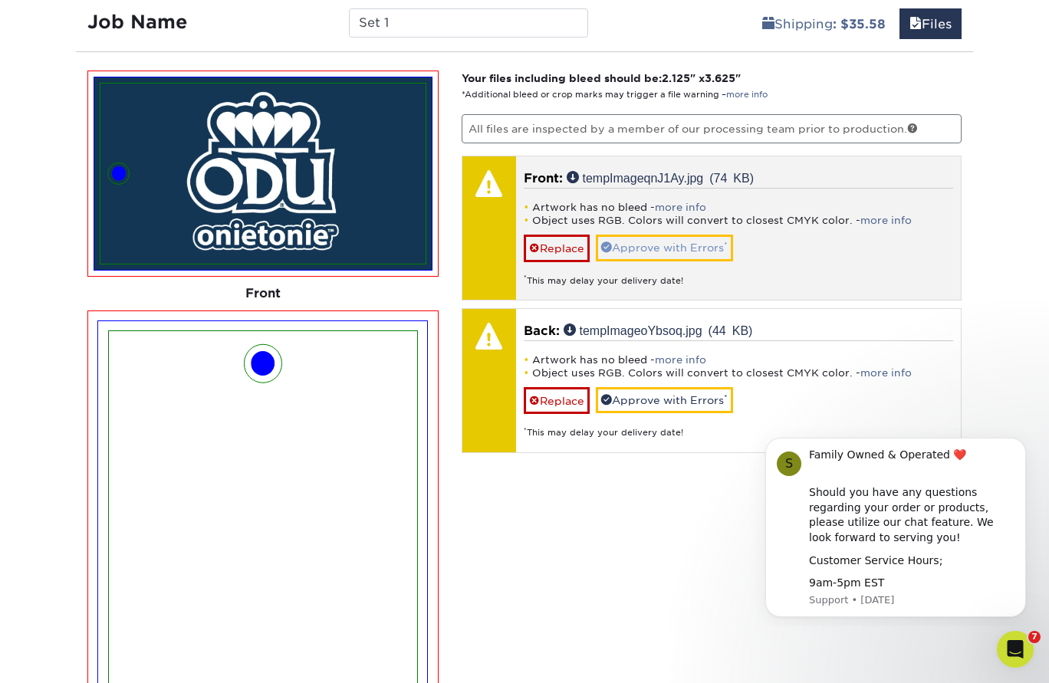
scroll to position [901, 0]
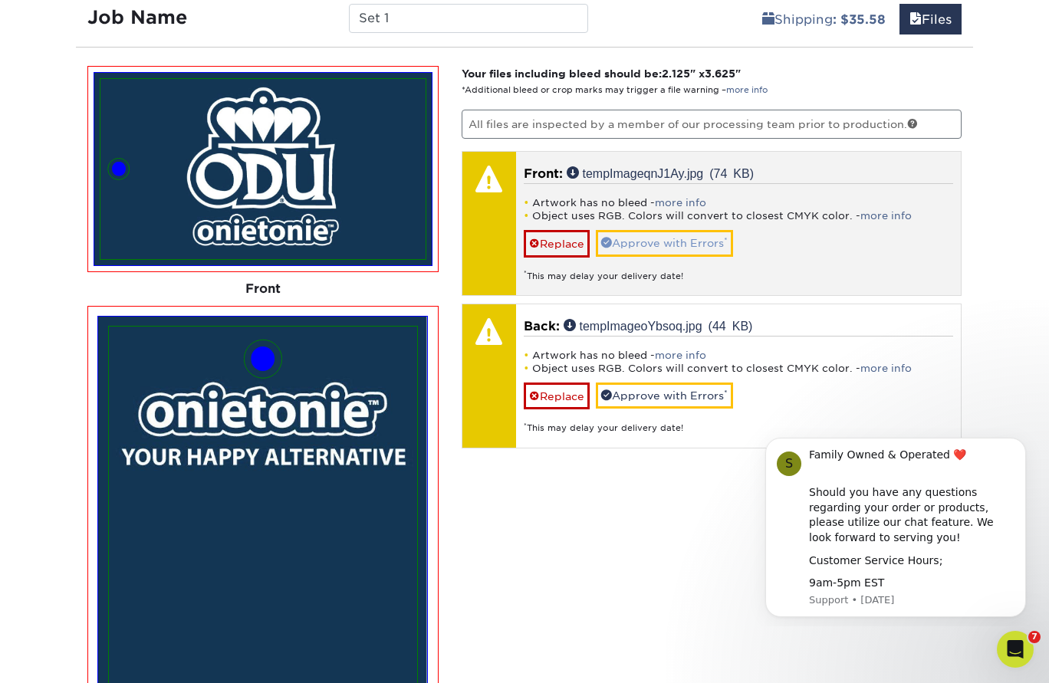
click at [632, 241] on link "Approve with Errors *" at bounding box center [664, 243] width 137 height 26
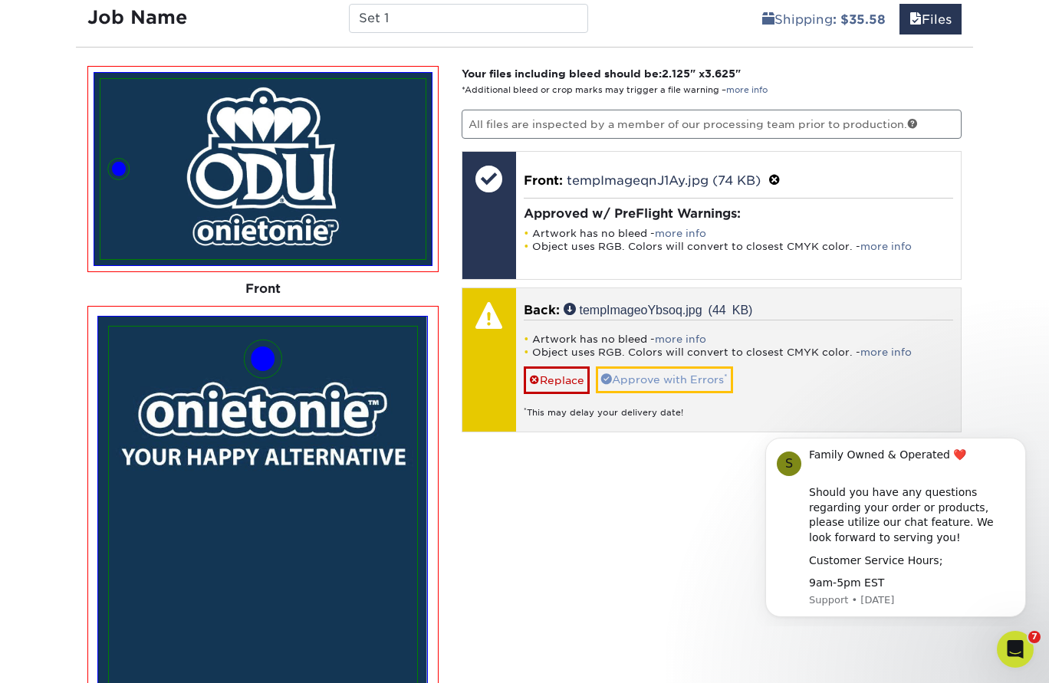
click at [635, 373] on link "Approve with Errors *" at bounding box center [664, 379] width 137 height 26
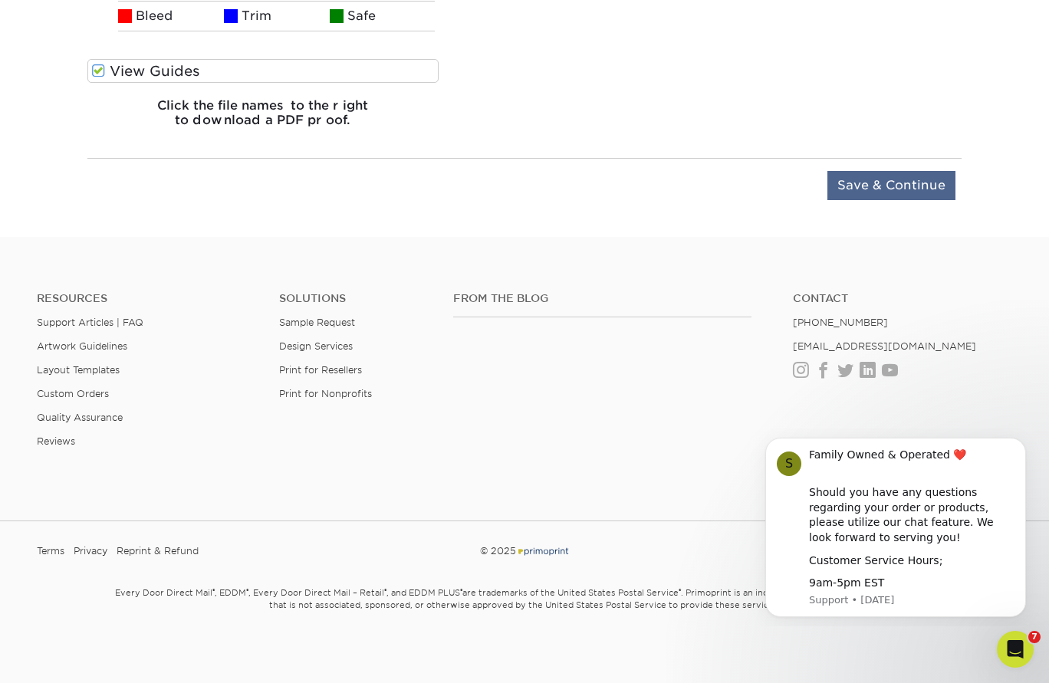
click at [839, 186] on input "Save & Continue" at bounding box center [891, 185] width 128 height 29
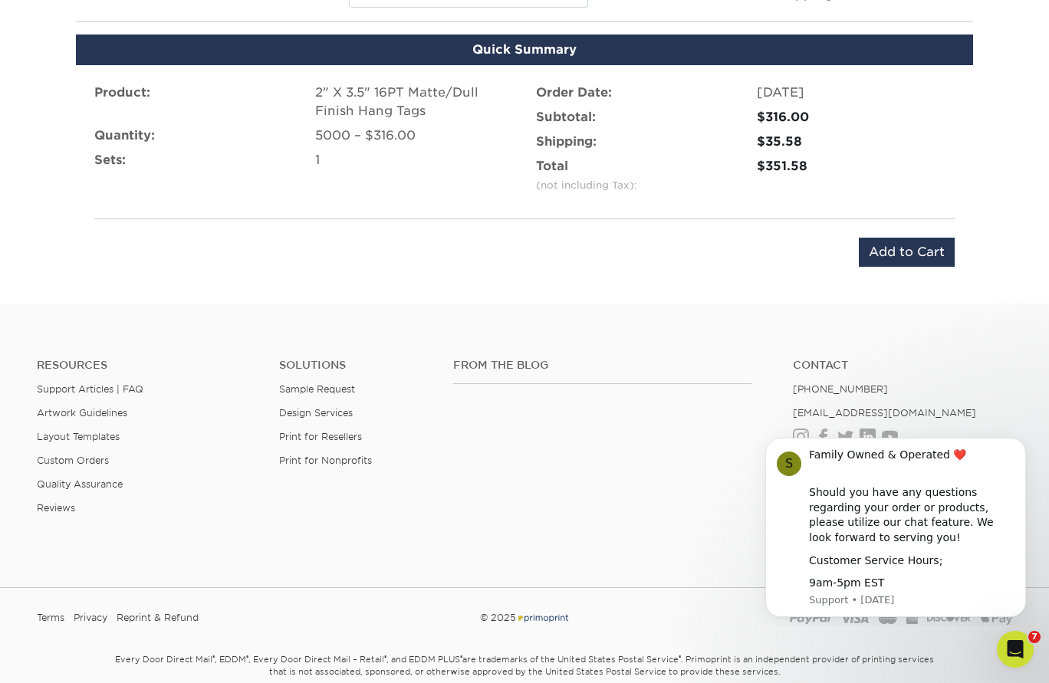
scroll to position [934, 0]
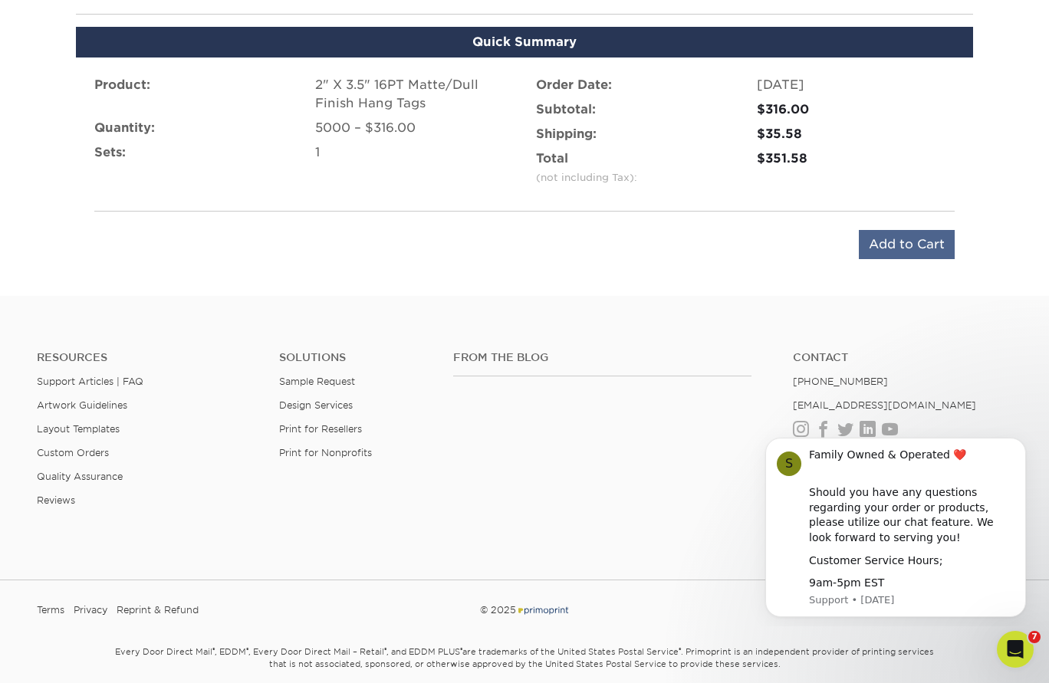
click at [902, 241] on input "Add to Cart" at bounding box center [907, 244] width 96 height 29
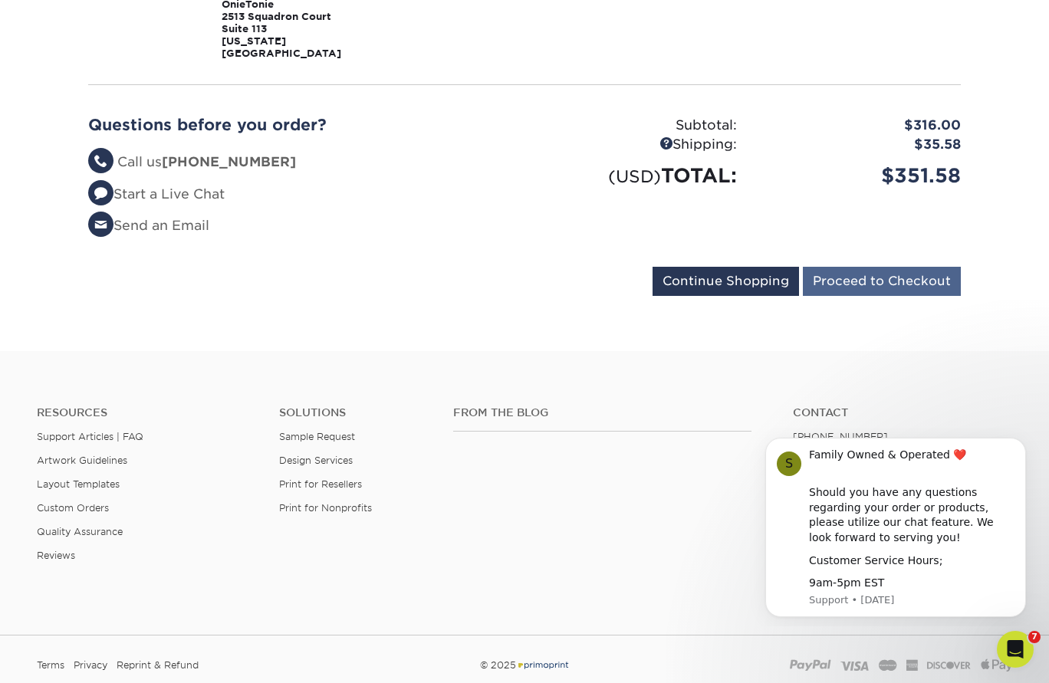
click at [885, 271] on input "Proceed to Checkout" at bounding box center [882, 281] width 158 height 29
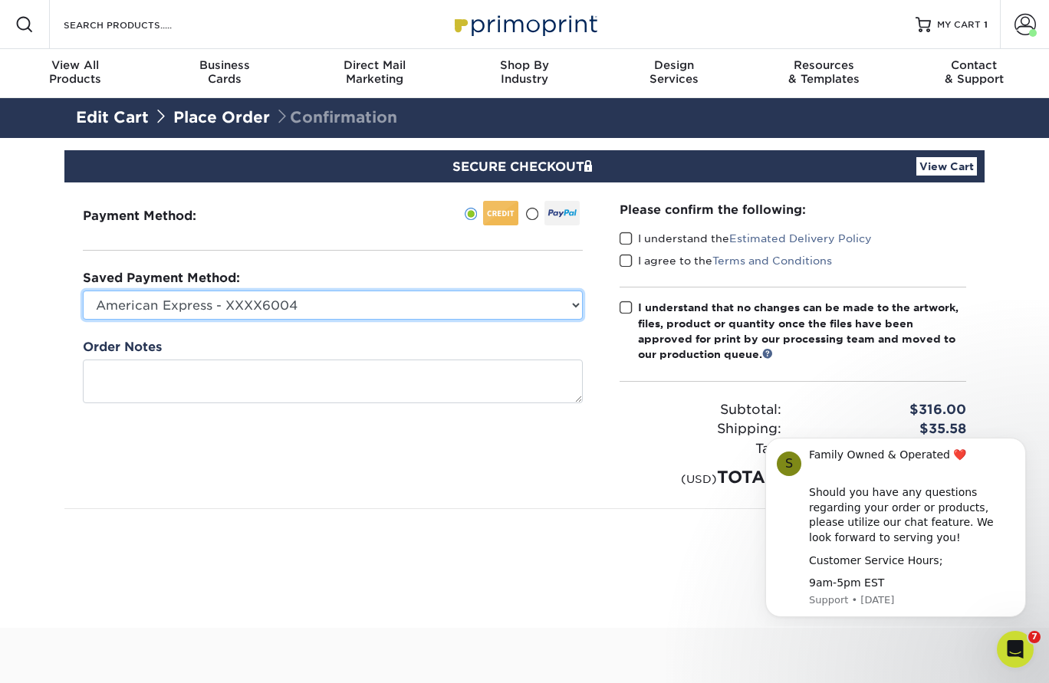
select select
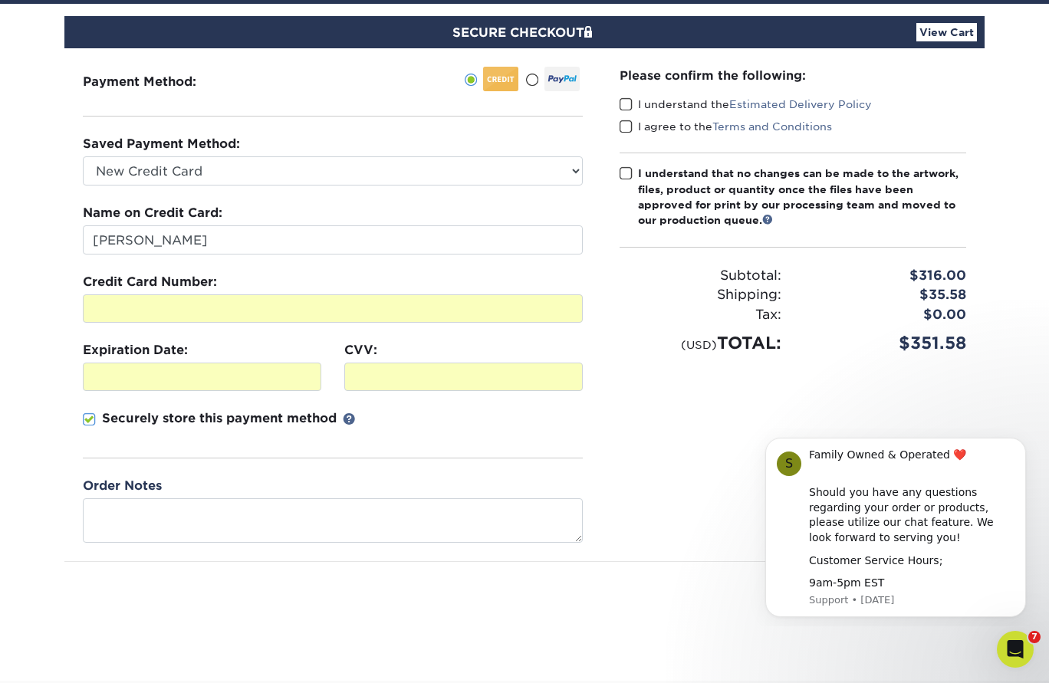
scroll to position [134, 0]
click at [621, 103] on span at bounding box center [625, 104] width 13 height 15
click at [0, 0] on input "I understand the Estimated Delivery Policy" at bounding box center [0, 0] width 0 height 0
click at [624, 125] on span at bounding box center [625, 127] width 13 height 15
click at [0, 0] on input "I agree to the Terms and Conditions" at bounding box center [0, 0] width 0 height 0
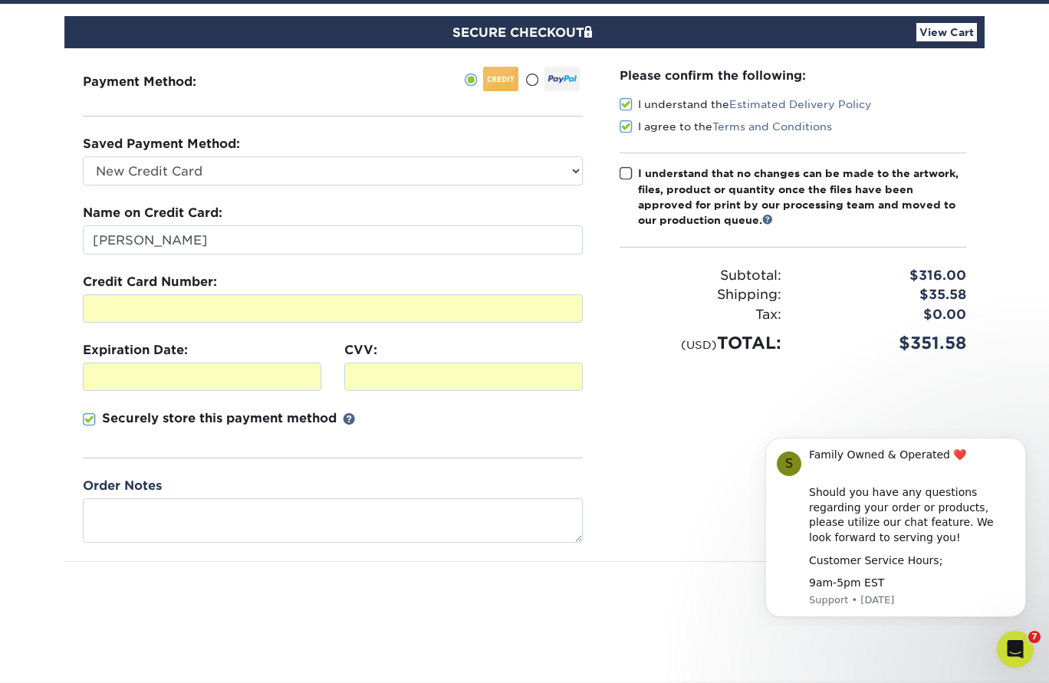
click at [621, 169] on span at bounding box center [625, 173] width 13 height 15
click at [0, 0] on input "I understand that no changes can be made to the artwork, files, product or quan…" at bounding box center [0, 0] width 0 height 0
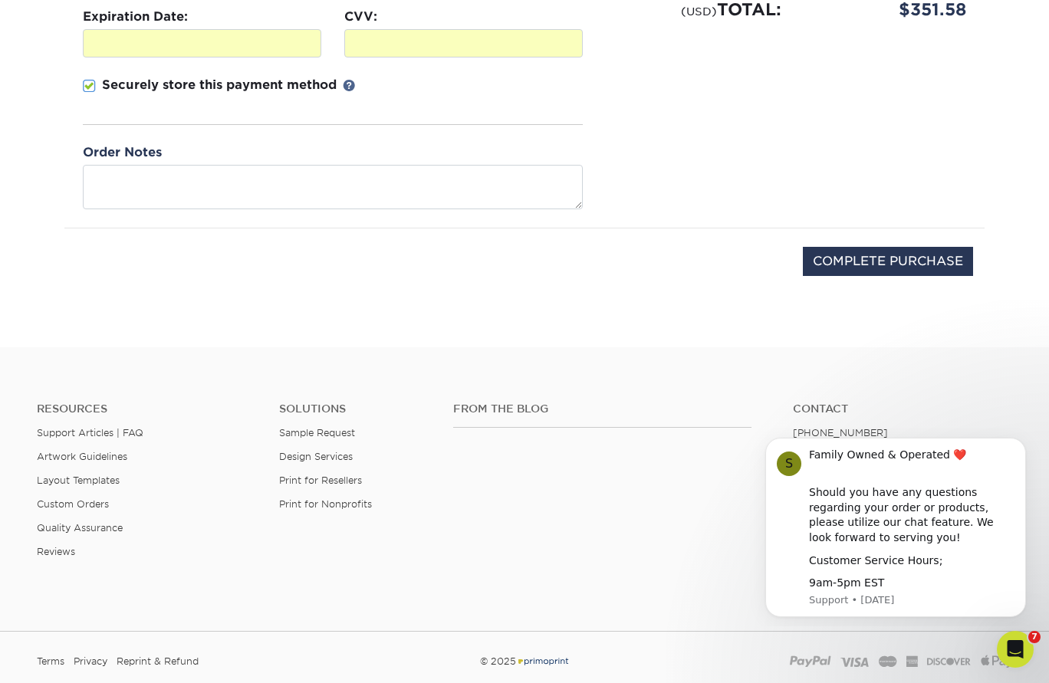
scroll to position [472, 0]
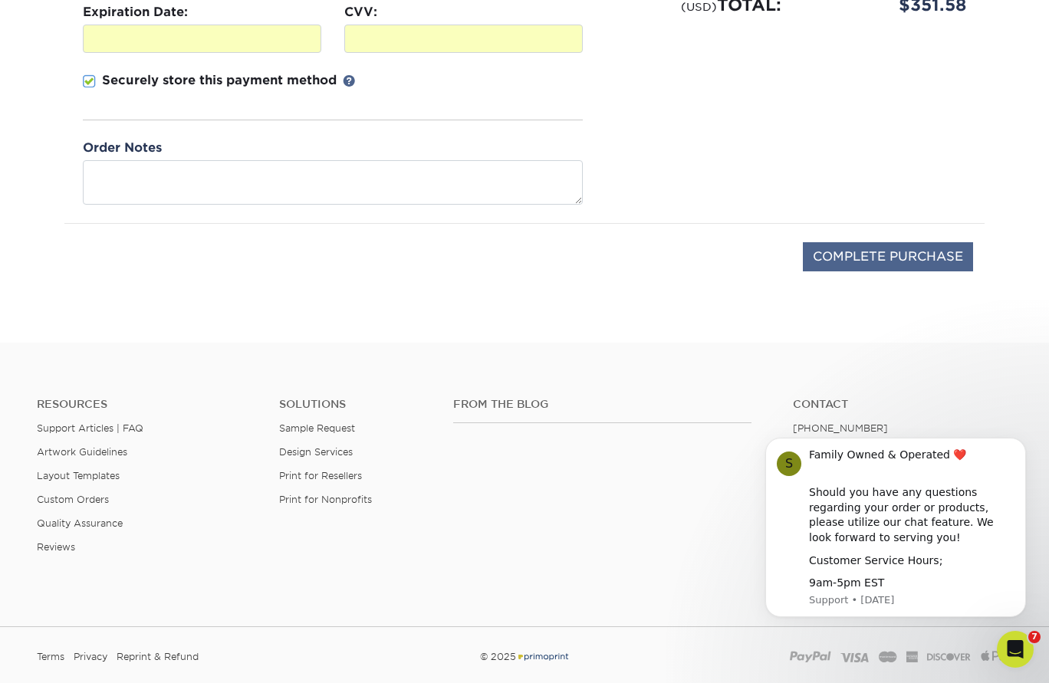
click at [852, 250] on input "COMPLETE PURCHASE" at bounding box center [888, 256] width 170 height 29
type input "PROCESSING, PLEASE WAIT..."
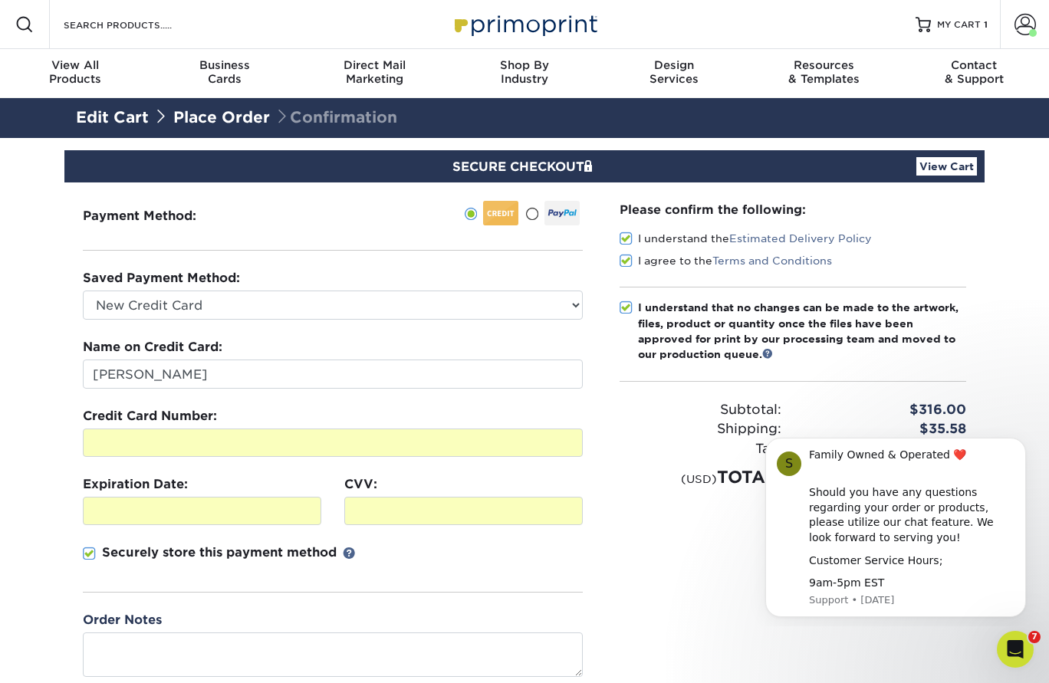
scroll to position [0, 0]
